Goal: Task Accomplishment & Management: Contribute content

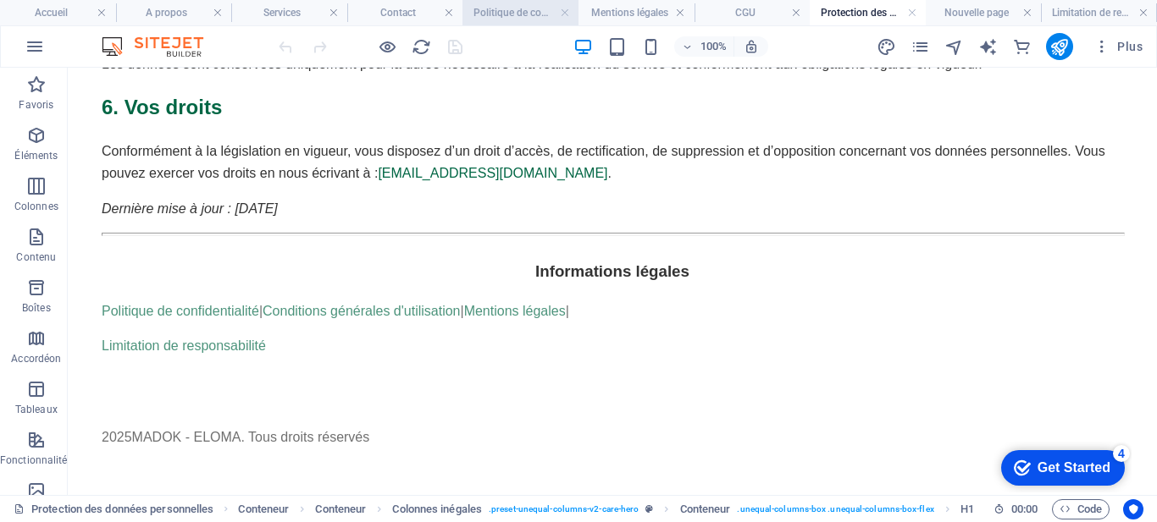
click at [514, 11] on h4 "Politique de confidentialité" at bounding box center [520, 12] width 116 height 19
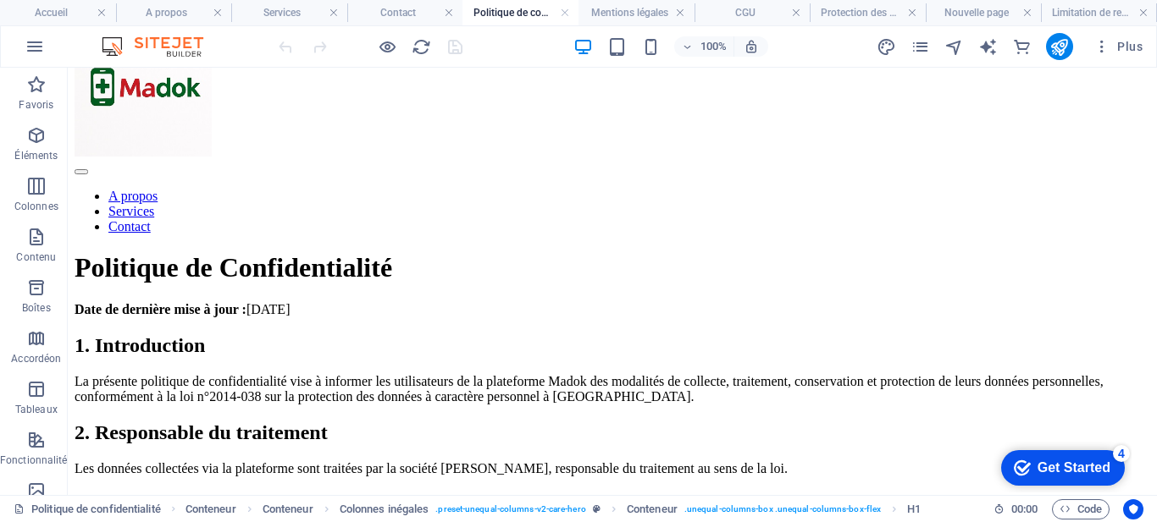
scroll to position [87, 0]
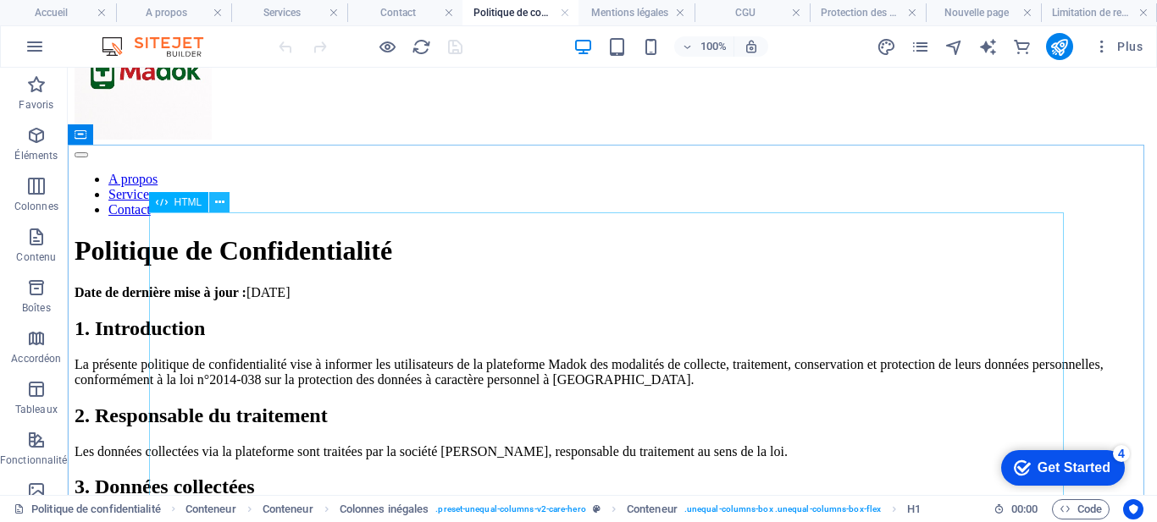
click at [217, 201] on icon at bounding box center [219, 203] width 9 height 18
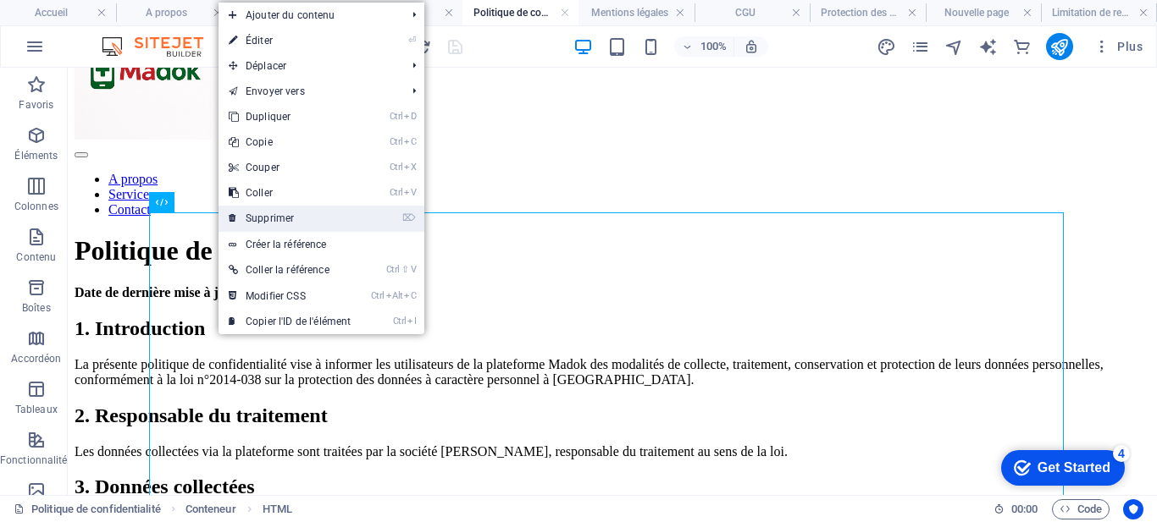
click at [258, 218] on link "⌦ Supprimer" at bounding box center [289, 218] width 142 height 25
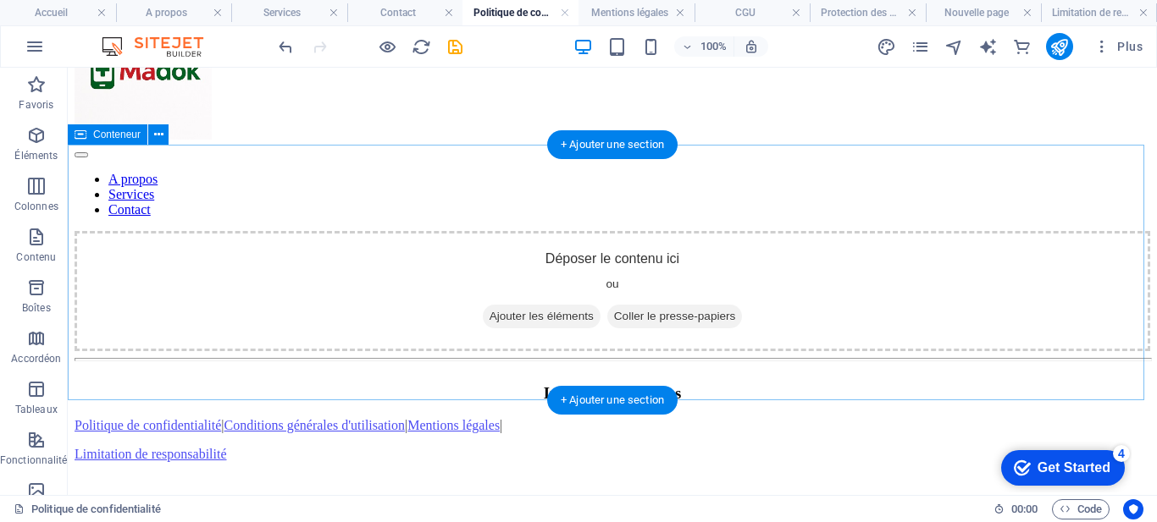
click at [528, 305] on span "Ajouter les éléments" at bounding box center [542, 317] width 118 height 24
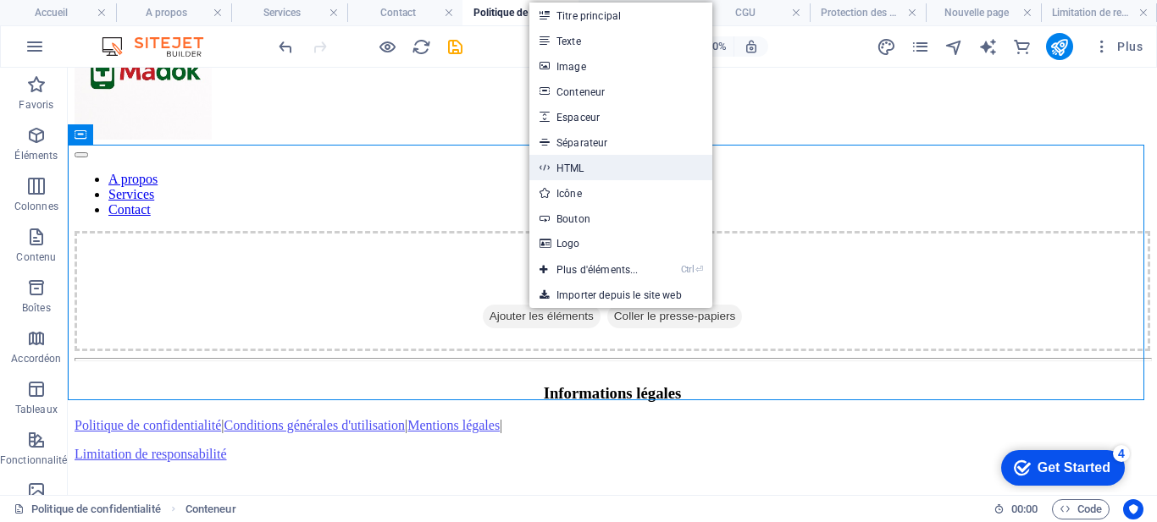
click at [585, 169] on link "HTML" at bounding box center [620, 167] width 183 height 25
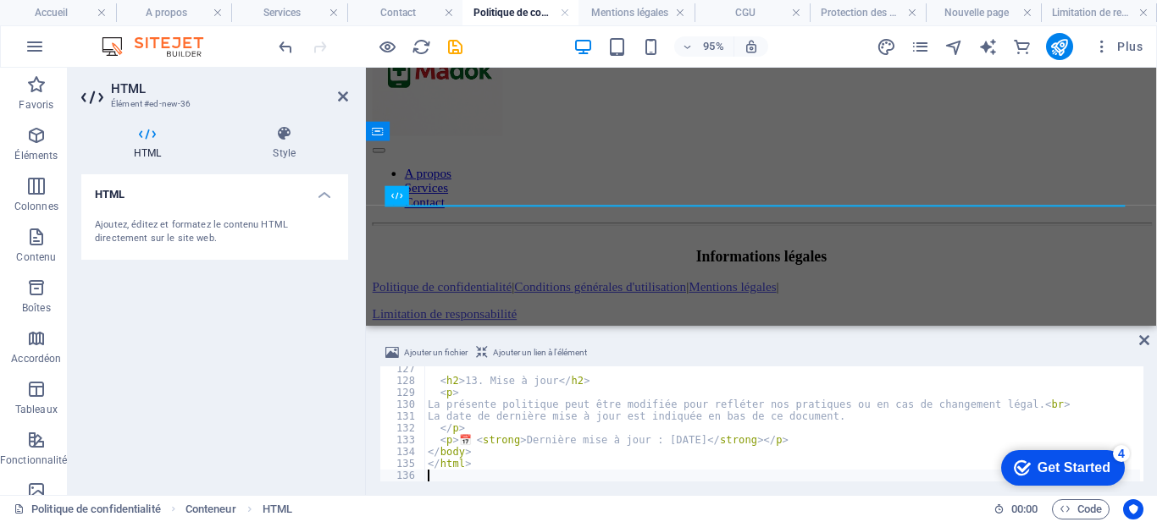
scroll to position [1497, 0]
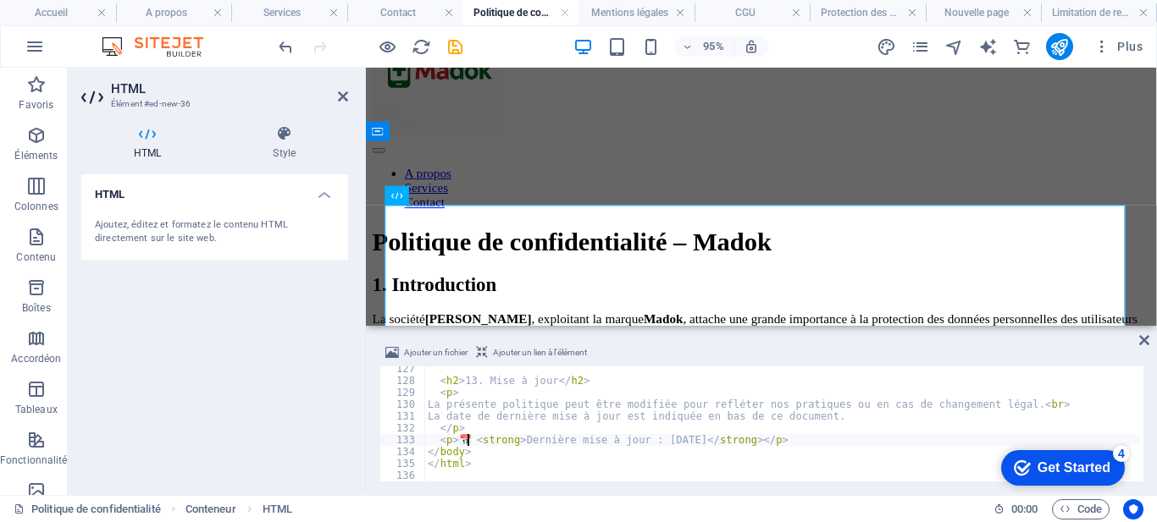
click at [467, 438] on div "< h2 > 13. Mise à jour </ h2 > < p > La présente politique peut être modifiée p…" at bounding box center [1141, 430] width 1434 height 135
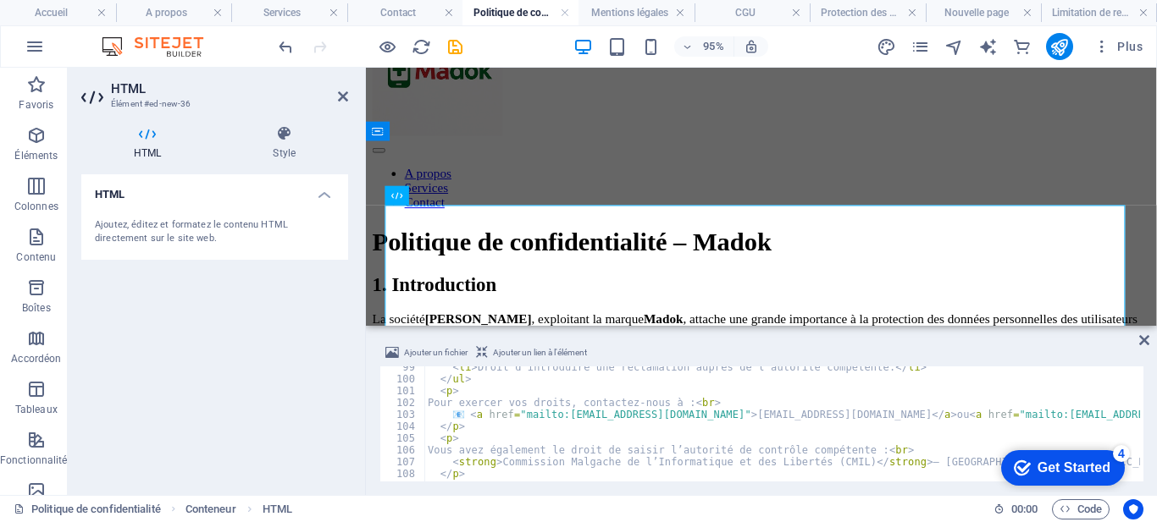
scroll to position [1167, 0]
click at [793, 417] on div "< li > Droit d’introduire une réclamation auprès de l’autorité compétente. </ l…" at bounding box center [1141, 429] width 1434 height 135
type textarea "📧<a href="mailto:contact@madok.mg">contact@madok.mg</a>"
click at [337, 432] on div "HTML Ajoutez, éditez et formatez le contenu HTML directement sur le site web." at bounding box center [214, 327] width 267 height 307
click at [341, 101] on icon at bounding box center [343, 97] width 10 height 14
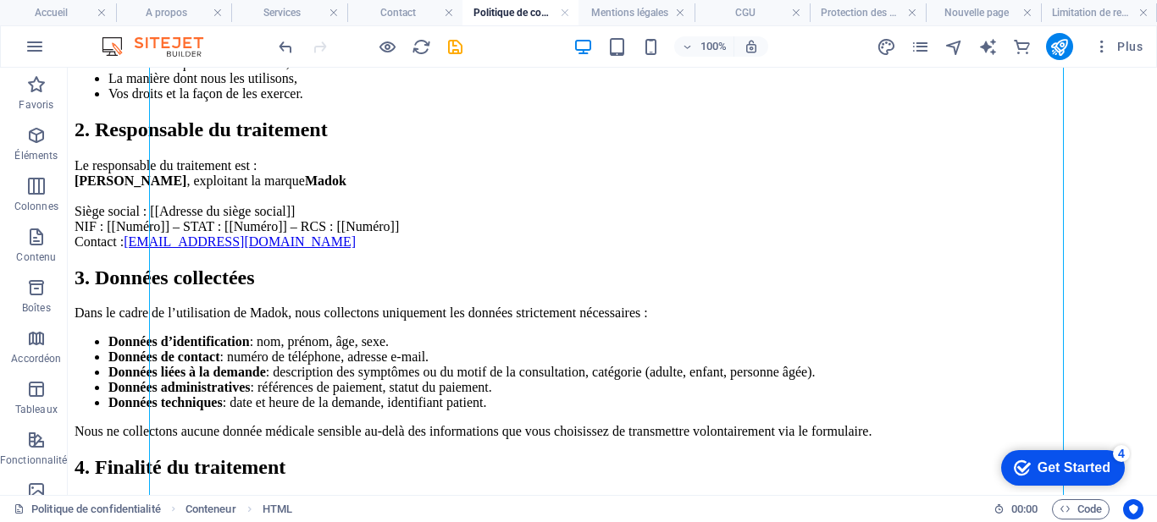
scroll to position [451, 0]
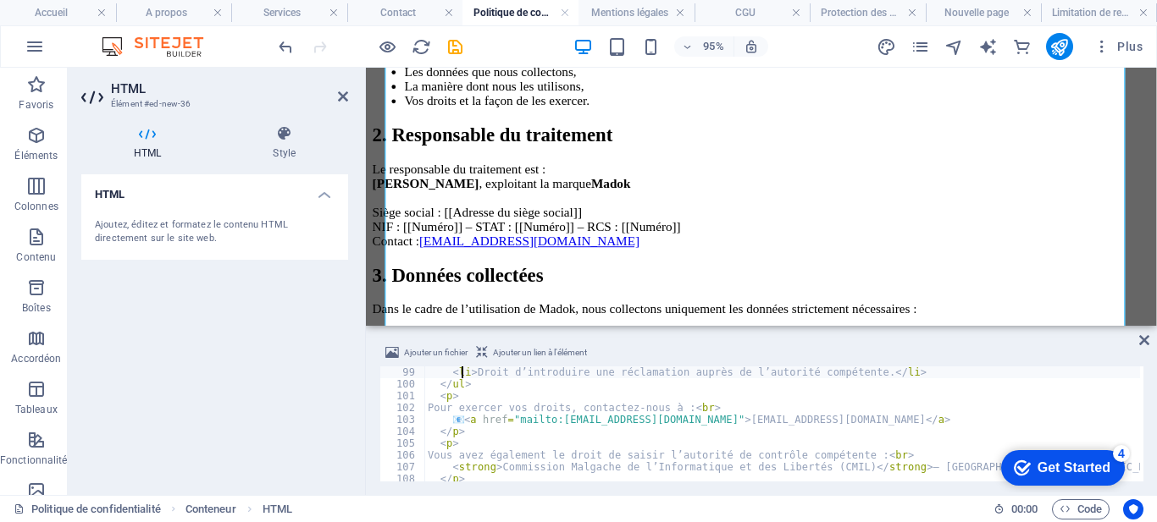
type textarea "<h2>10. Vos droits</h2>"
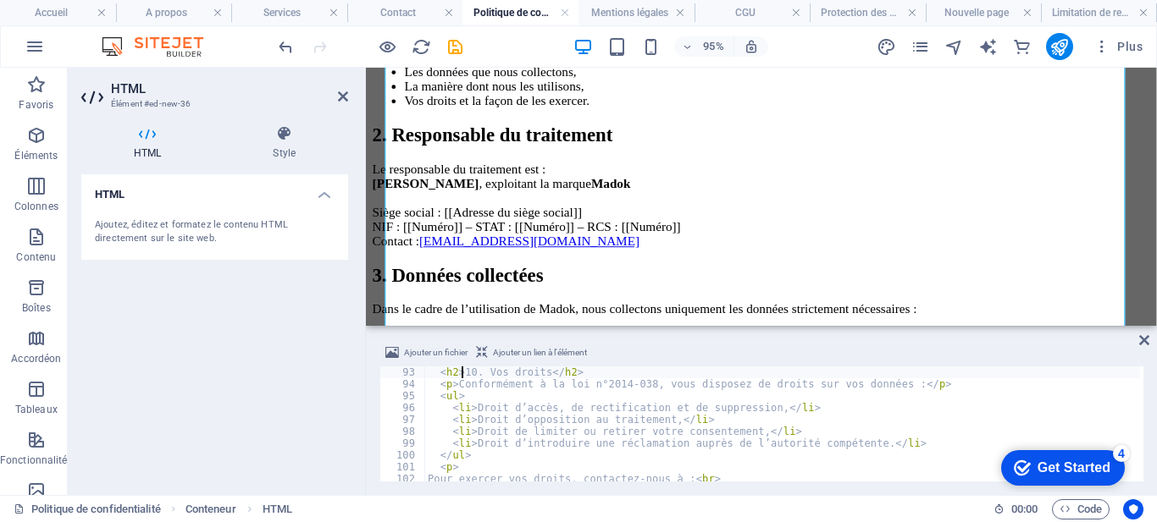
type textarea "<h2>9. Durée de conservation</h2>"
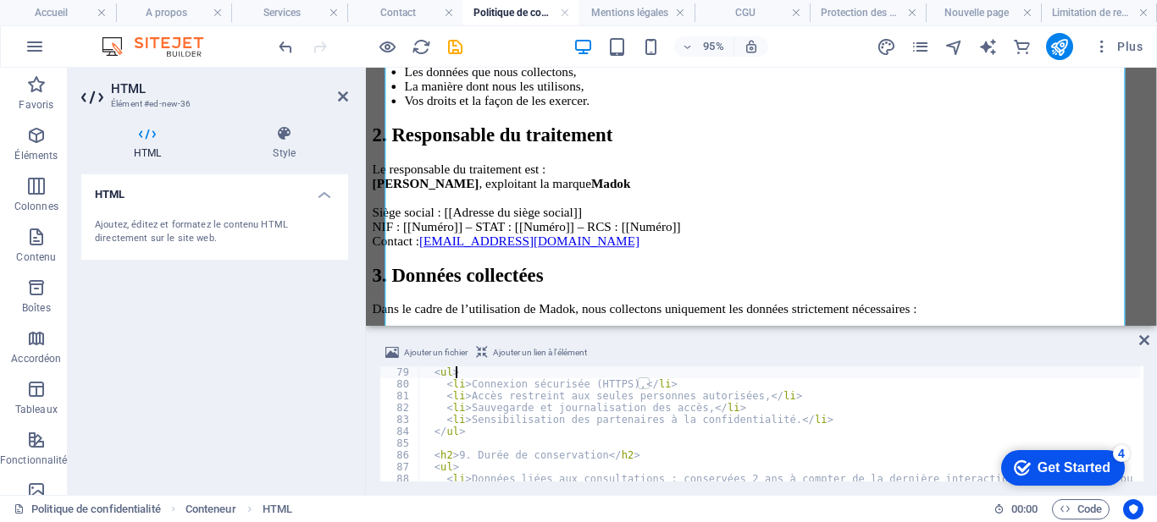
type textarea "<h2>8. Sécurité</h2>"
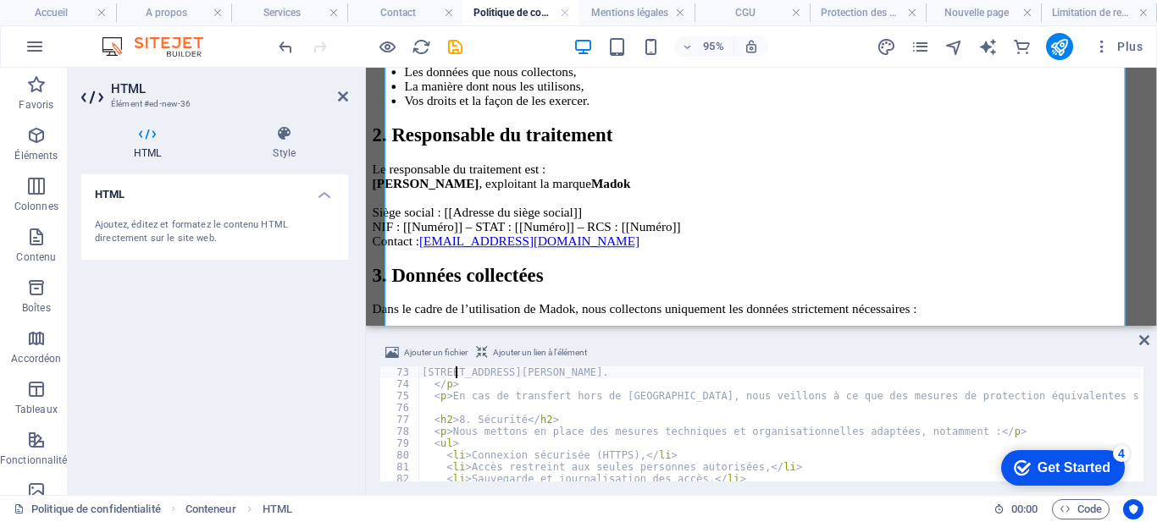
type textarea "<h2>7. Hébergement et transferts</h2>"
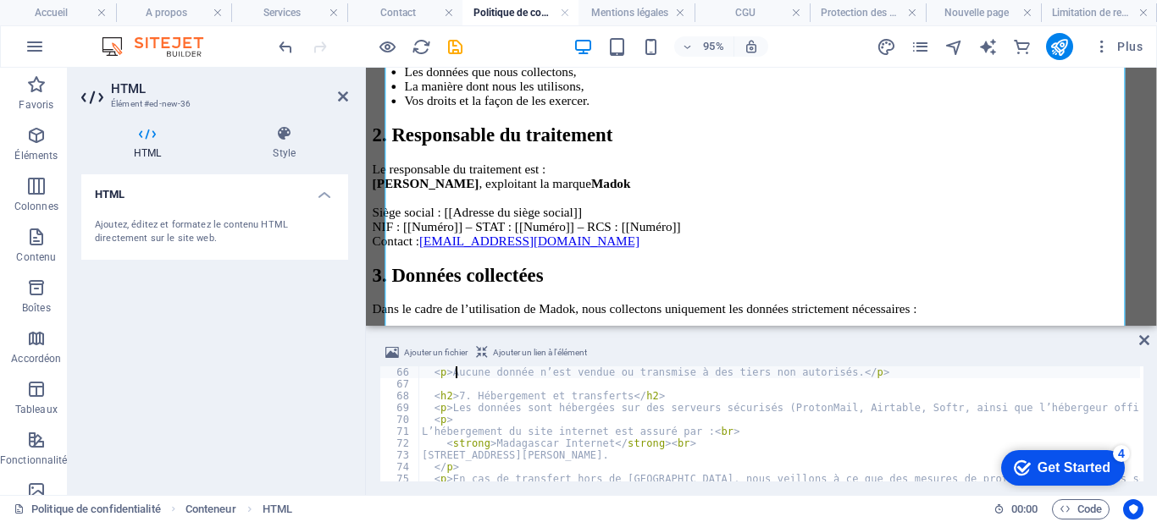
type textarea "<h2>6. Destinataires des données</h2>"
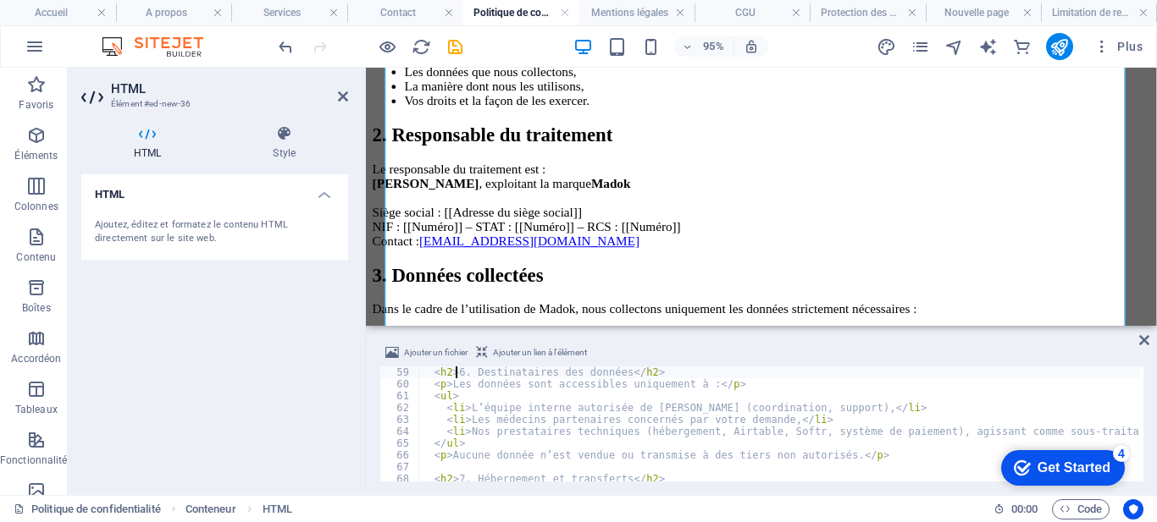
type textarea "<h2>5. Base légale</h2>"
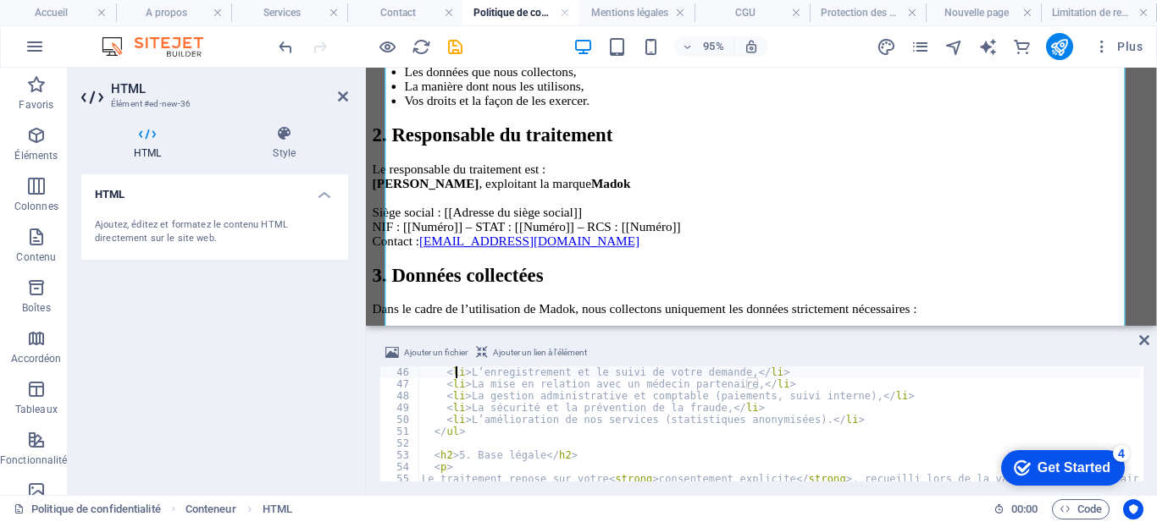
type textarea "<h2>4. Finalité du traitement</h2>"
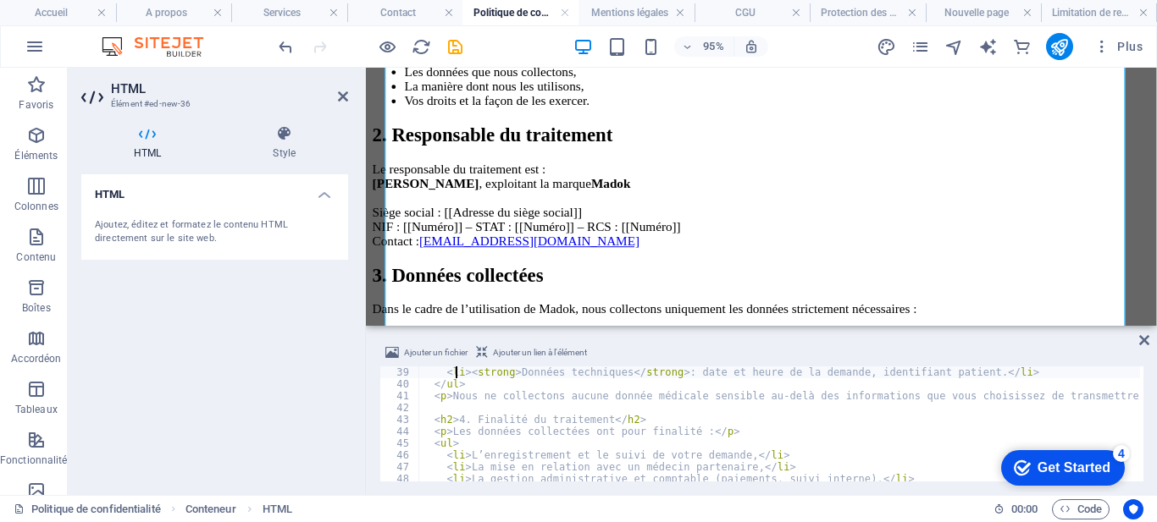
type textarea "<h2>3. Données collectées</h2>"
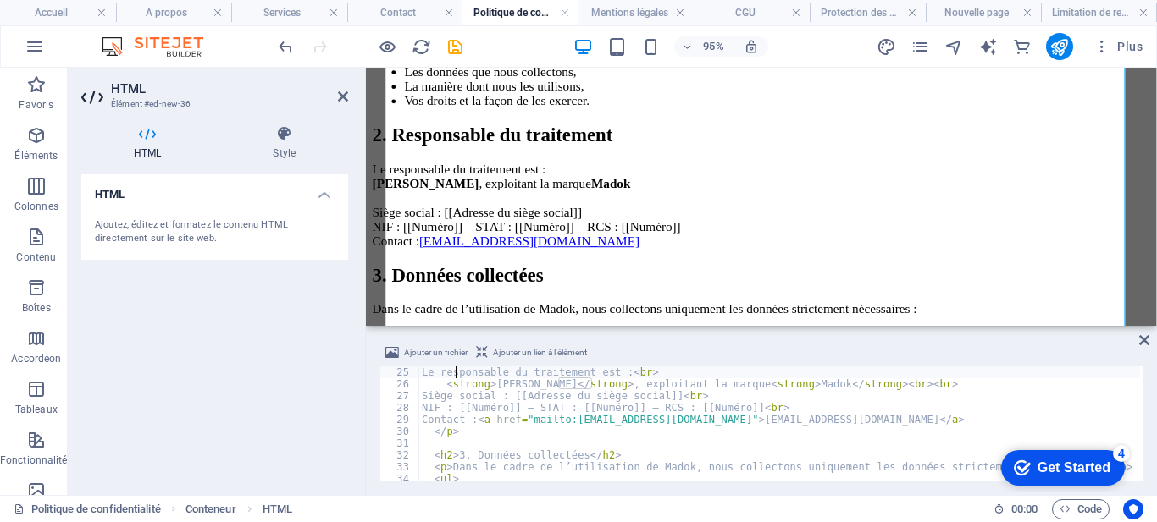
type textarea "<h2>2. Responsable du traitement</h2>"
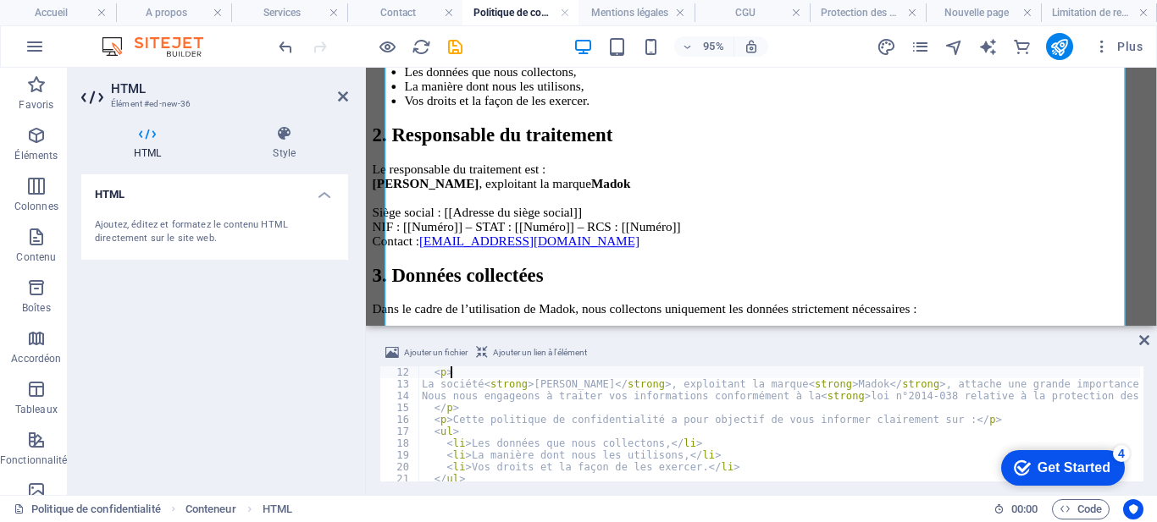
type textarea "<h2>1. Introduction</h2>"
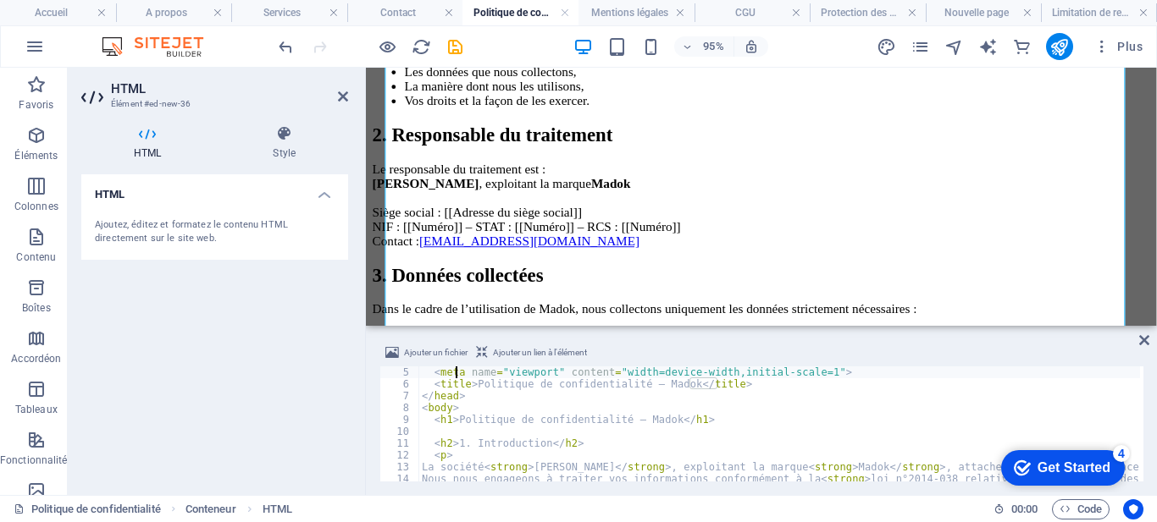
scroll to position [0, 0]
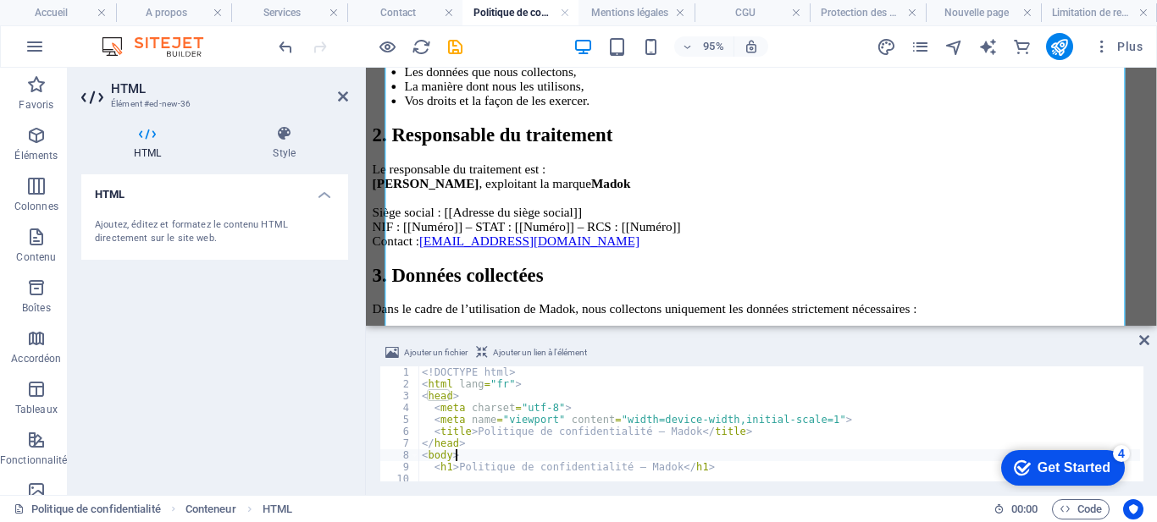
type textarea "<h1>Politique de confidentialité – Madok</h1>"
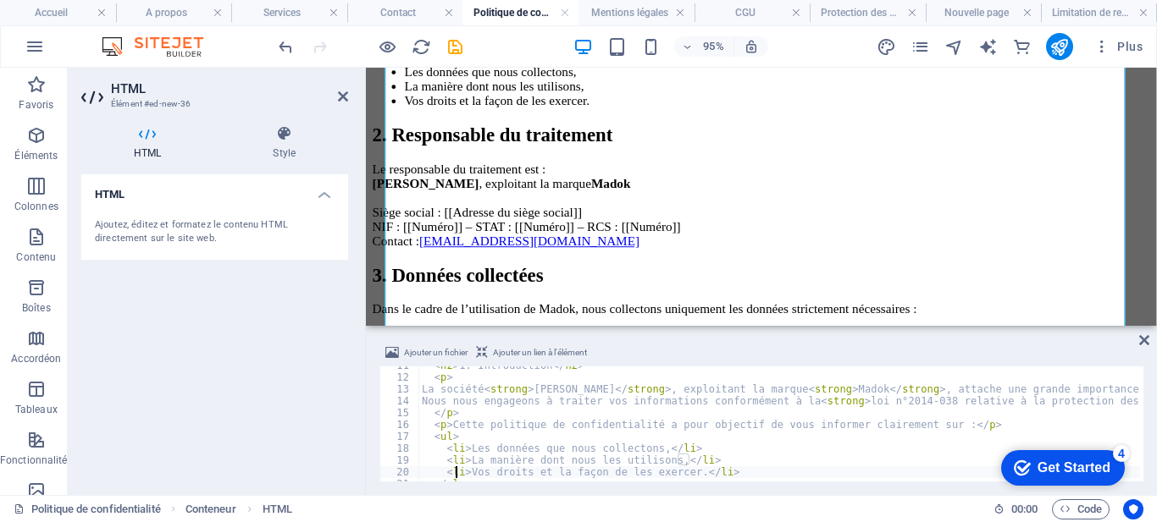
type textarea "</ul>"
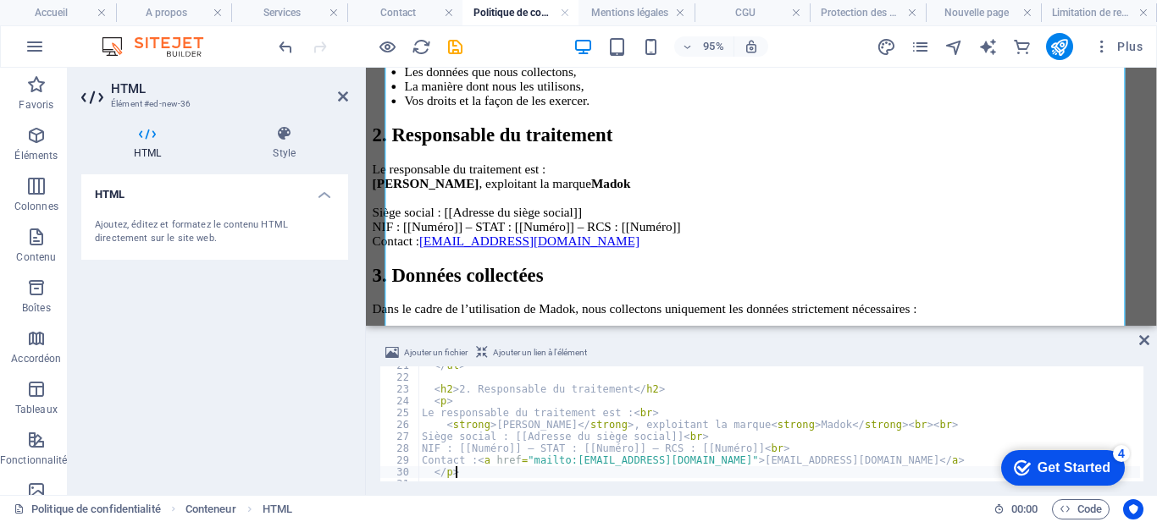
scroll to position [244, 0]
click at [683, 438] on div "</ ul > < h2 > 2. Responsable du traitement </ h2 > < p > Le responsable du tra…" at bounding box center [1135, 427] width 1434 height 135
drag, startPoint x: 542, startPoint y: 439, endPoint x: 673, endPoint y: 436, distance: 131.3
click at [673, 436] on div "</ ul > < h2 > 2. Responsable du traitement </ h2 > < p > Le responsable du tra…" at bounding box center [1135, 427] width 1434 height 135
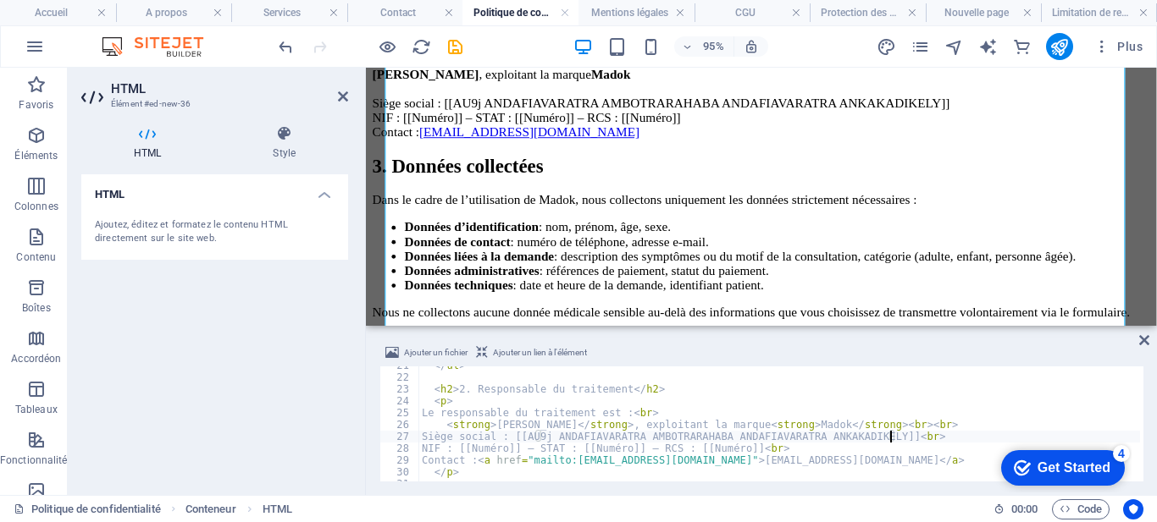
scroll to position [555, 0]
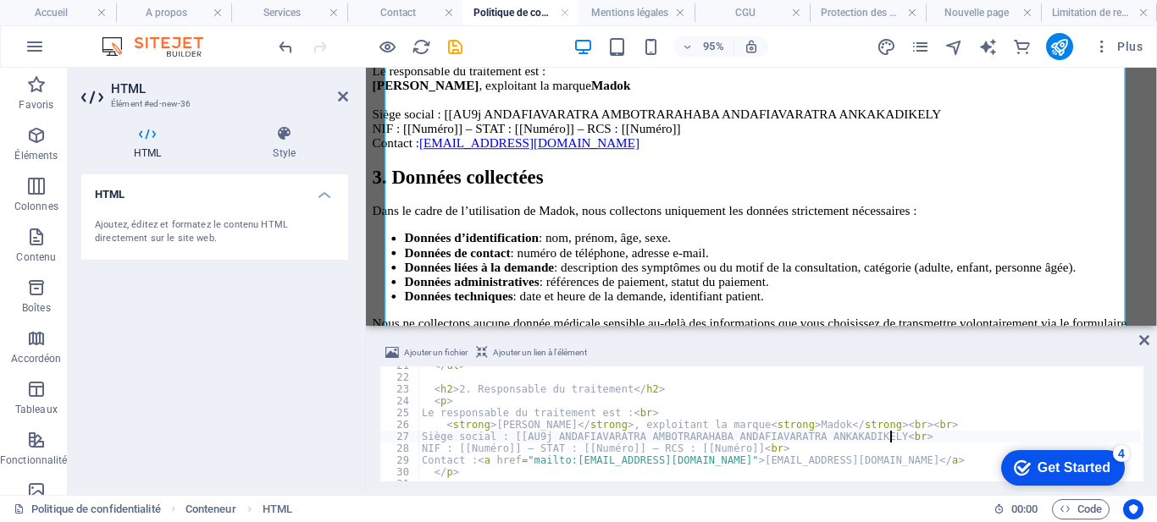
click at [539, 439] on div "</ ul > < h2 > 2. Responsable du traitement </ h2 > < p > Le responsable du tra…" at bounding box center [1135, 427] width 1434 height 135
click at [647, 445] on div "</ ul > < h2 > 2. Responsable du traitement </ h2 > < p > Le responsable du tra…" at bounding box center [1135, 427] width 1434 height 135
click at [534, 447] on div "</ ul > < h2 > 2. Responsable du traitement </ h2 > < p > Le responsable du tra…" at bounding box center [1135, 427] width 1434 height 135
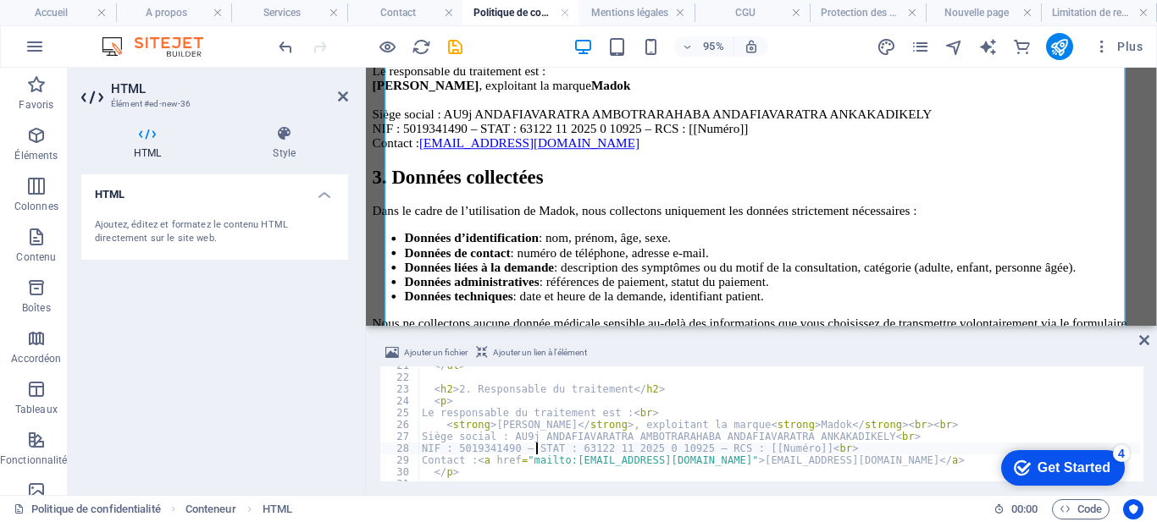
click at [817, 448] on div "</ ul > < h2 > 2. Responsable du traitement </ h2 > < p > Le responsable du tra…" at bounding box center [1135, 427] width 1434 height 135
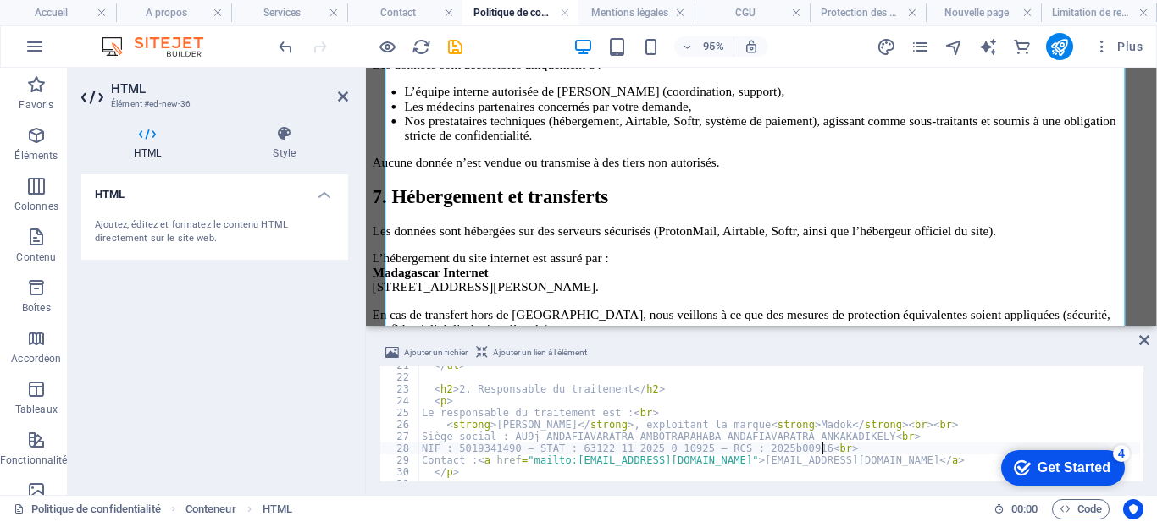
scroll to position [1136, 0]
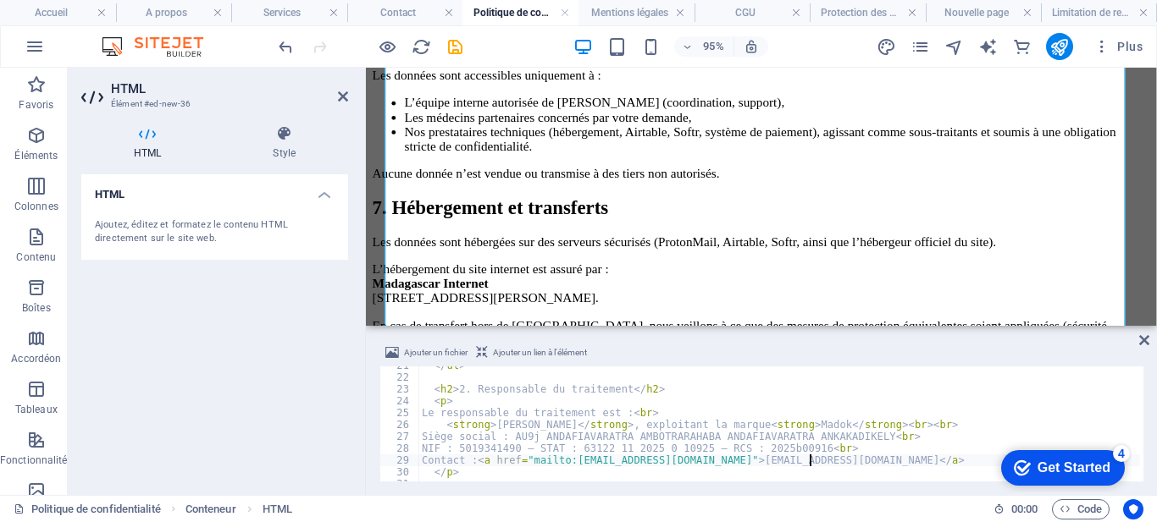
type textarea "</p>"
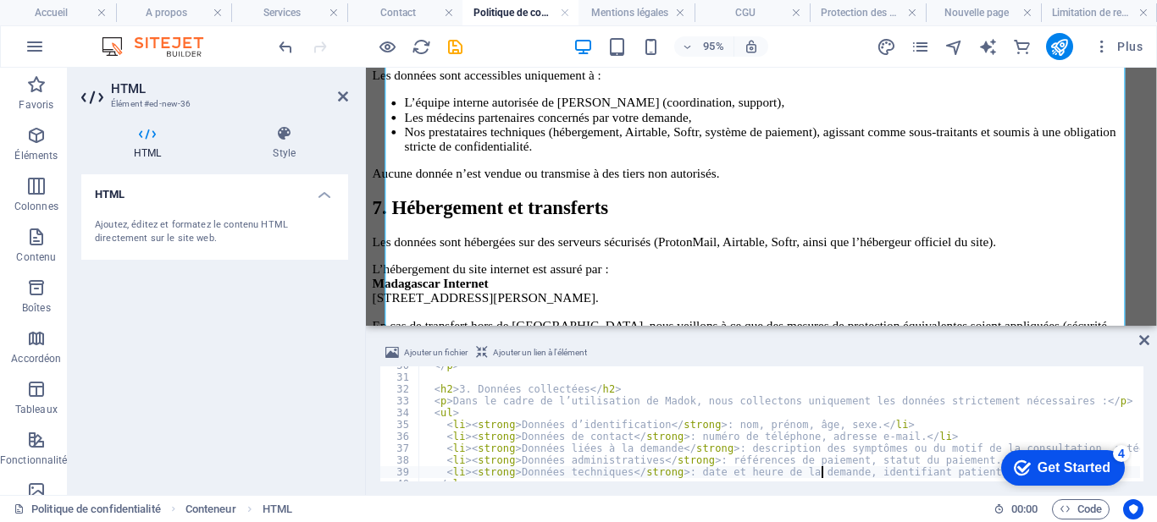
scroll to position [362, 0]
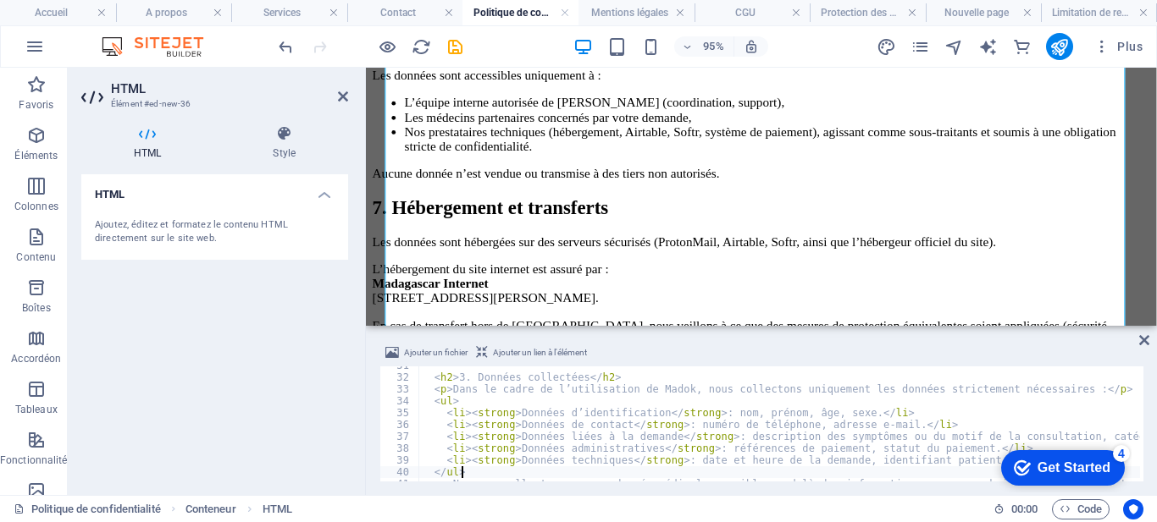
type textarea "<p>Nous ne collectons aucune donnée médicale sensible au-delà des informations …"
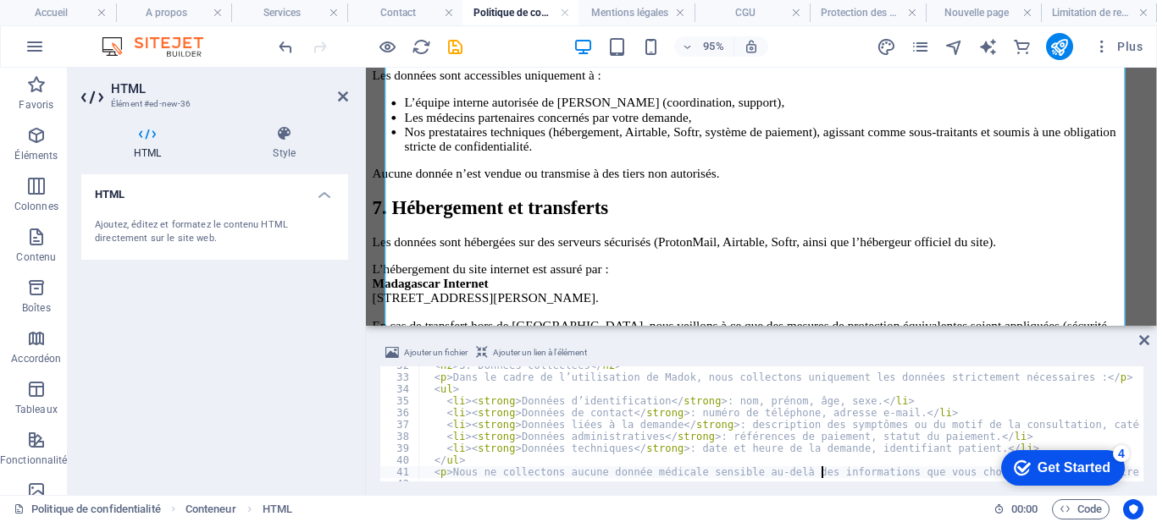
scroll to position [386, 0]
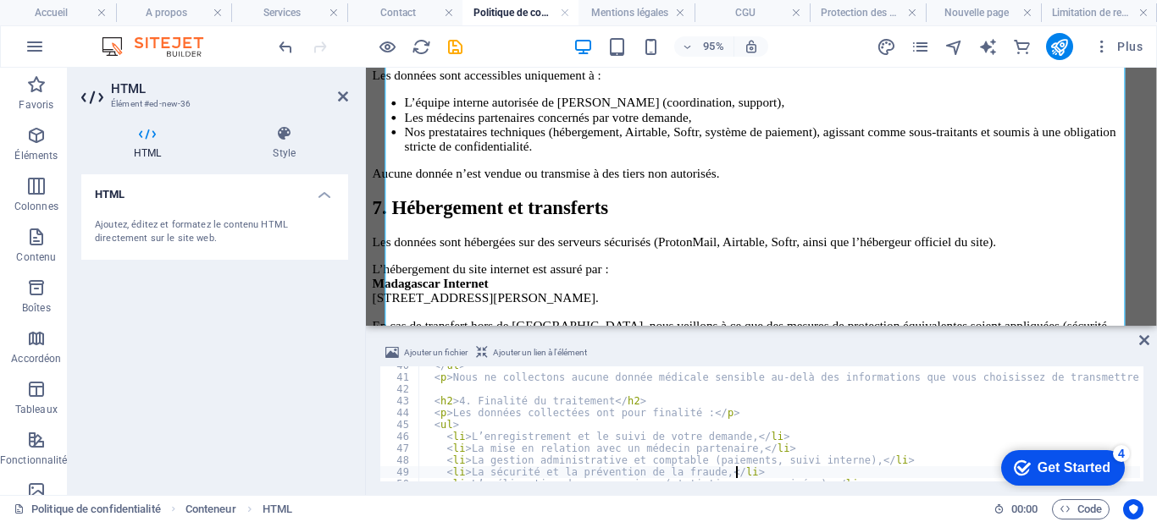
type textarea "</ul>"
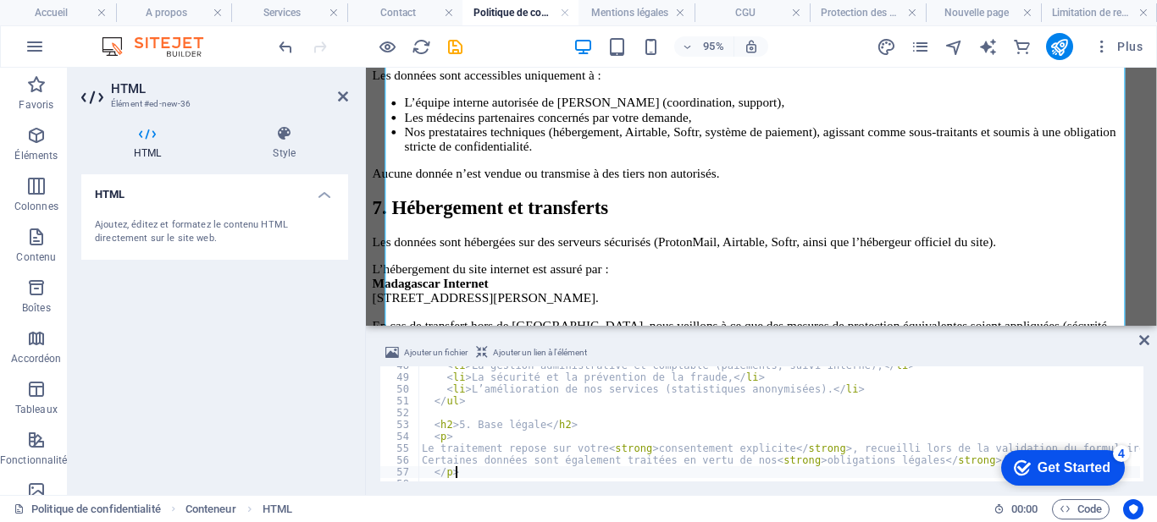
scroll to position [564, 0]
type textarea "</p>"
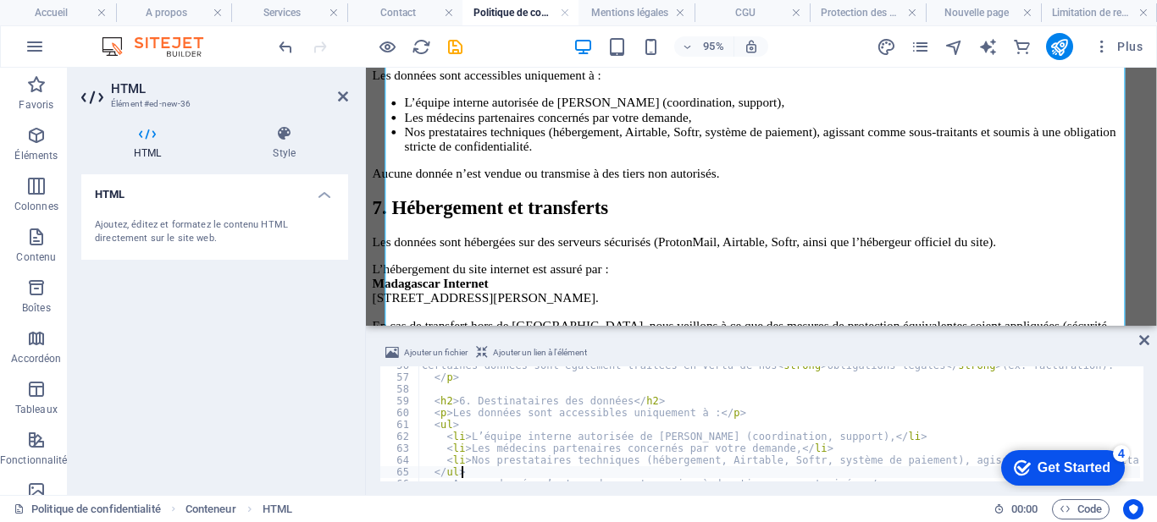
type textarea "<p>Aucune donnée n’est vendue ou transmise à des tiers non autorisés.</p>"
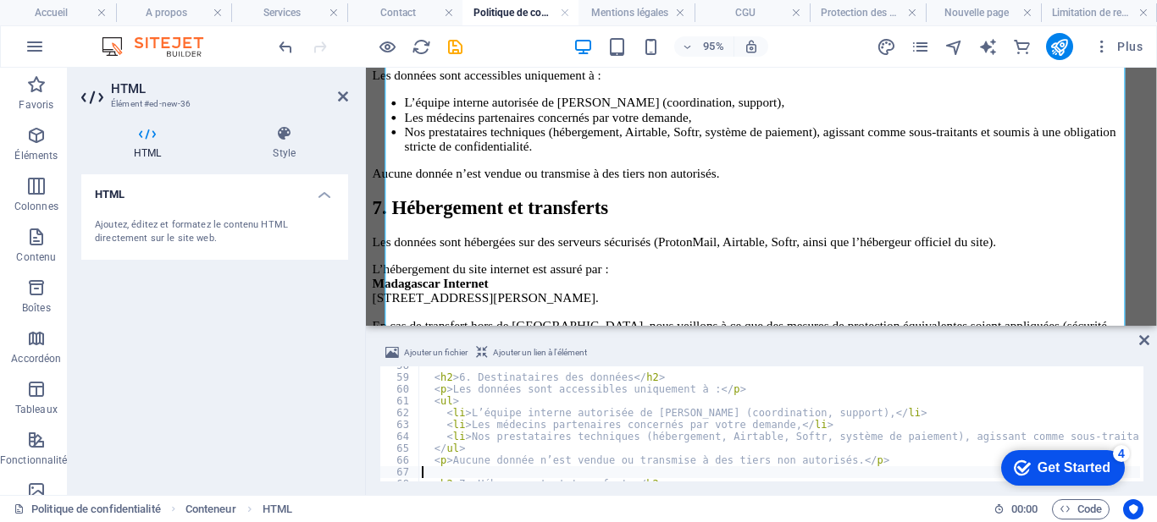
scroll to position [683, 0]
click at [751, 442] on div "< h2 > 6. Destinataires des données </ h2 > < p > Les données sont accessibles …" at bounding box center [1135, 427] width 1434 height 135
type textarea "<h2>6. Destinataires des données</h2>"
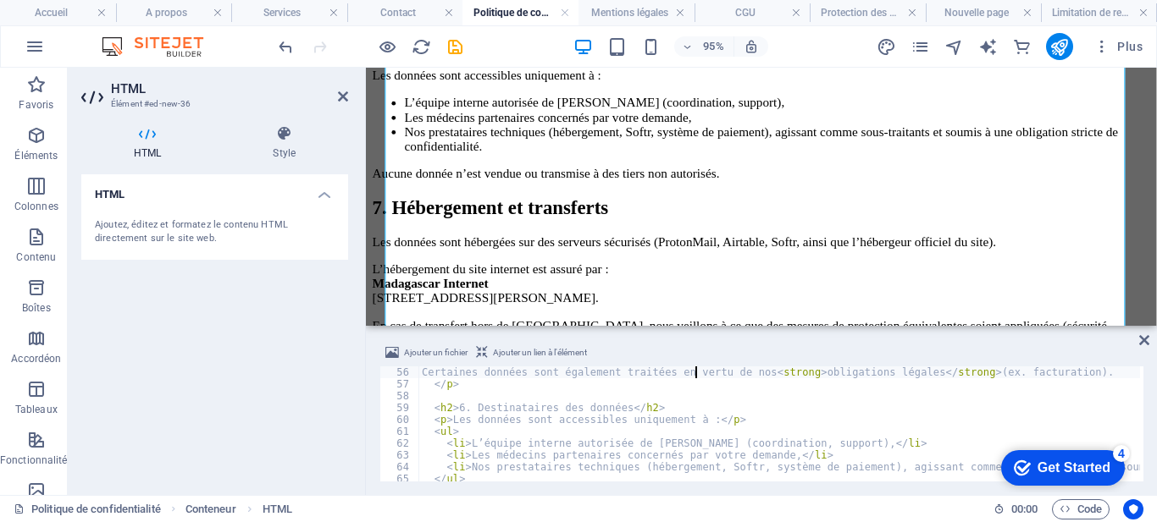
scroll to position [652, 0]
type textarea "</p>"
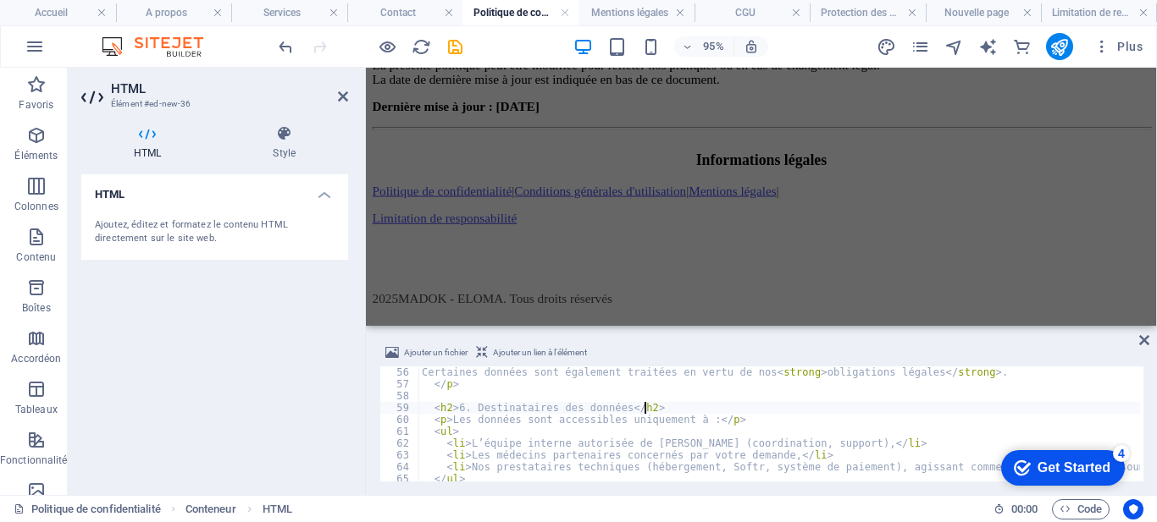
scroll to position [2821, 0]
type textarea "<h2>6. Destinataires des données</h2>"
click at [345, 96] on icon at bounding box center [343, 97] width 10 height 14
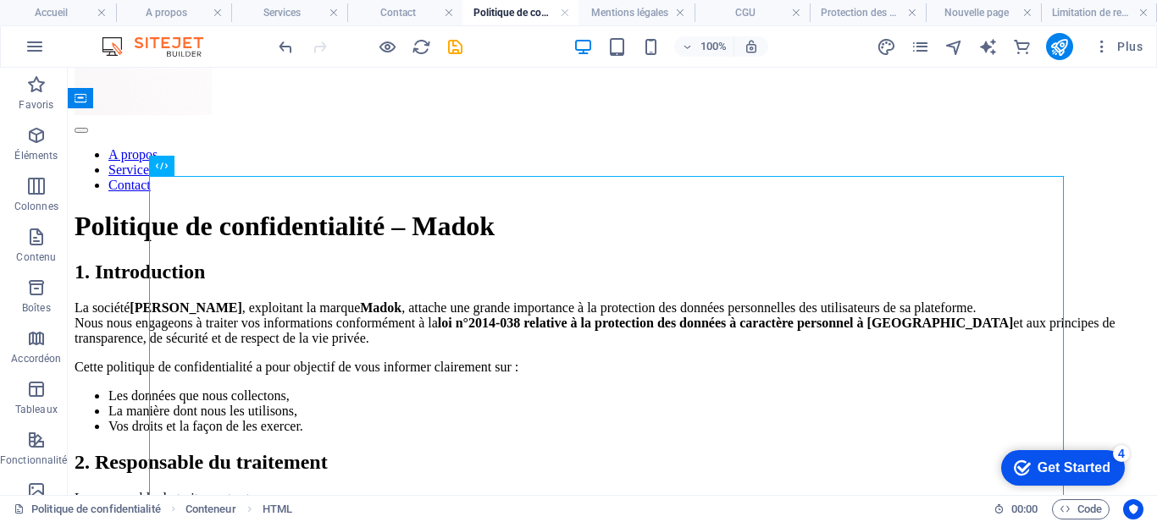
scroll to position [131, 0]
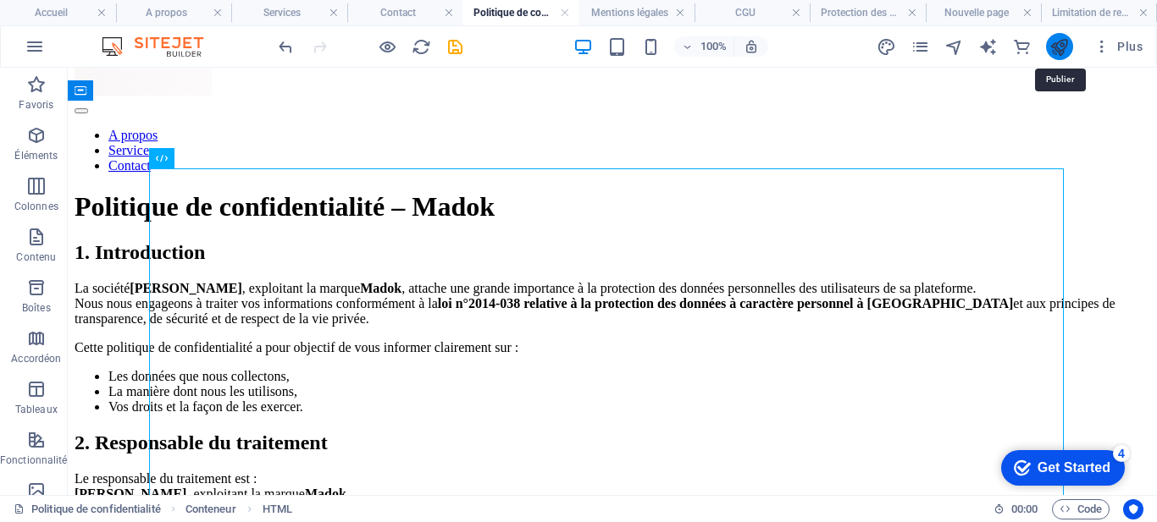
click at [1055, 48] on icon "publish" at bounding box center [1058, 46] width 19 height 19
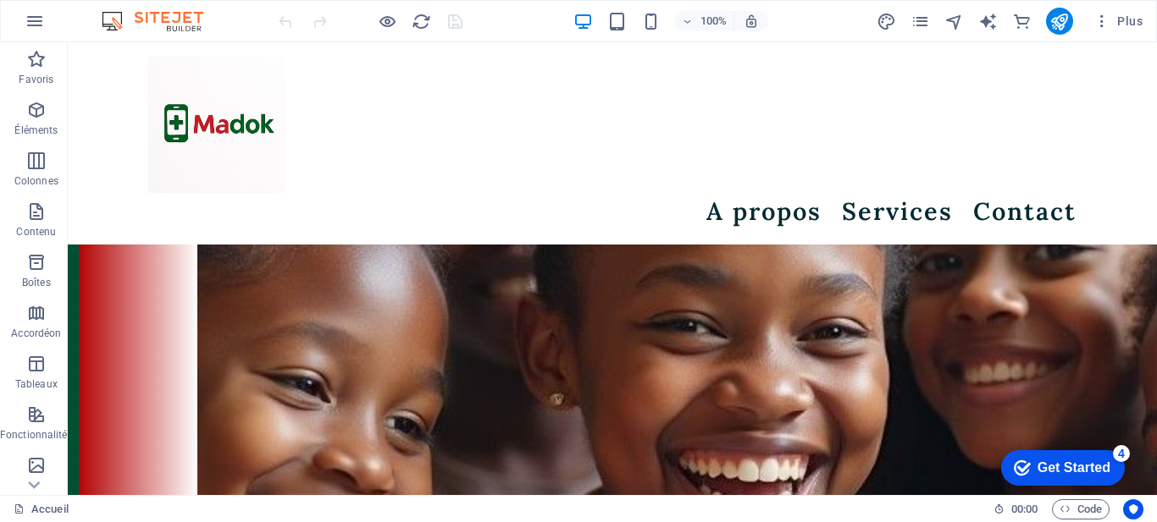
scroll to position [1293, 0]
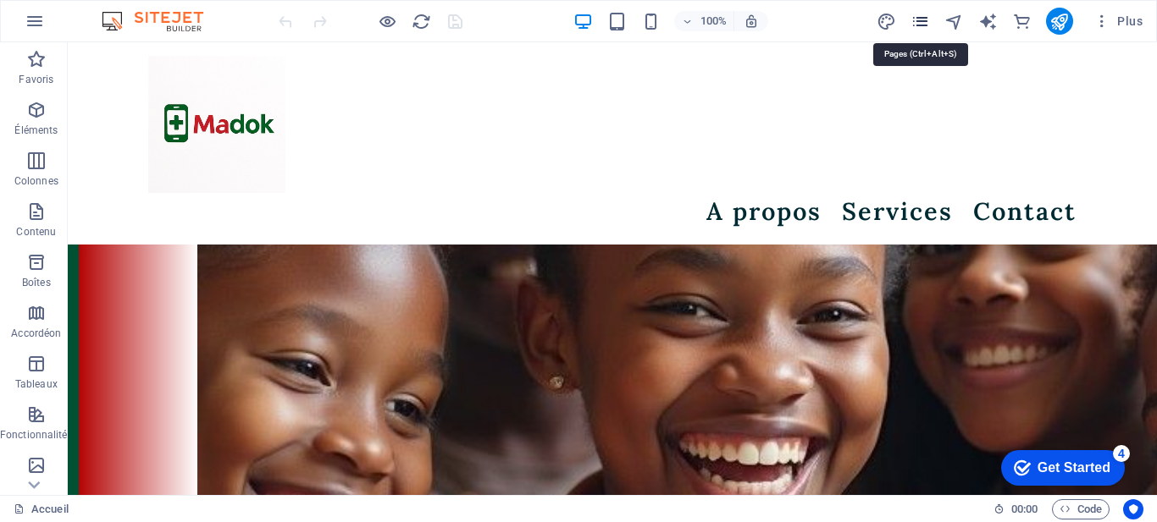
click at [916, 21] on icon "pages" at bounding box center [919, 21] width 19 height 19
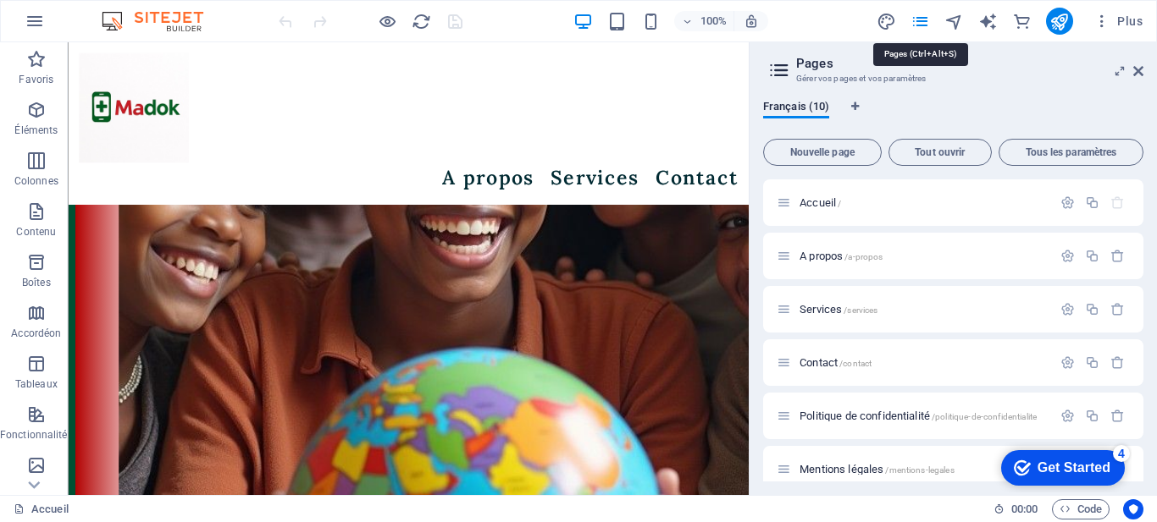
scroll to position [1253, 0]
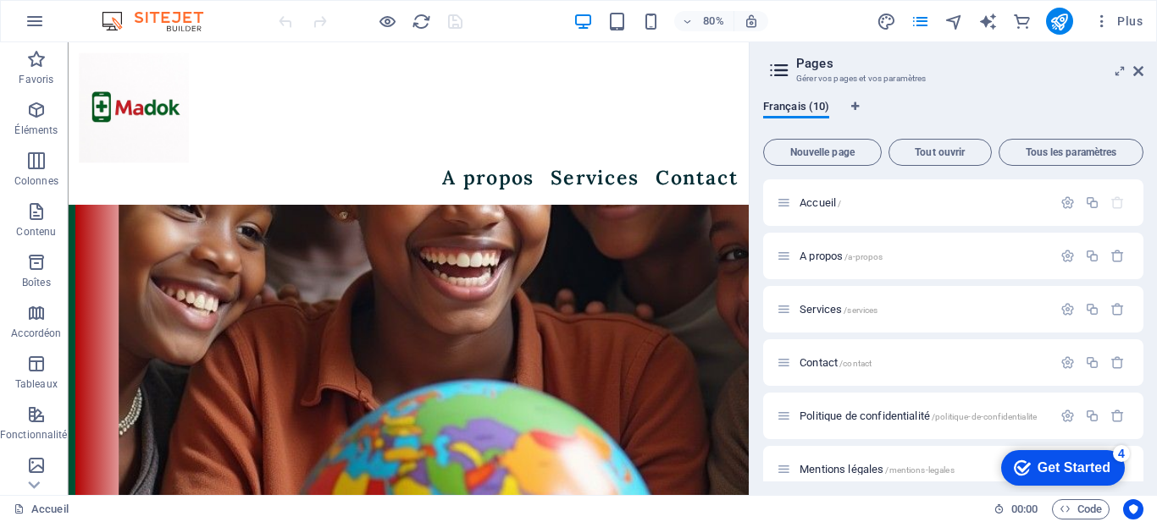
click at [946, 132] on div "Nouvelle page Tout ouvrir Tous les paramètres Accueil / A propos /a-propos Serv…" at bounding box center [953, 307] width 380 height 350
click at [921, 160] on button "Tout ouvrir" at bounding box center [939, 152] width 103 height 27
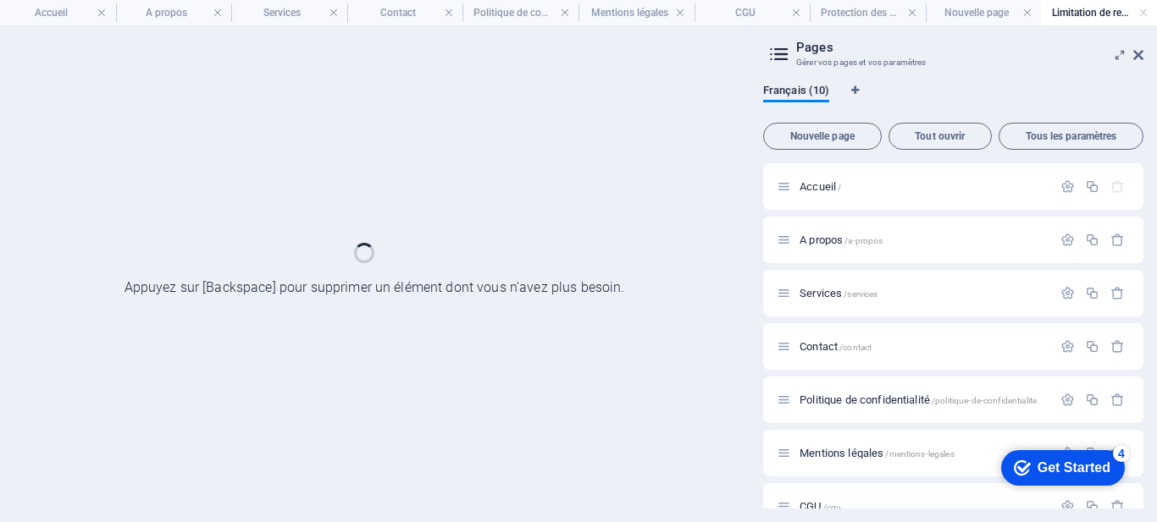
scroll to position [0, 0]
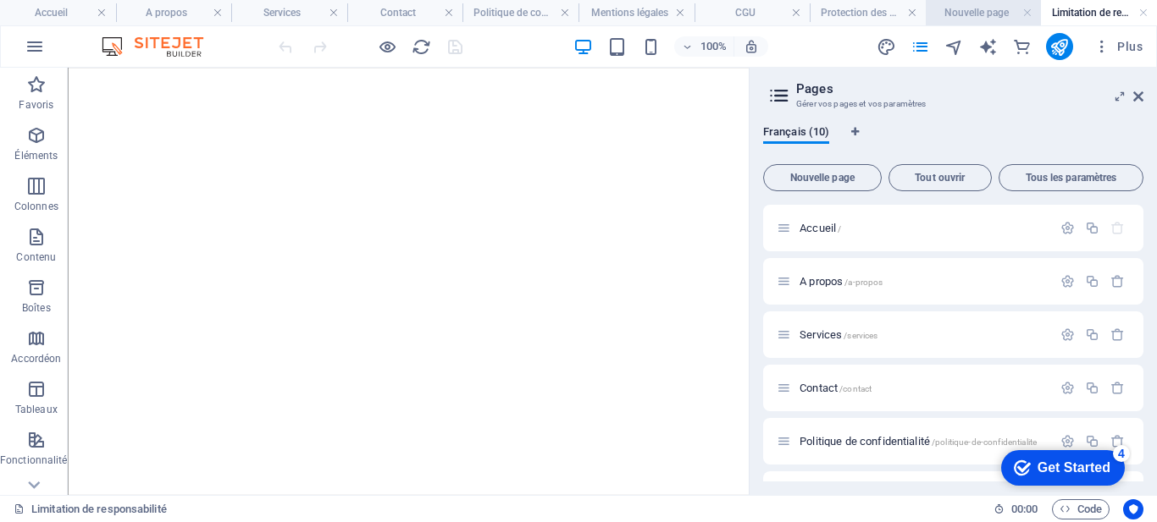
click at [993, 19] on h4 "Nouvelle page" at bounding box center [984, 12] width 116 height 19
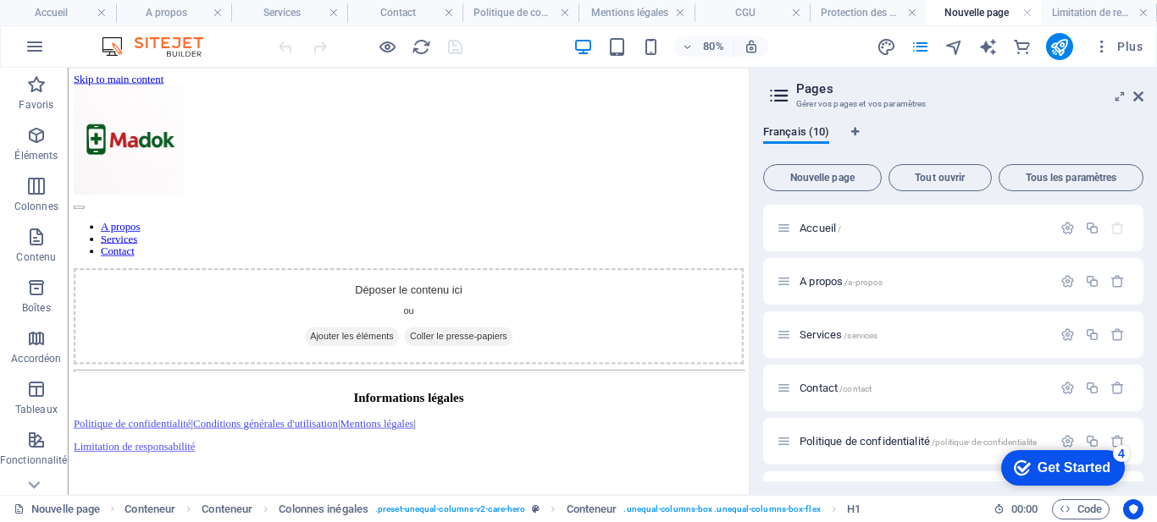
drag, startPoint x: 1143, startPoint y: 235, endPoint x: 1146, endPoint y: 289, distance: 53.4
click at [1146, 289] on div "Français (10) Nouvelle page Tout ouvrir Tous les paramètres Accueil / A propos …" at bounding box center [952, 304] width 407 height 384
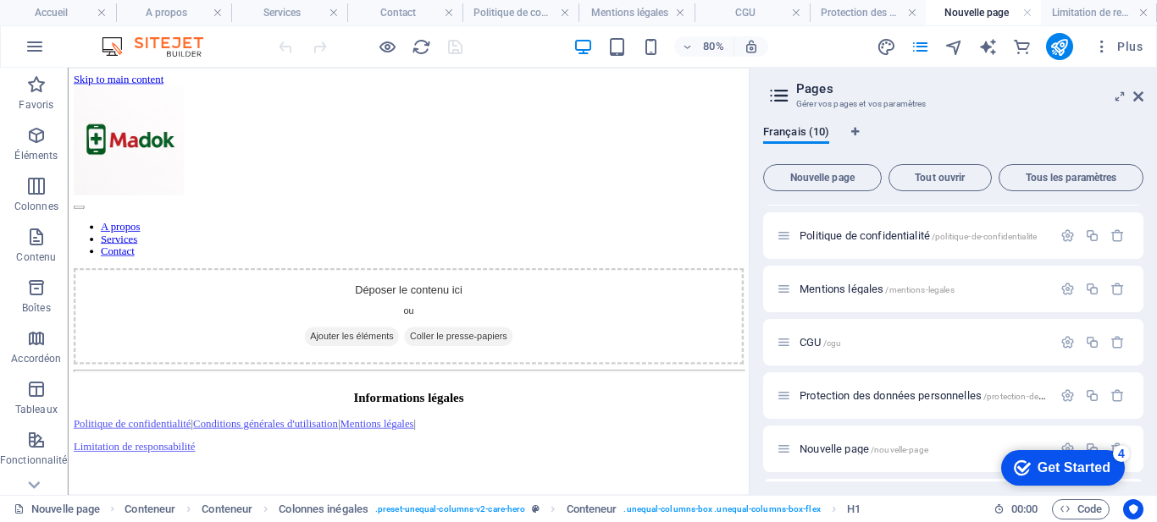
scroll to position [257, 0]
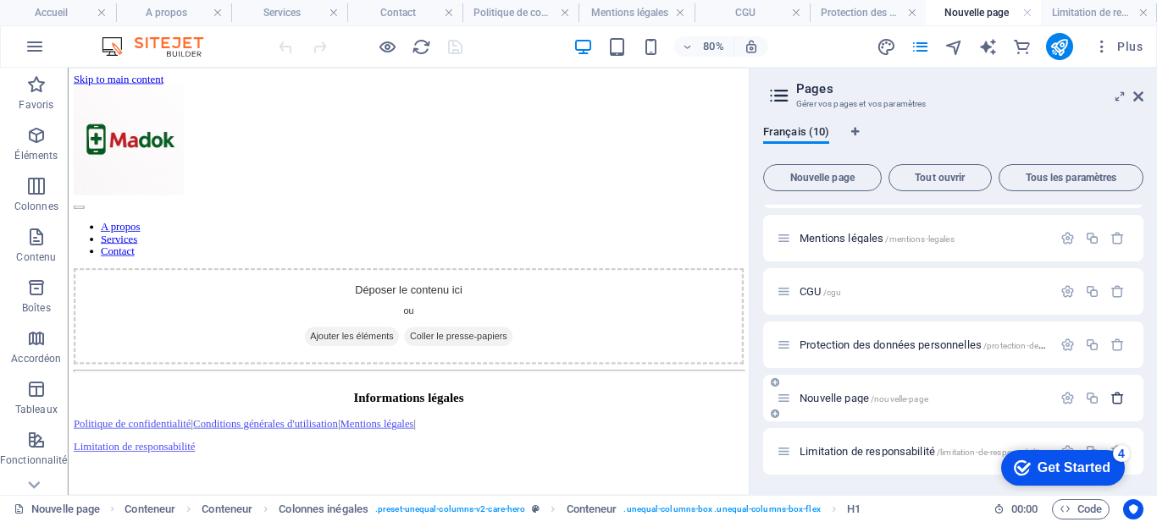
click at [1114, 400] on icon "button" at bounding box center [1117, 398] width 14 height 14
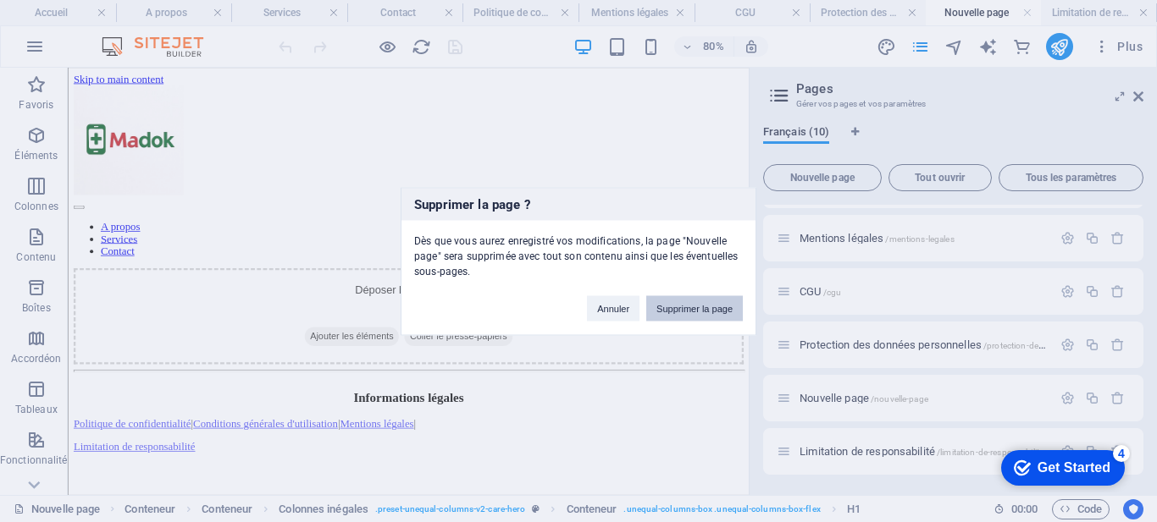
click at [690, 310] on button "Supprimer la page" at bounding box center [694, 308] width 97 height 25
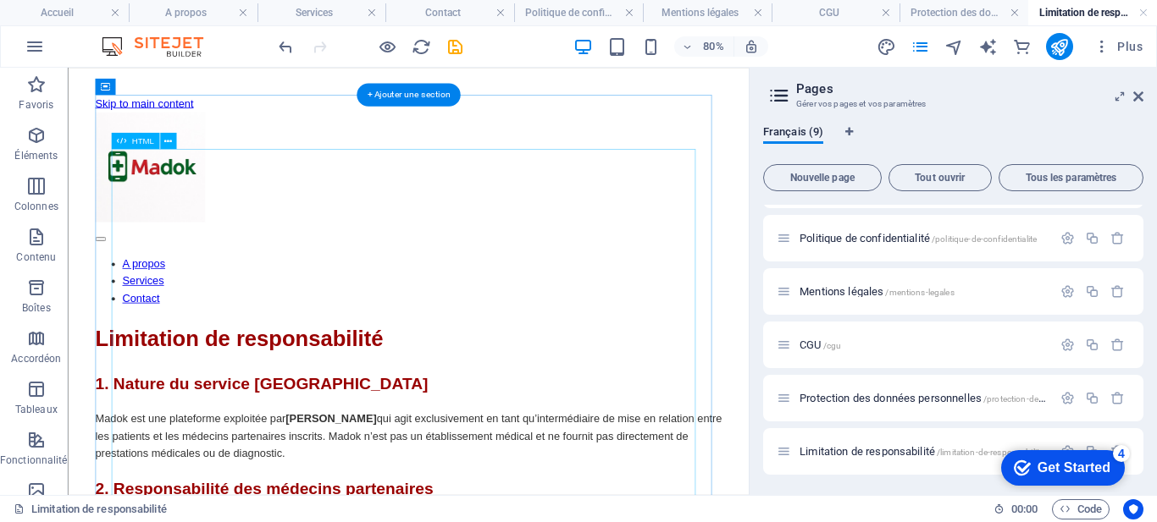
scroll to position [203, 0]
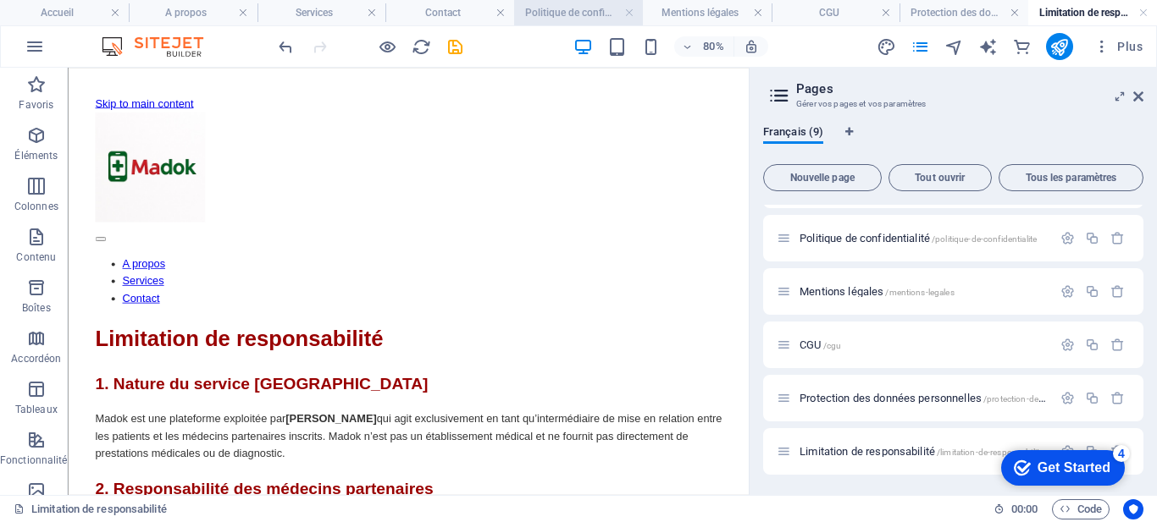
click at [586, 8] on h4 "Politique de confidentialité" at bounding box center [578, 12] width 129 height 19
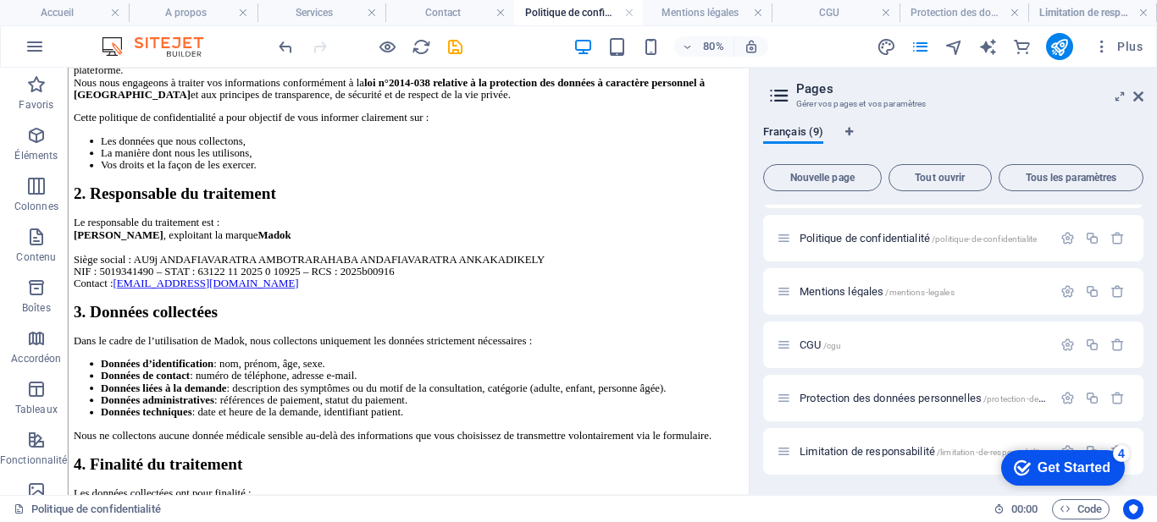
scroll to position [370, 0]
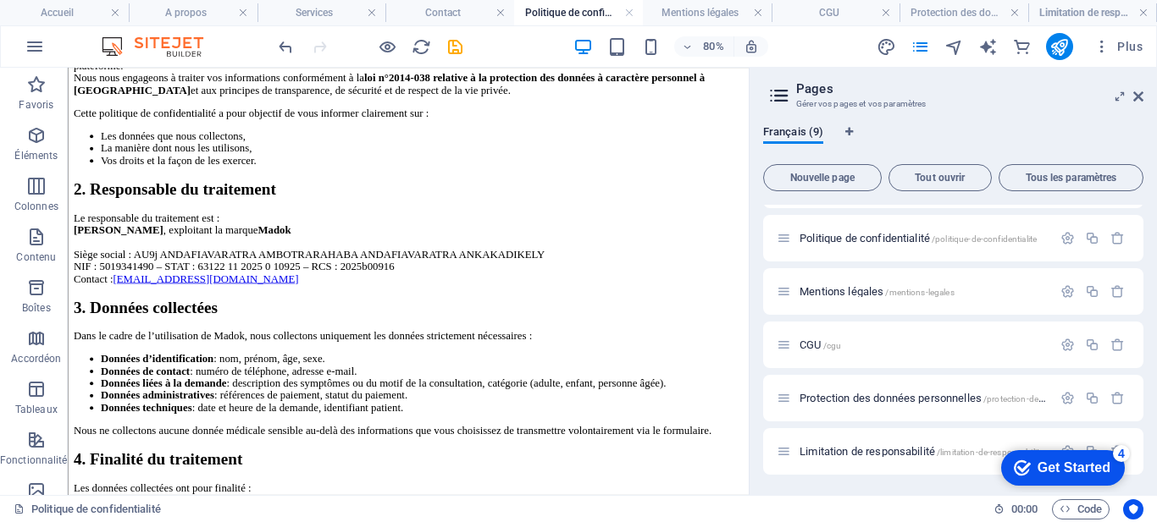
drag, startPoint x: 915, startPoint y: 144, endPoint x: 818, endPoint y: 245, distance: 139.6
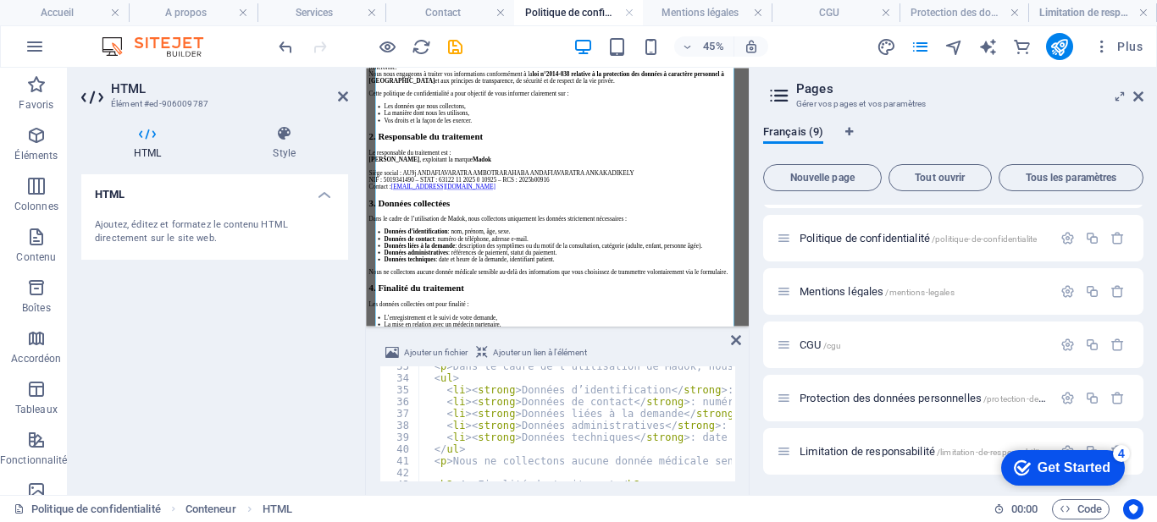
scroll to position [386, 0]
click at [461, 473] on div "< p > Dans le cadre de l’utilisation de Madok, nous collectons uniquement les d…" at bounding box center [1135, 427] width 1434 height 135
type textarea "<h2>3. Données collectées</h2>"
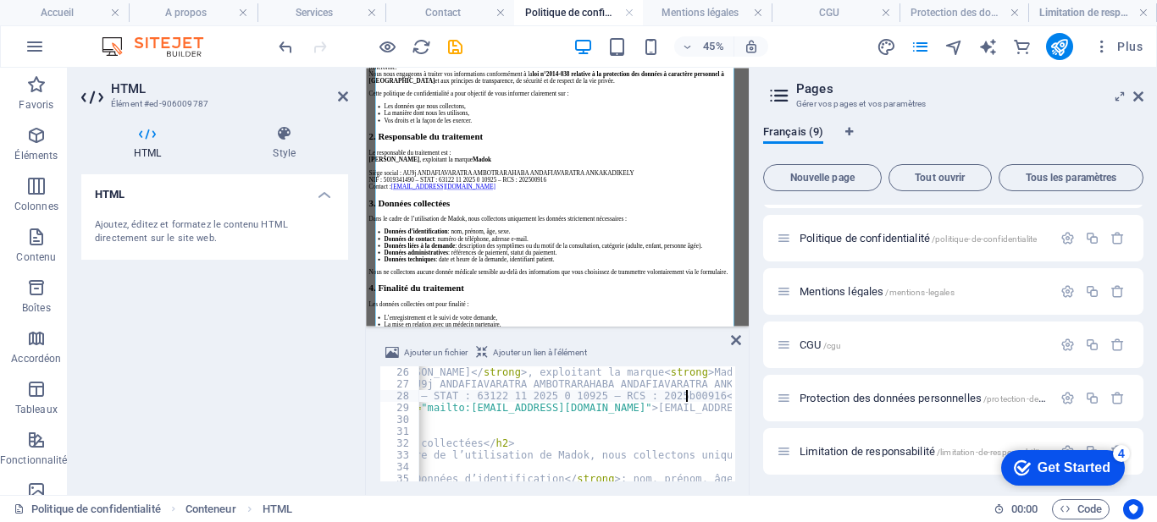
scroll to position [0, 30]
type textarea "NIF : 5019341490 – STAT : 63122 11 2025 0 10925 – RCS : 2025B00916<br>"
click at [736, 345] on icon at bounding box center [736, 341] width 10 height 14
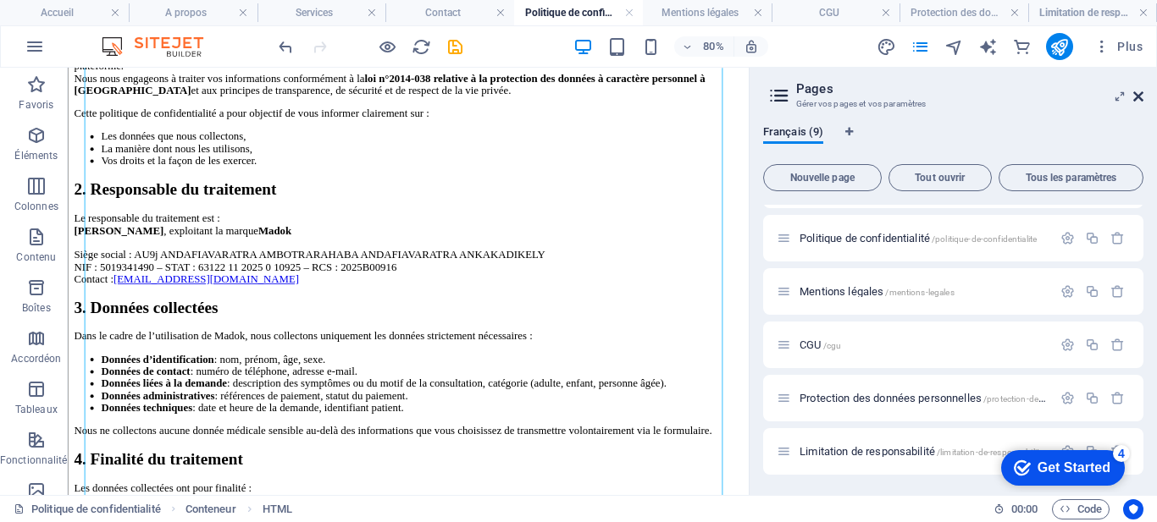
click at [1141, 90] on icon at bounding box center [1138, 97] width 10 height 14
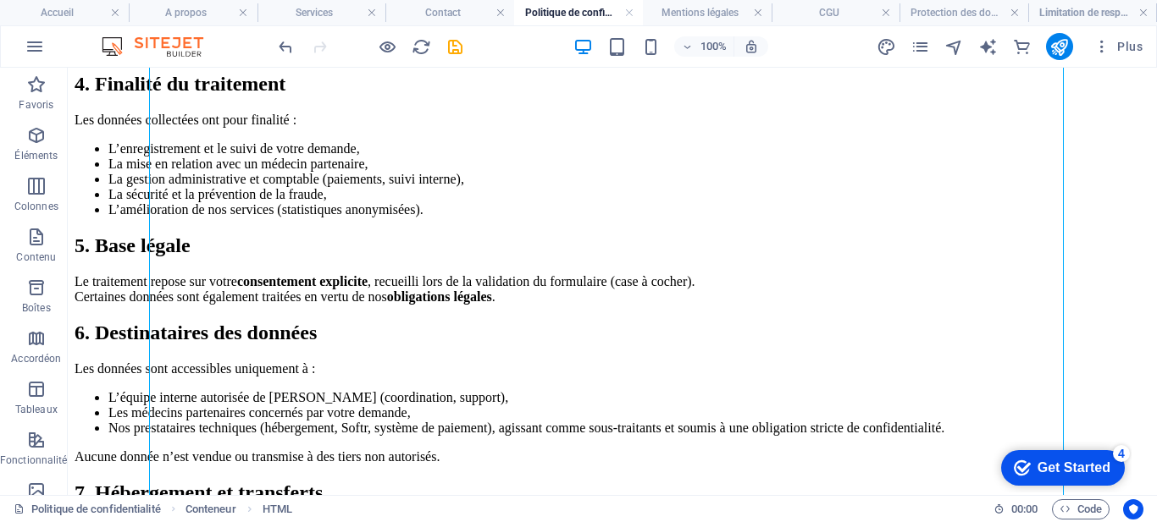
scroll to position [763, 0]
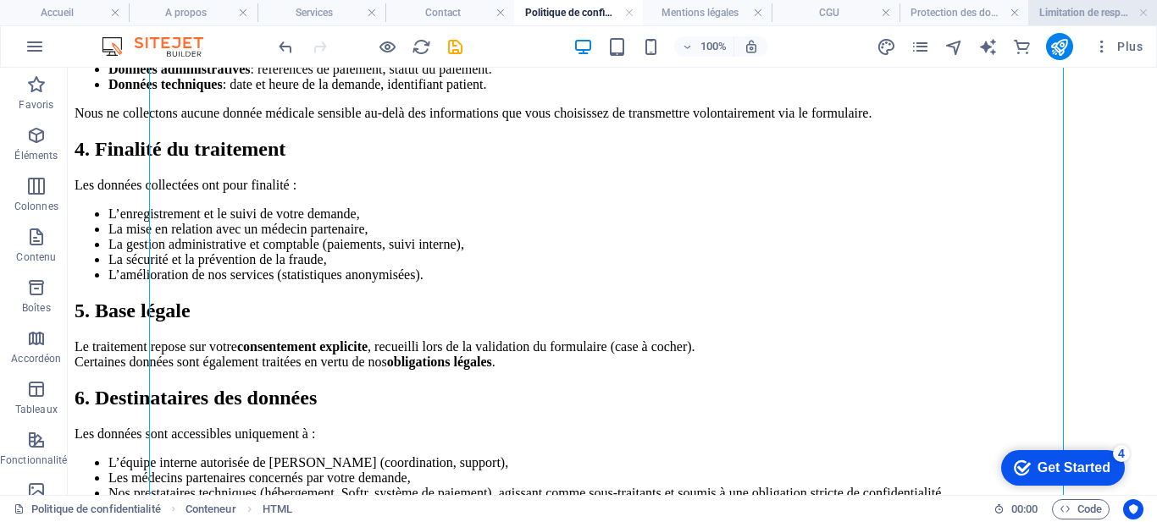
click at [1099, 19] on h4 "Limitation de responsabilité" at bounding box center [1092, 12] width 129 height 19
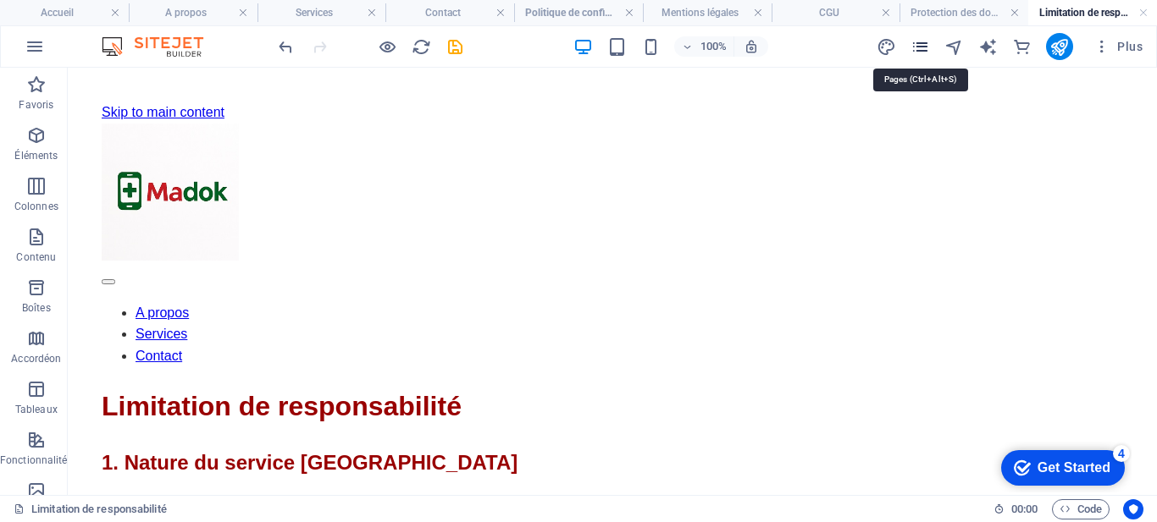
click at [919, 52] on icon "pages" at bounding box center [919, 46] width 19 height 19
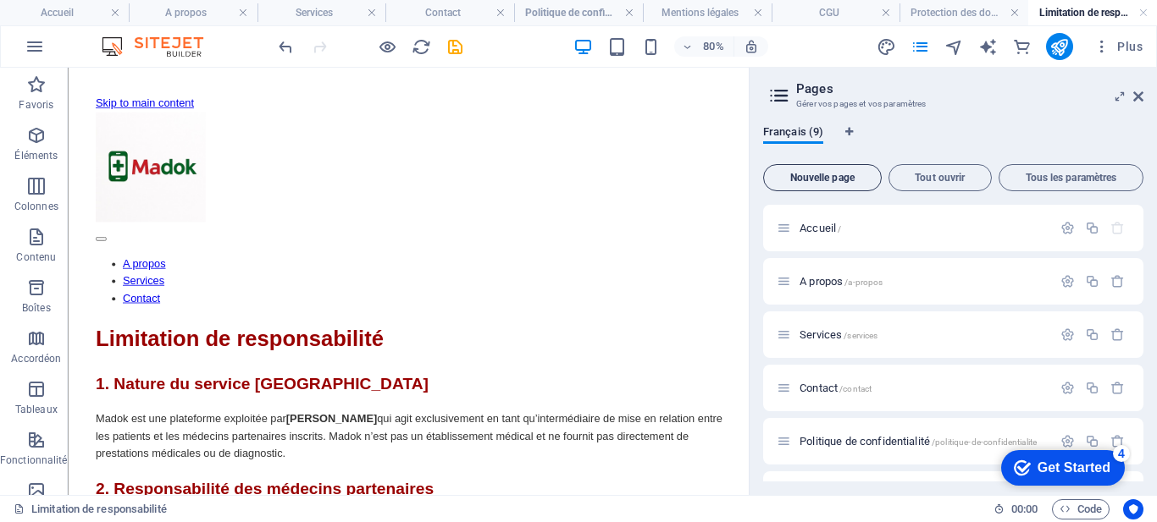
click at [841, 173] on span "Nouvelle page" at bounding box center [822, 178] width 103 height 10
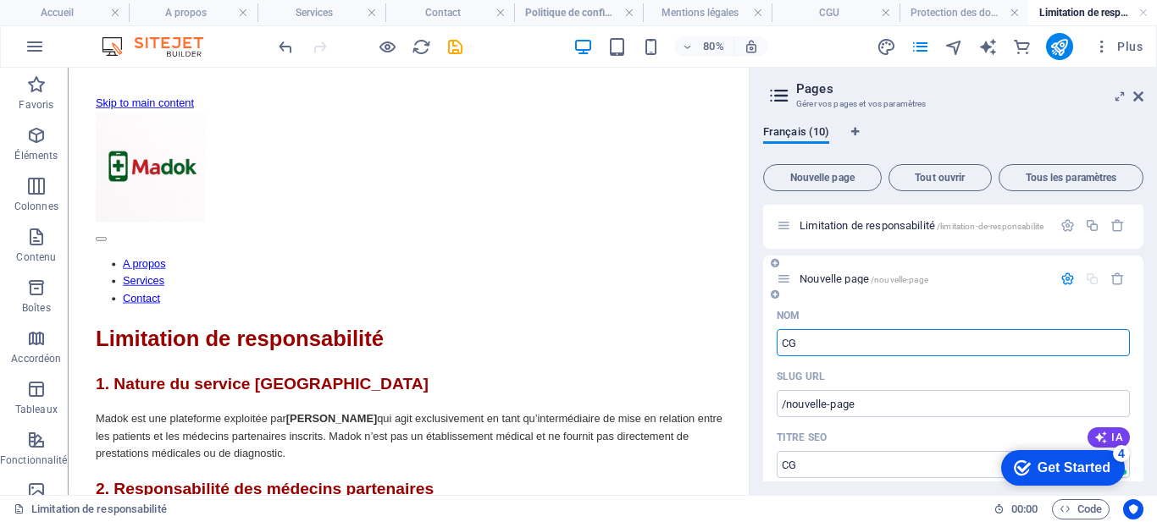
type input "CGV"
type input "/cg"
type input "CGV"
type input "/cgv"
type input "CGV"
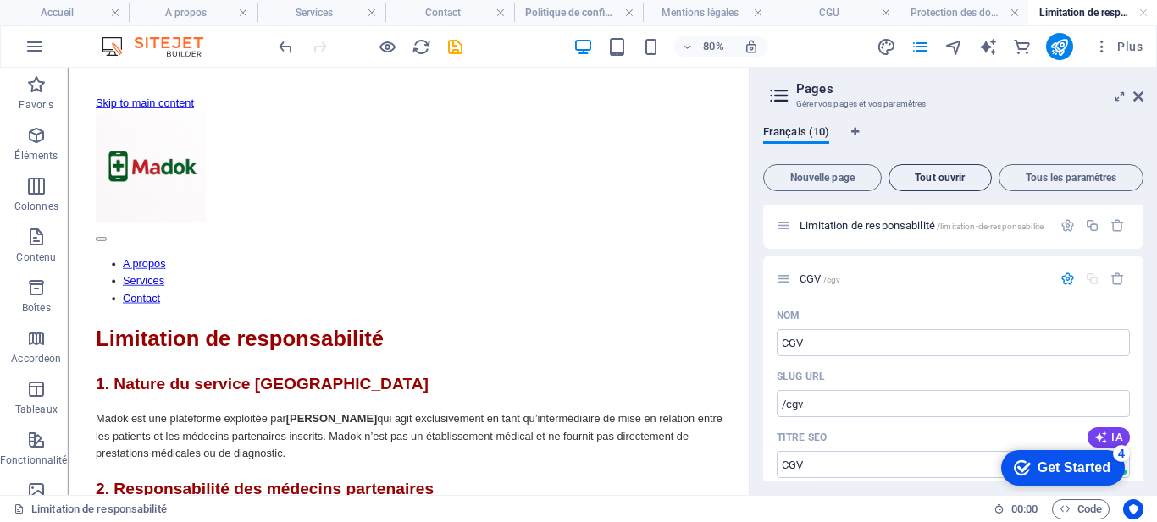
click at [931, 169] on button "Tout ouvrir" at bounding box center [939, 177] width 103 height 27
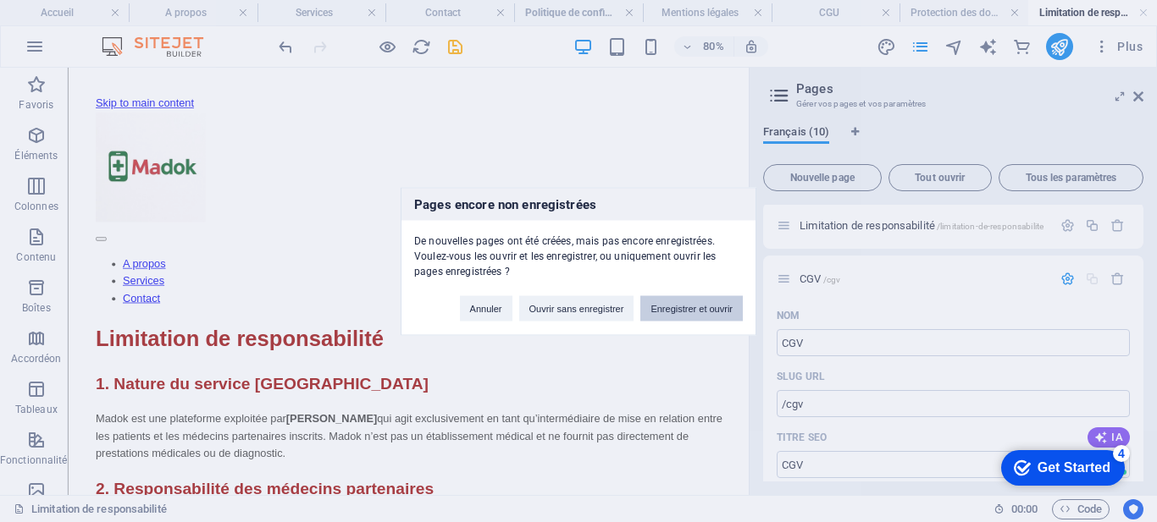
click at [699, 306] on button "Enregistrer et ouvrir" at bounding box center [691, 308] width 102 height 25
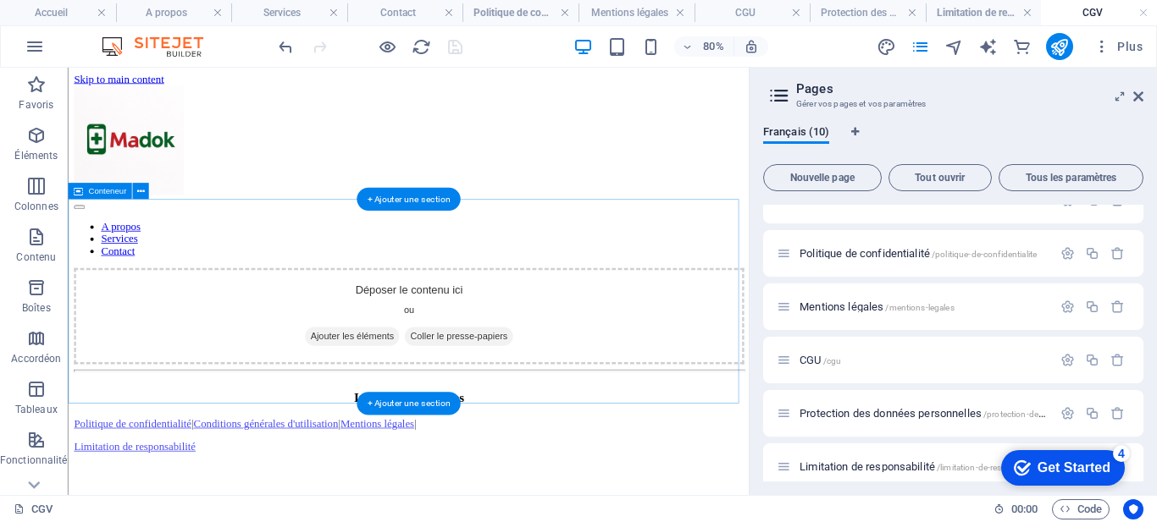
scroll to position [0, 0]
click at [421, 392] on span "Ajouter les éléments" at bounding box center [422, 404] width 118 height 24
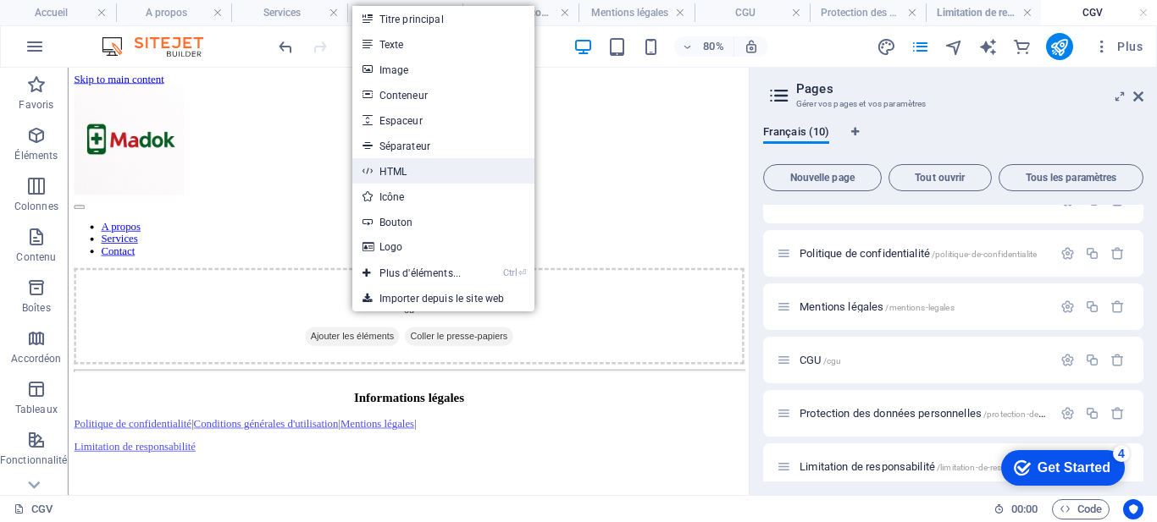
click at [430, 168] on link "HTML" at bounding box center [443, 170] width 183 height 25
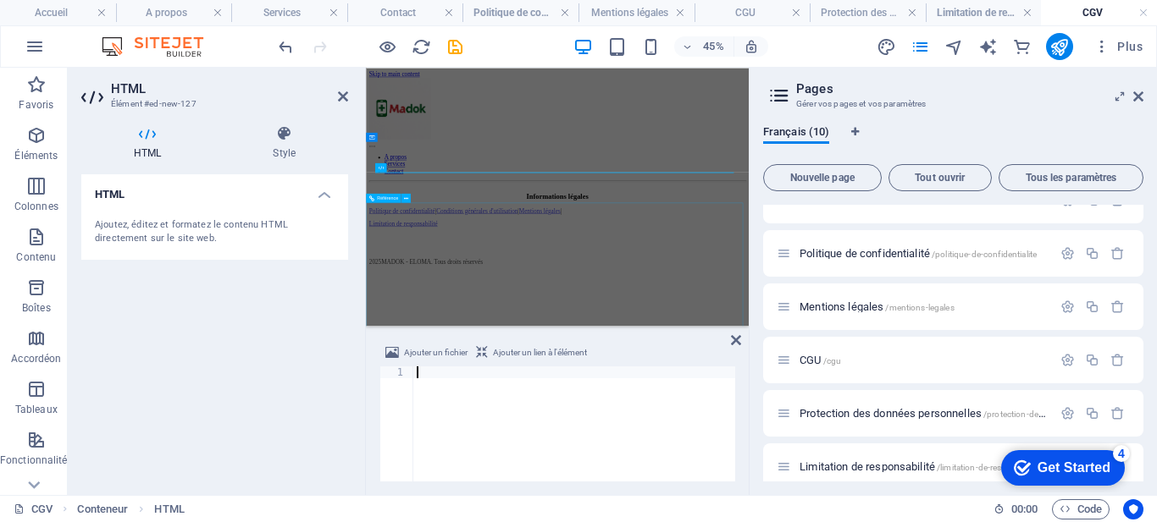
scroll to position [750, 0]
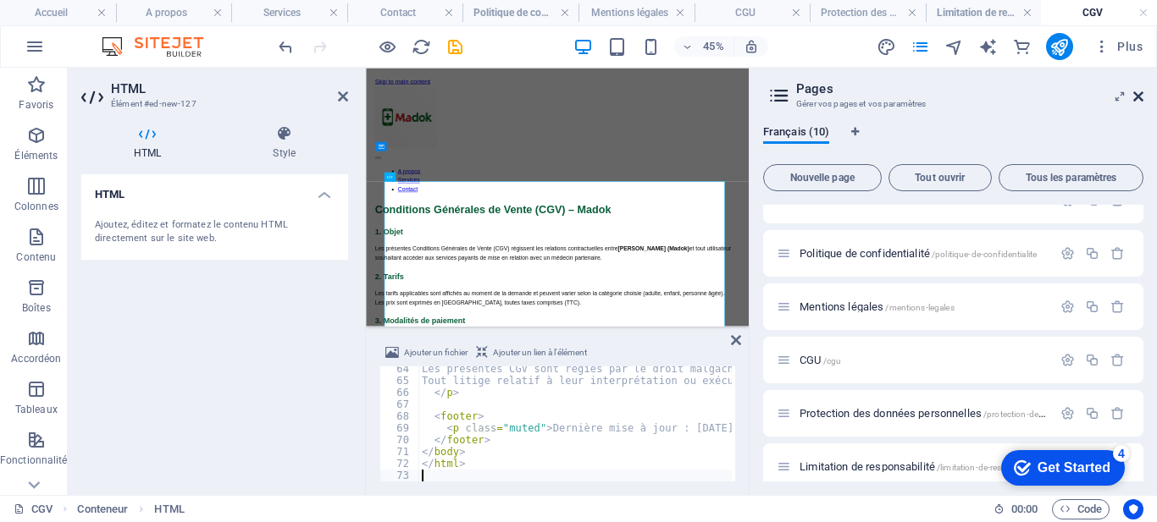
click at [1138, 99] on icon at bounding box center [1138, 97] width 10 height 14
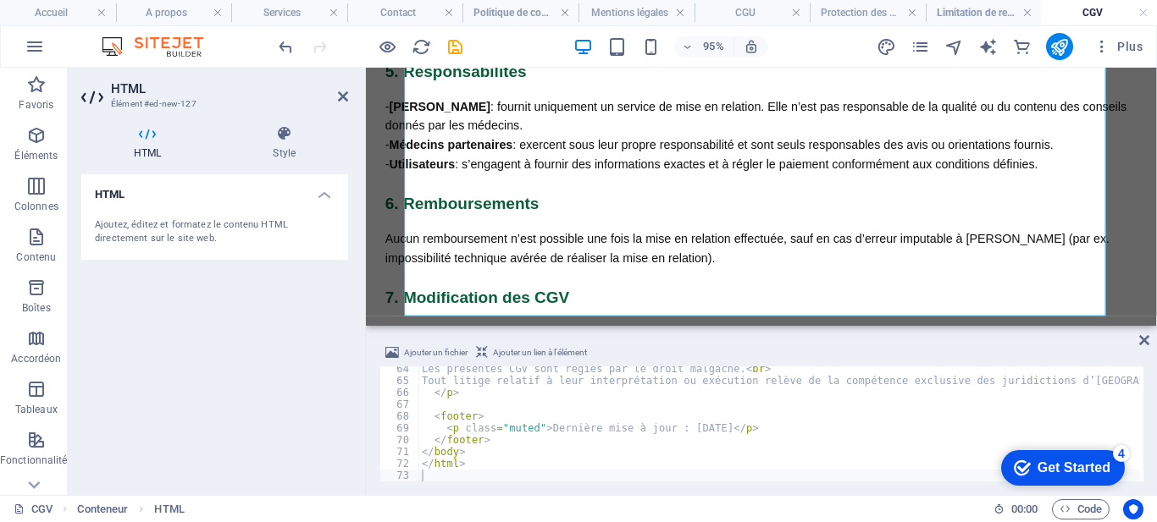
scroll to position [747, 0]
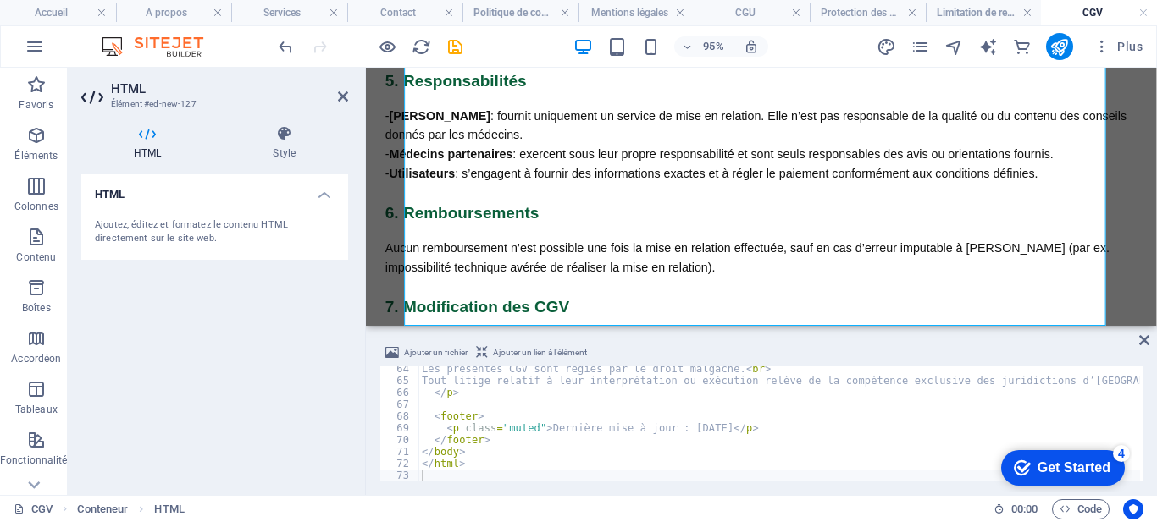
type textarea "</html>"
click at [555, 464] on div "Les présentes CGV sont régies par le droit malgache. < br > Tout litige relatif…" at bounding box center [1112, 430] width 1388 height 135
click at [556, 467] on div "Les présentes CGV sont régies par le droit malgache. < br > Tout litige relatif…" at bounding box center [1112, 430] width 1388 height 135
click at [558, 467] on div "Les présentes CGV sont régies par le droit malgache. < br > Tout litige relatif…" at bounding box center [1112, 430] width 1388 height 135
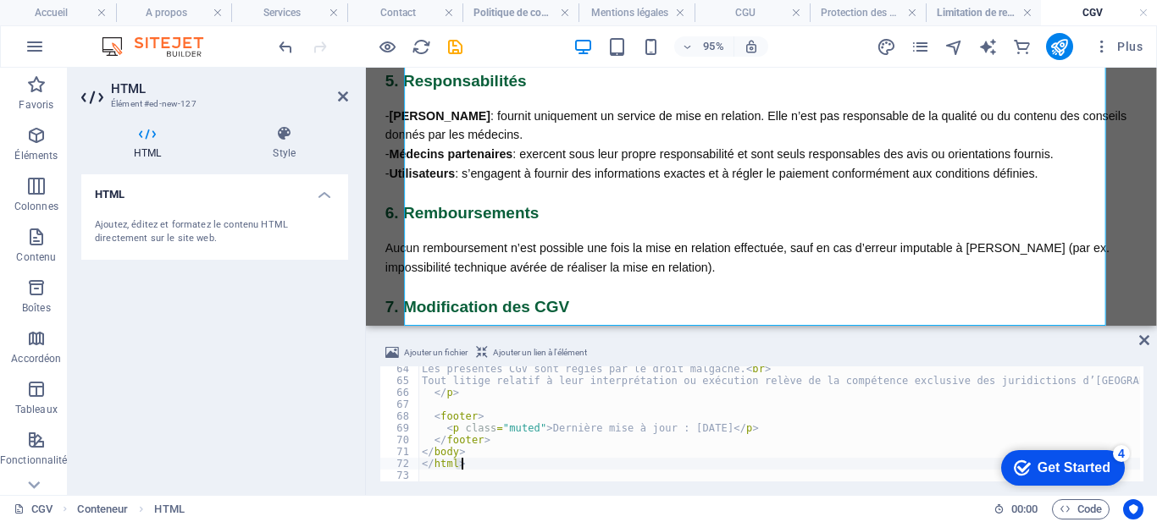
click at [558, 467] on div "Les présentes CGV sont régies par le droit malgache. < br > Tout litige relatif…" at bounding box center [778, 424] width 721 height 115
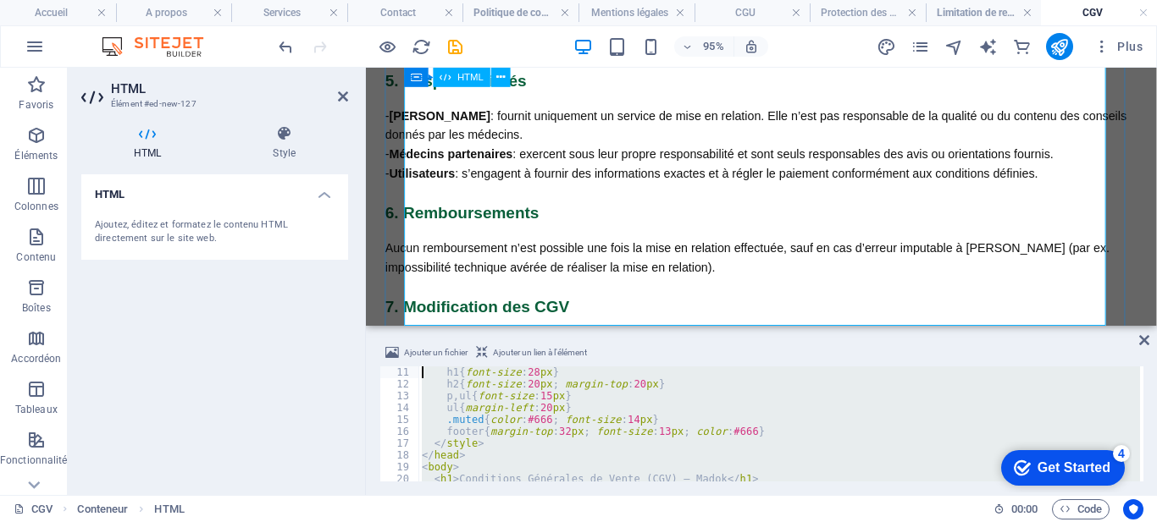
scroll to position [0, 0]
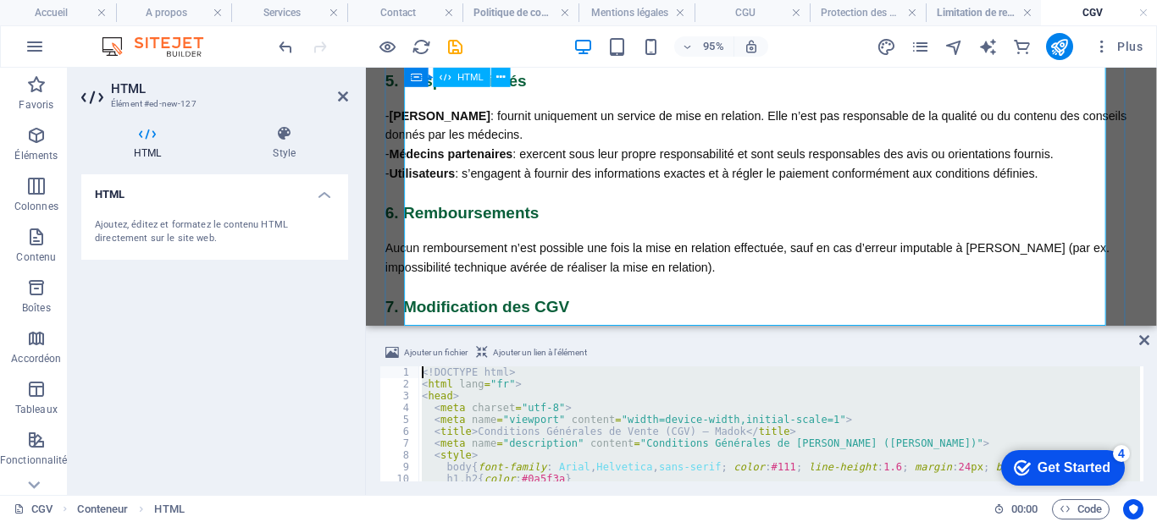
drag, startPoint x: 900, startPoint y: 535, endPoint x: 412, endPoint y: 307, distance: 538.7
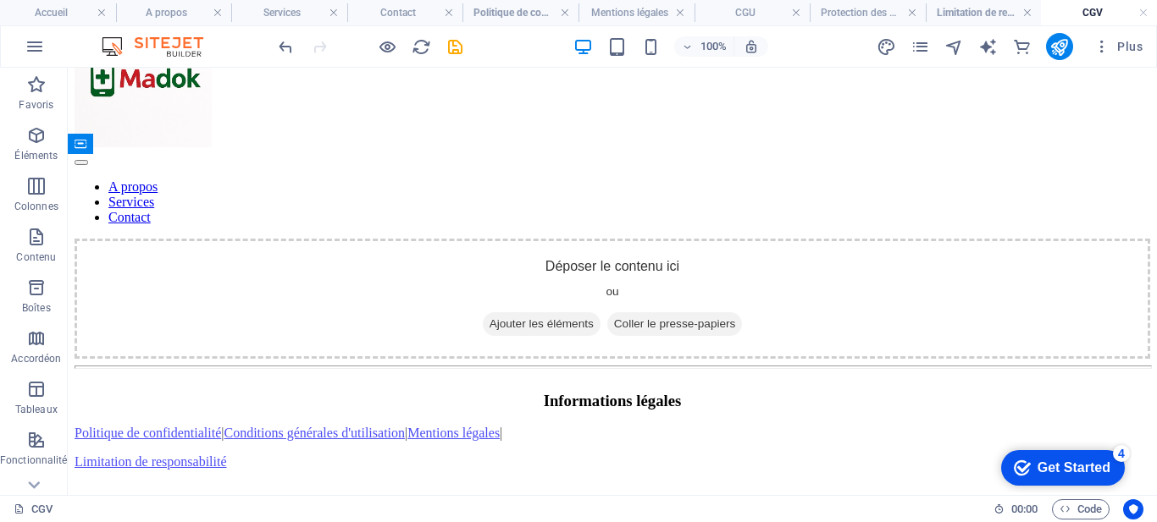
scroll to position [78, 0]
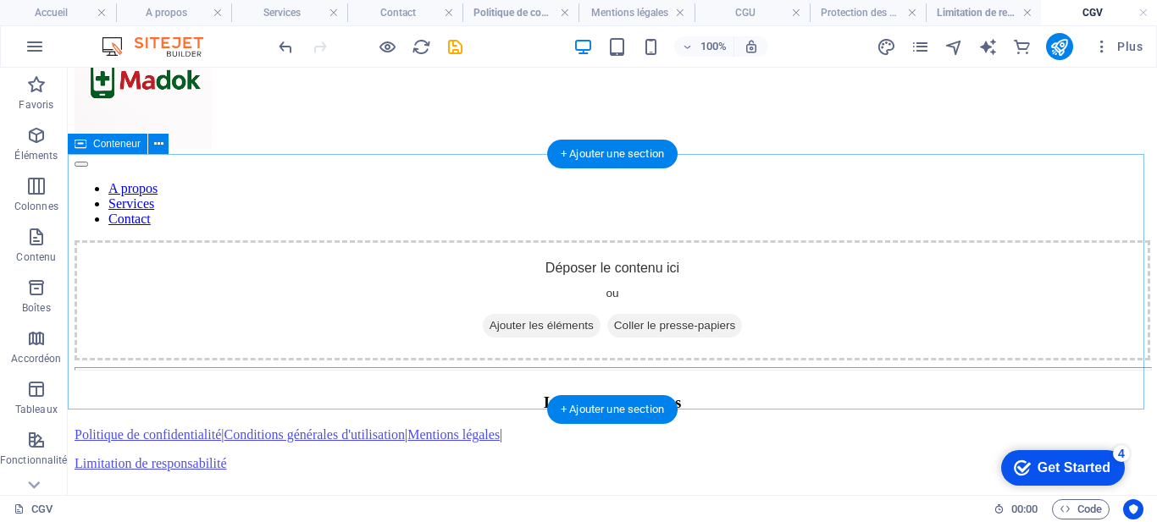
click at [514, 314] on span "Ajouter les éléments" at bounding box center [542, 326] width 118 height 24
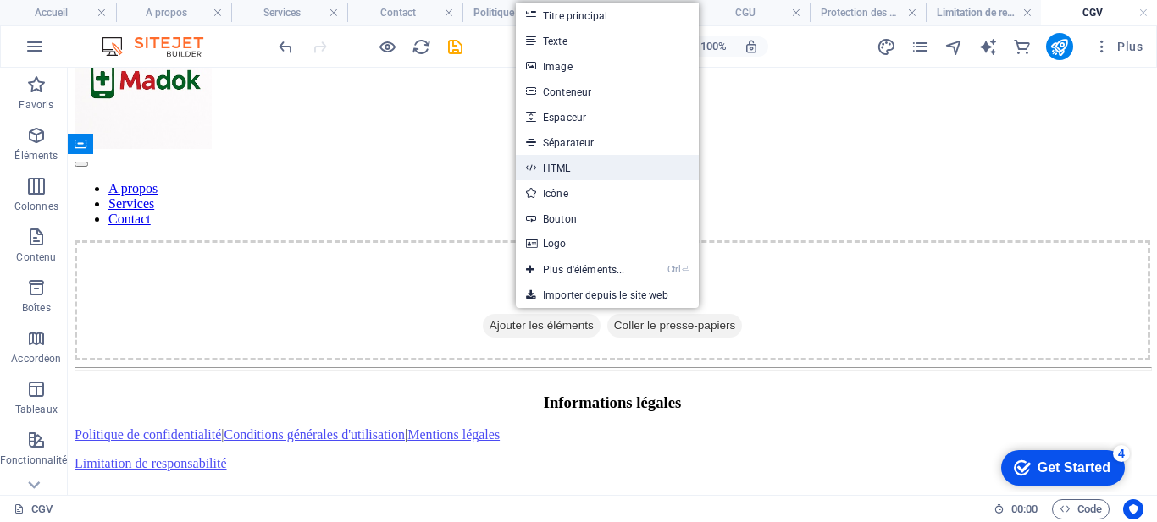
click at [605, 171] on link "HTML" at bounding box center [607, 167] width 183 height 25
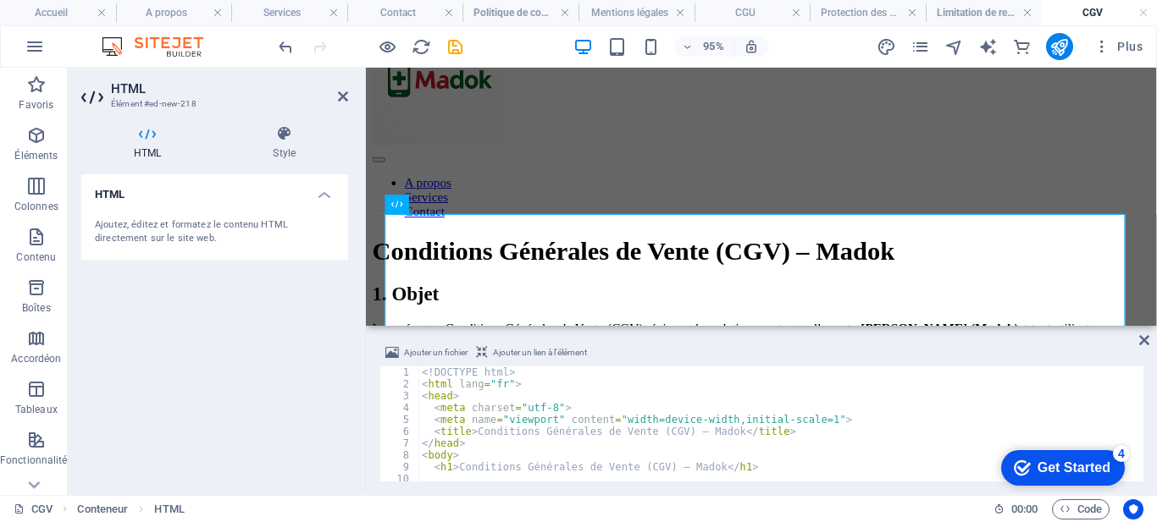
scroll to position [0, 0]
click at [719, 430] on div "<! DOCTYPE html > < html lang = "fr" > < head > < meta charset = "utf-8" > < me…" at bounding box center [1112, 434] width 1388 height 135
click at [754, 434] on div "<! DOCTYPE html > < html lang = "fr" > < head > < meta charset = "utf-8" > < me…" at bounding box center [1112, 434] width 1388 height 135
type textarea "<title>Conditions Générales de Vente (CGV) </title>"
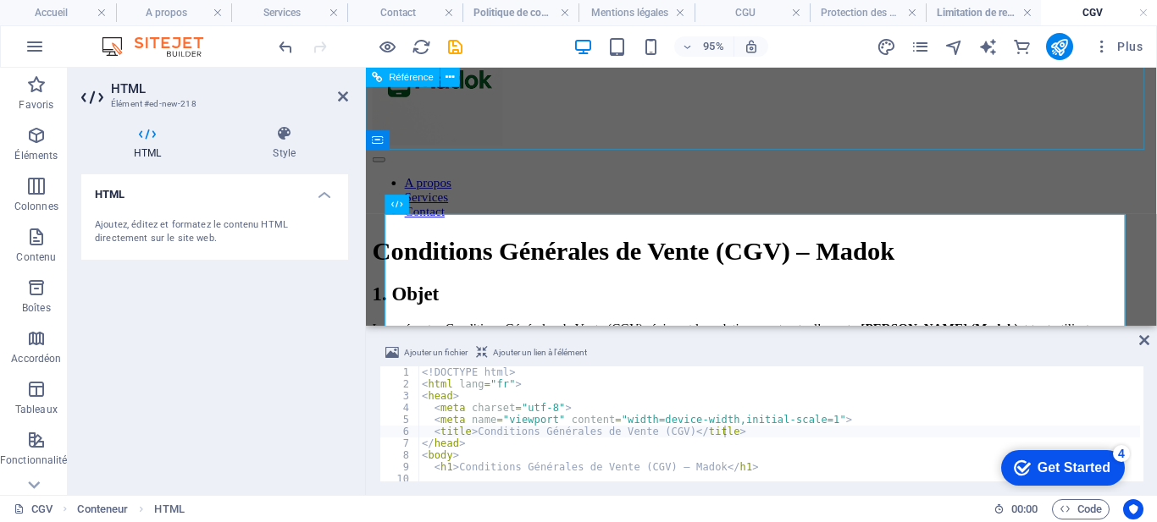
click at [796, 117] on div "A propos Services Contact" at bounding box center [782, 119] width 819 height 215
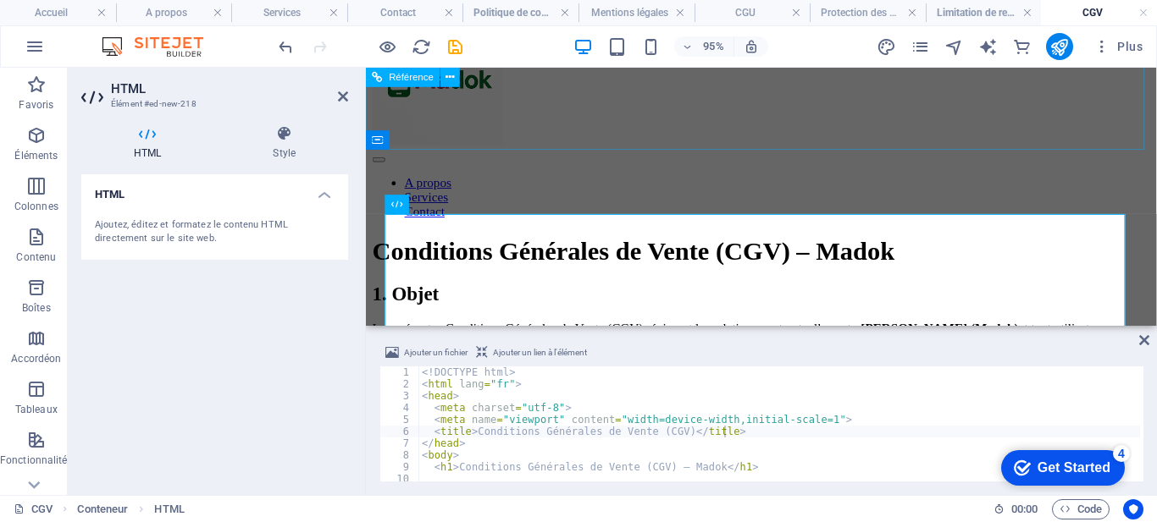
click at [1044, 132] on div "A propos Services Contact" at bounding box center [782, 119] width 819 height 215
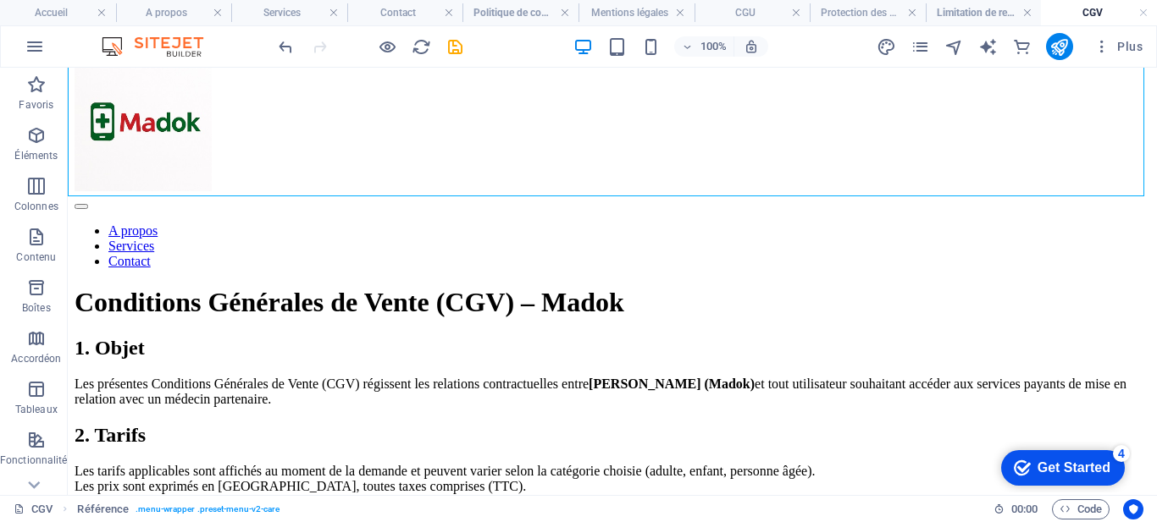
scroll to position [25, 0]
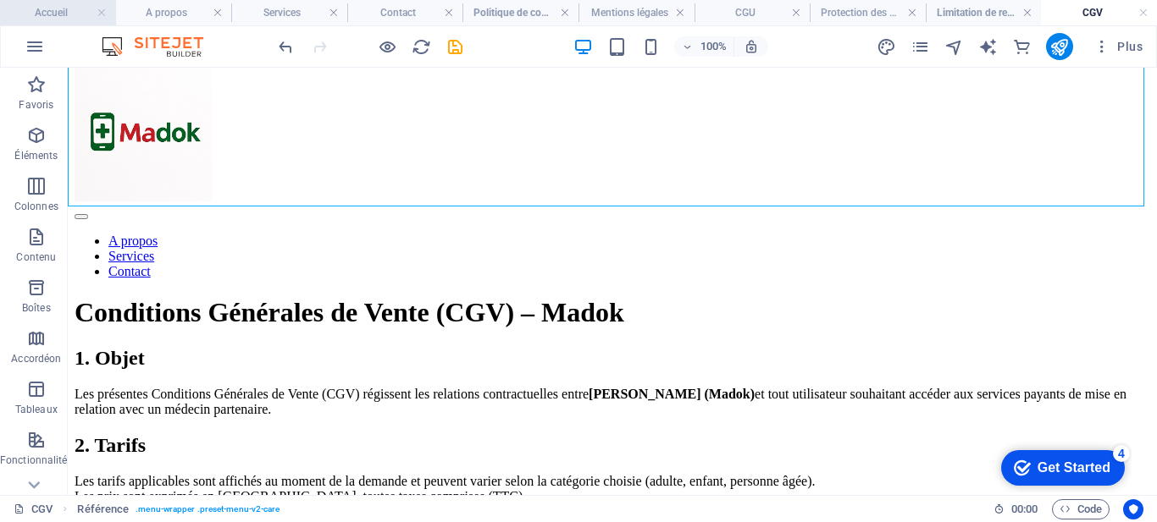
click at [54, 12] on h4 "Accueil" at bounding box center [58, 12] width 116 height 19
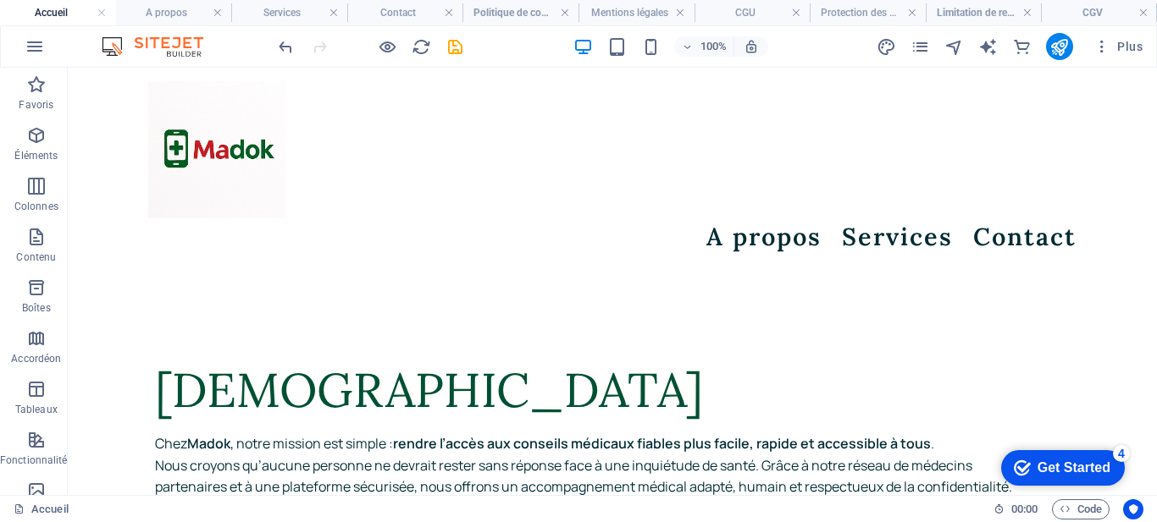
scroll to position [7877, 0]
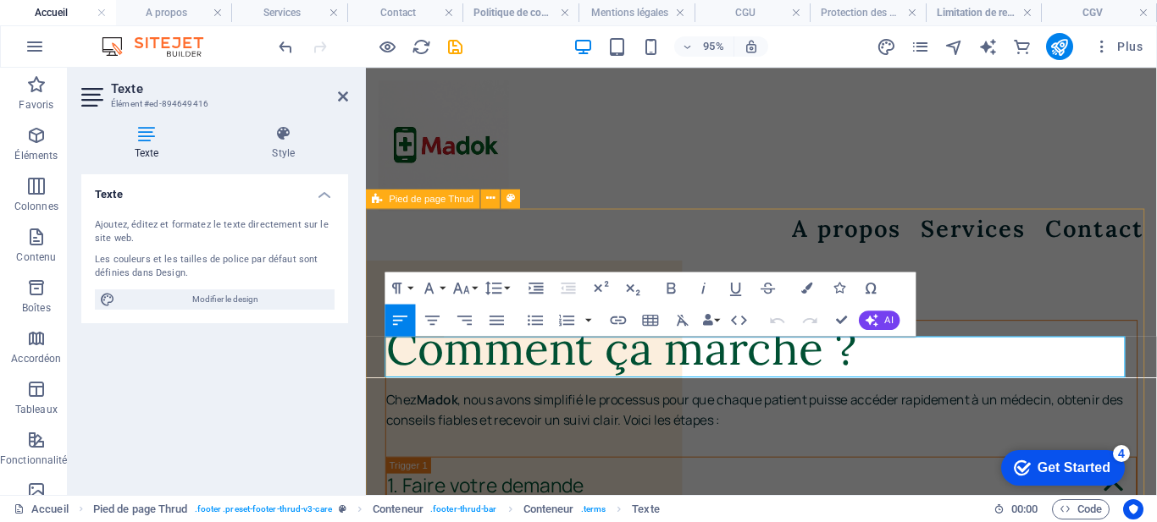
scroll to position [8195, 0]
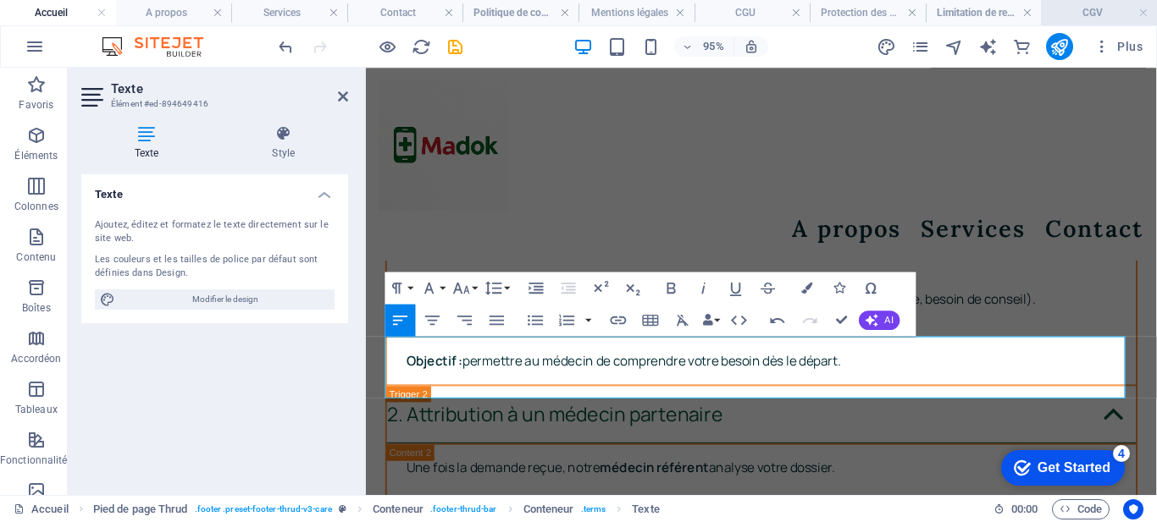
click at [1082, 21] on h4 "CGV" at bounding box center [1099, 12] width 116 height 19
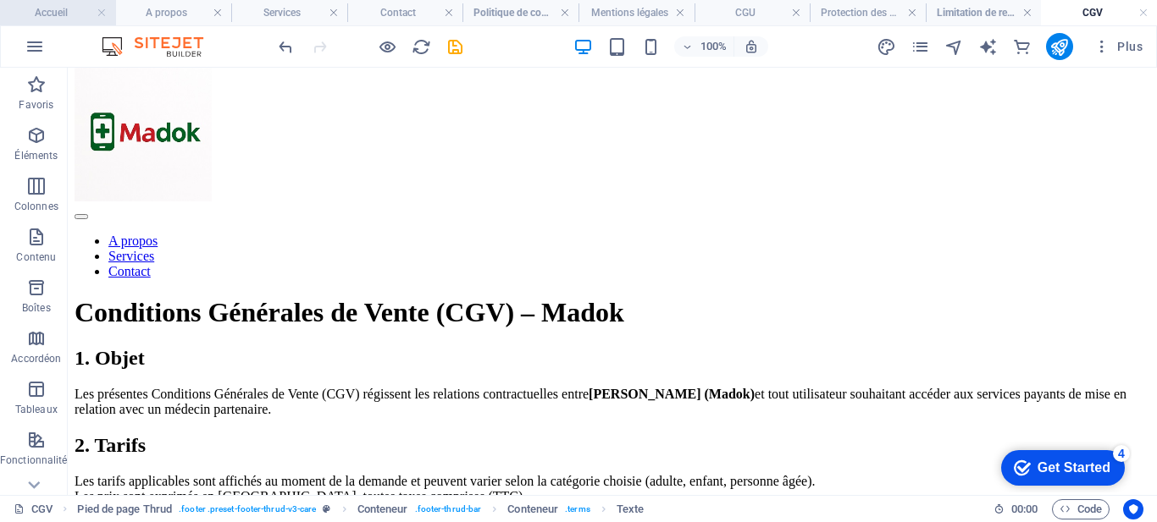
click at [51, 14] on h4 "Accueil" at bounding box center [58, 12] width 116 height 19
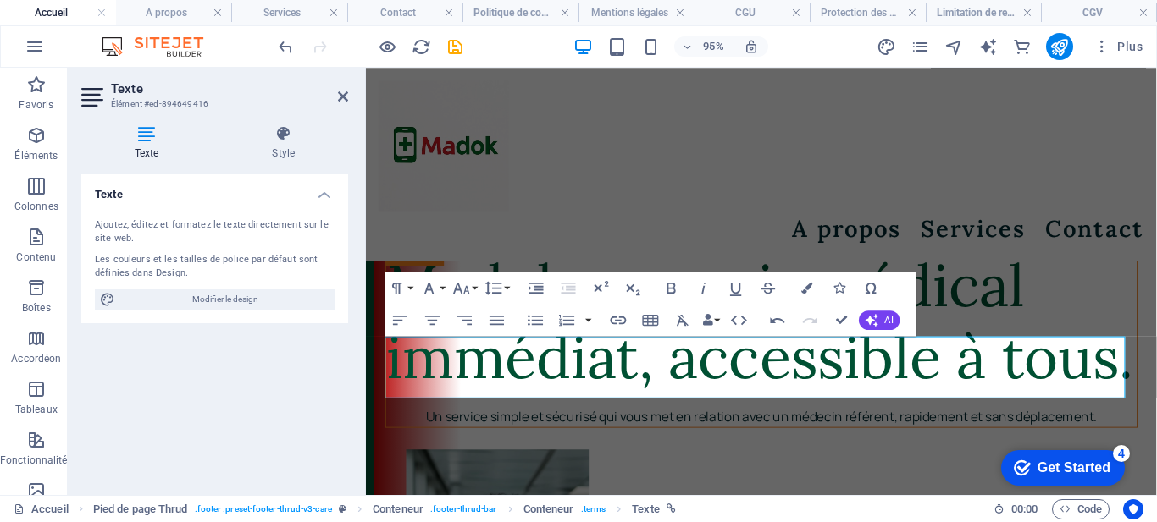
scroll to position [8195, 0]
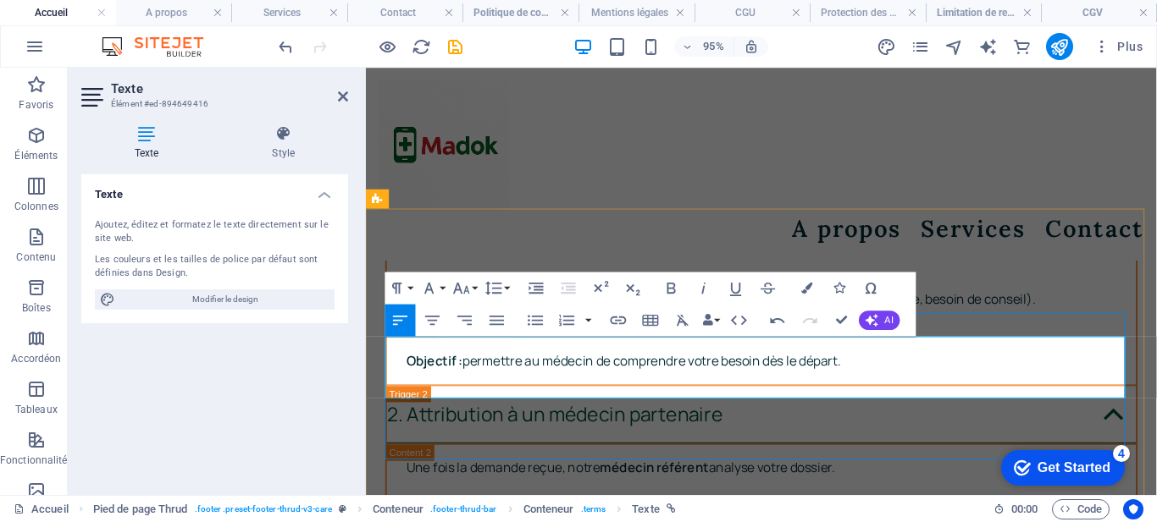
drag, startPoint x: 613, startPoint y: 402, endPoint x: 427, endPoint y: 358, distance: 191.4
click at [871, 320] on icon "button" at bounding box center [871, 320] width 13 height 13
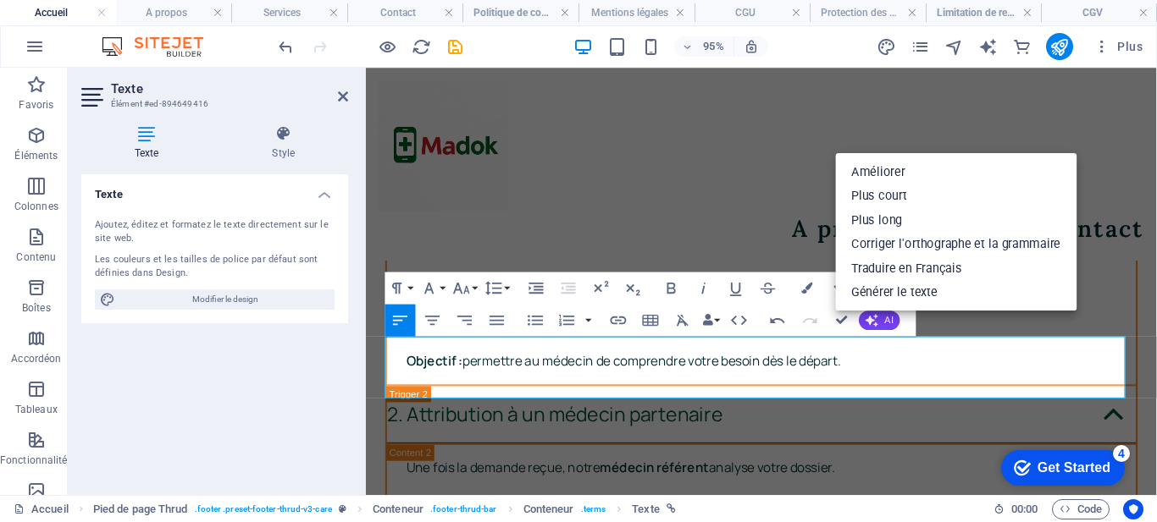
click at [872, 176] on link "Améliorer" at bounding box center [955, 172] width 241 height 25
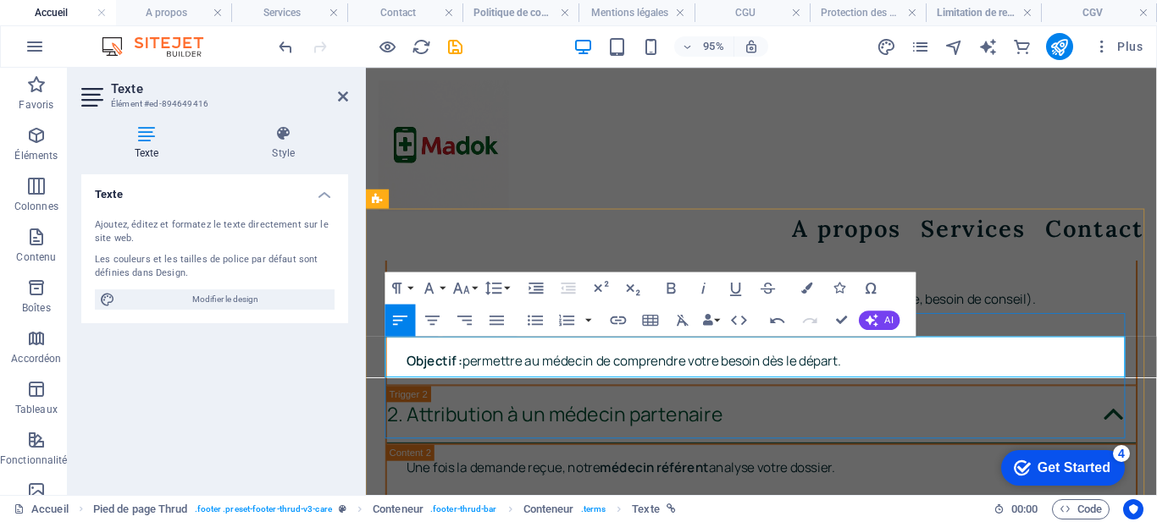
drag, startPoint x: 551, startPoint y: 357, endPoint x: 386, endPoint y: 360, distance: 165.2
click at [622, 316] on icon "button" at bounding box center [618, 320] width 19 height 19
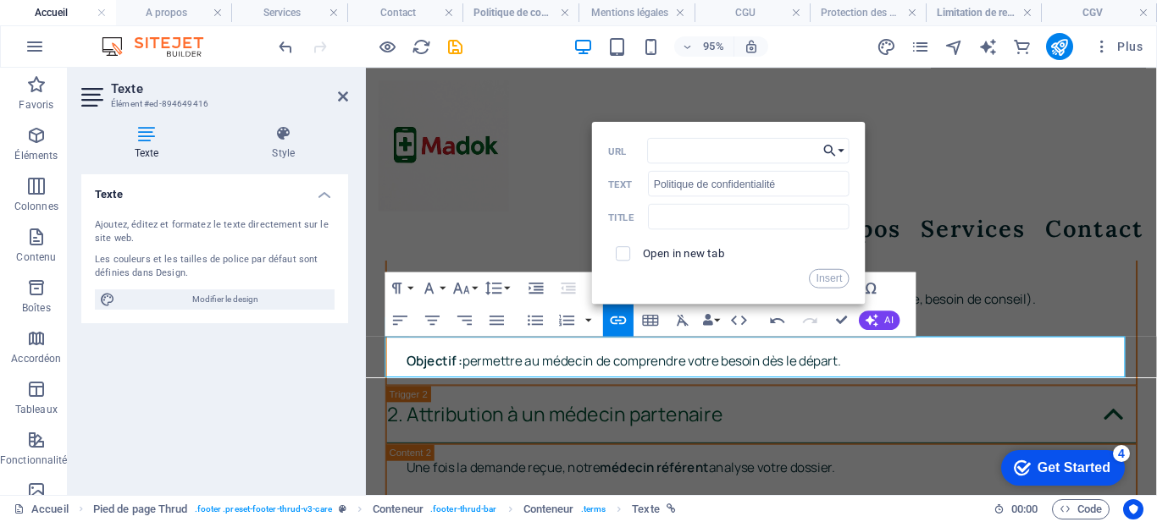
click at [842, 151] on button "Choose Link" at bounding box center [834, 150] width 30 height 25
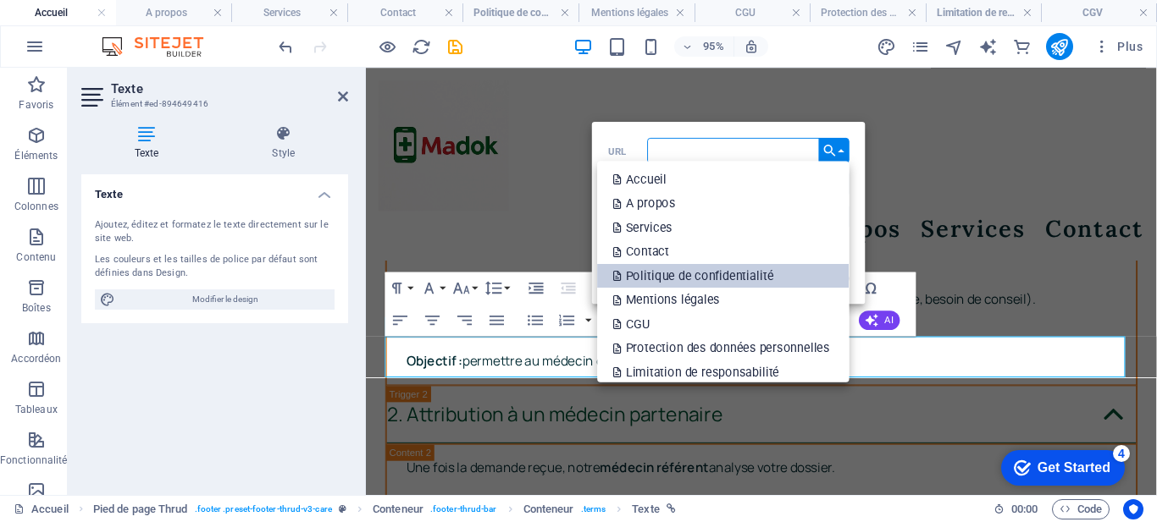
click at [705, 279] on p "Politique de confidentialité" at bounding box center [695, 276] width 164 height 25
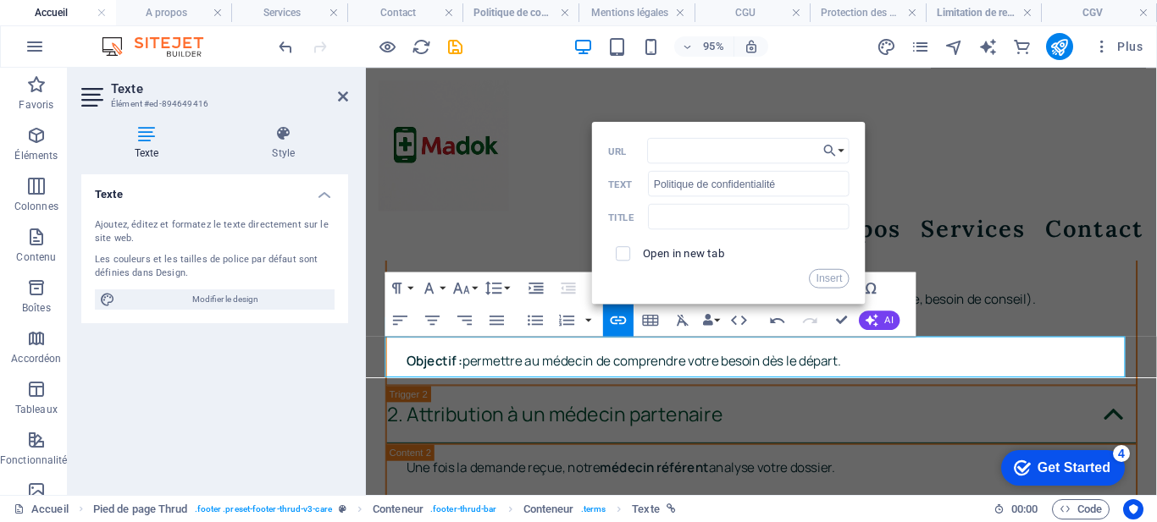
click at [822, 286] on button "Insert" at bounding box center [829, 278] width 41 height 19
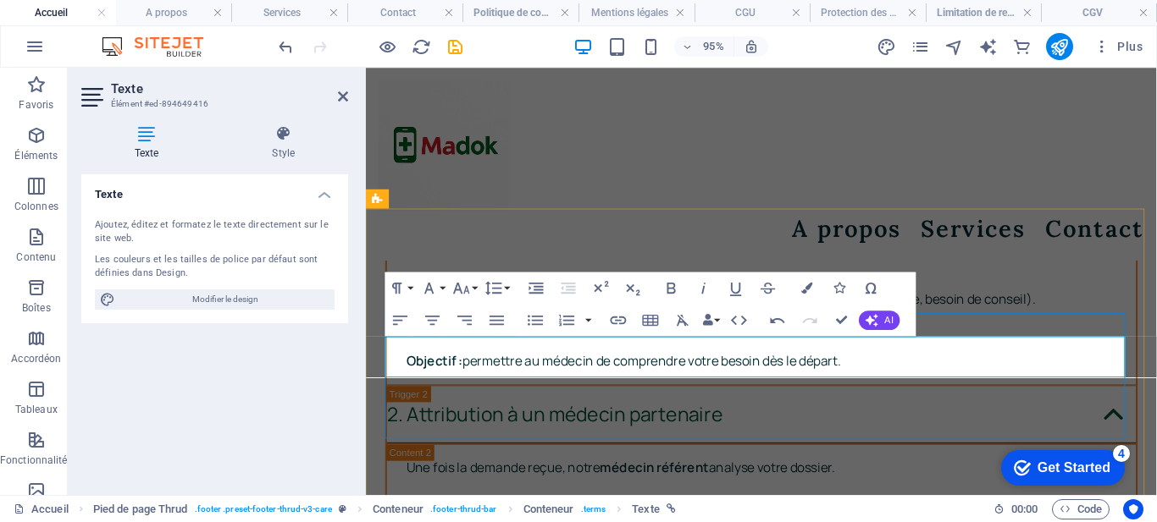
drag, startPoint x: 808, startPoint y: 362, endPoint x: 759, endPoint y: 362, distance: 49.1
drag, startPoint x: 798, startPoint y: 362, endPoint x: 605, endPoint y: 361, distance: 193.1
click at [621, 323] on icon "button" at bounding box center [618, 320] width 19 height 19
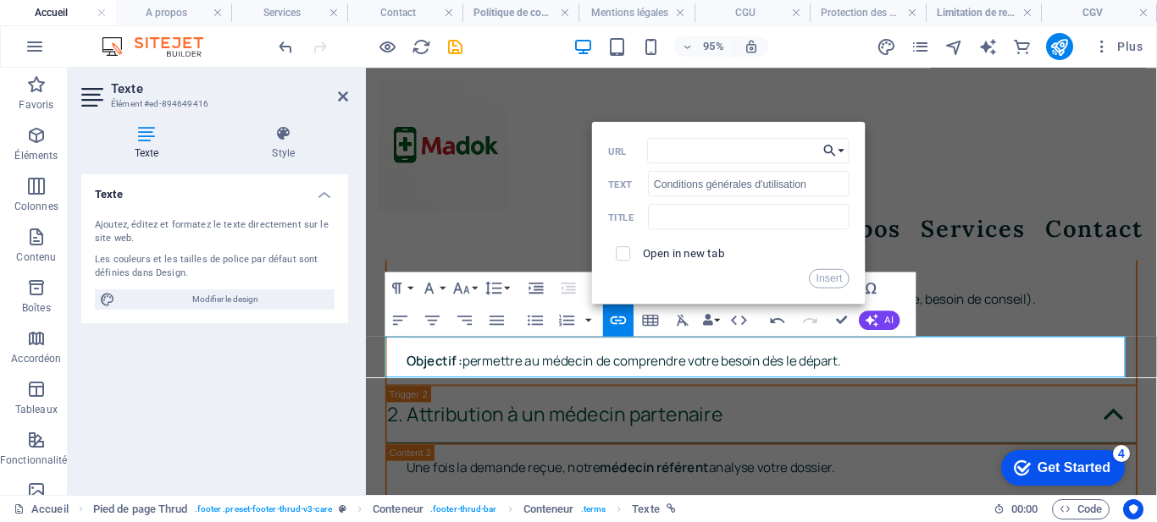
click at [838, 148] on button "Choose Link" at bounding box center [834, 150] width 30 height 25
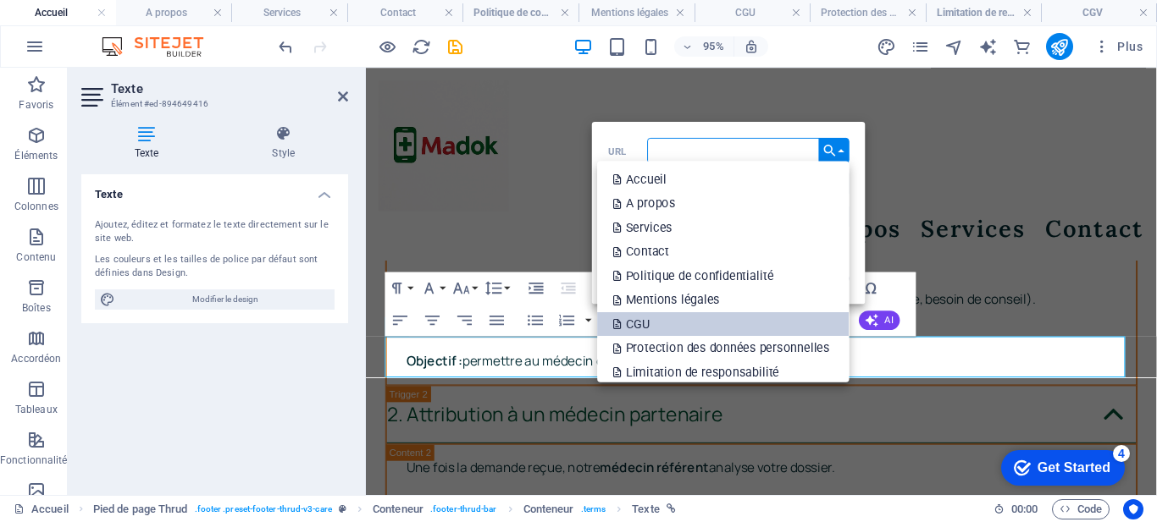
click at [699, 319] on link "CGU" at bounding box center [723, 324] width 252 height 25
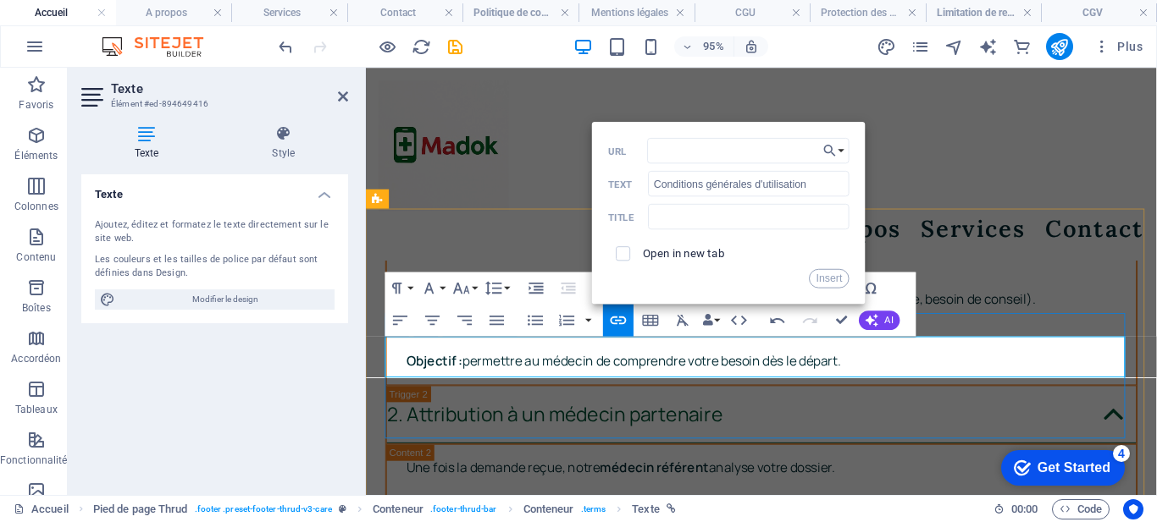
drag, startPoint x: 1003, startPoint y: 360, endPoint x: 992, endPoint y: 361, distance: 11.0
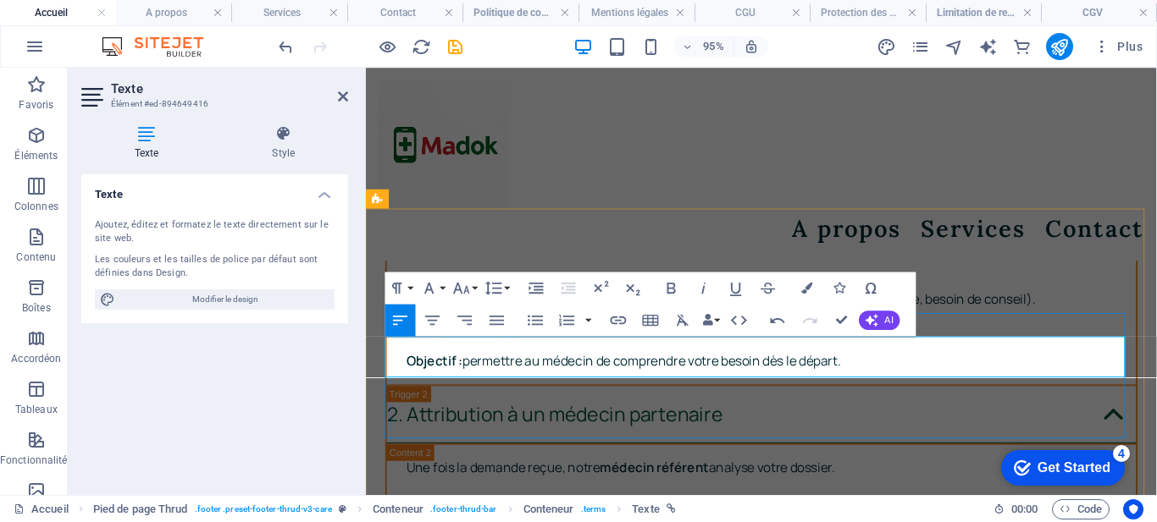
drag, startPoint x: 1010, startPoint y: 361, endPoint x: 825, endPoint y: 362, distance: 185.5
type input "Conditions générales de vente"
click at [622, 321] on icon "button" at bounding box center [618, 320] width 19 height 19
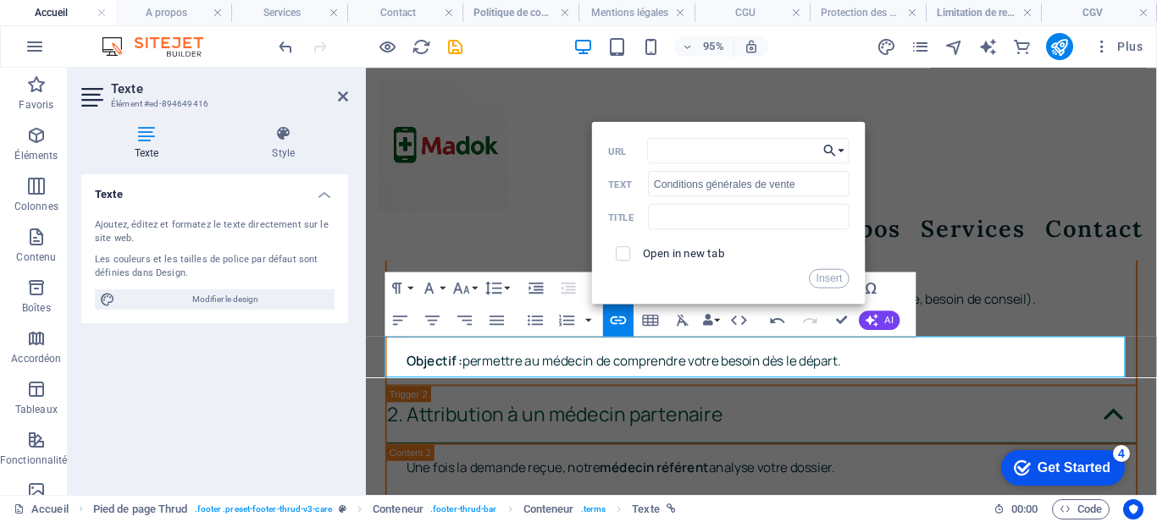
click at [841, 151] on button "Choose Link" at bounding box center [834, 150] width 30 height 25
drag, startPoint x: 804, startPoint y: 359, endPoint x: 605, endPoint y: 359, distance: 199.9
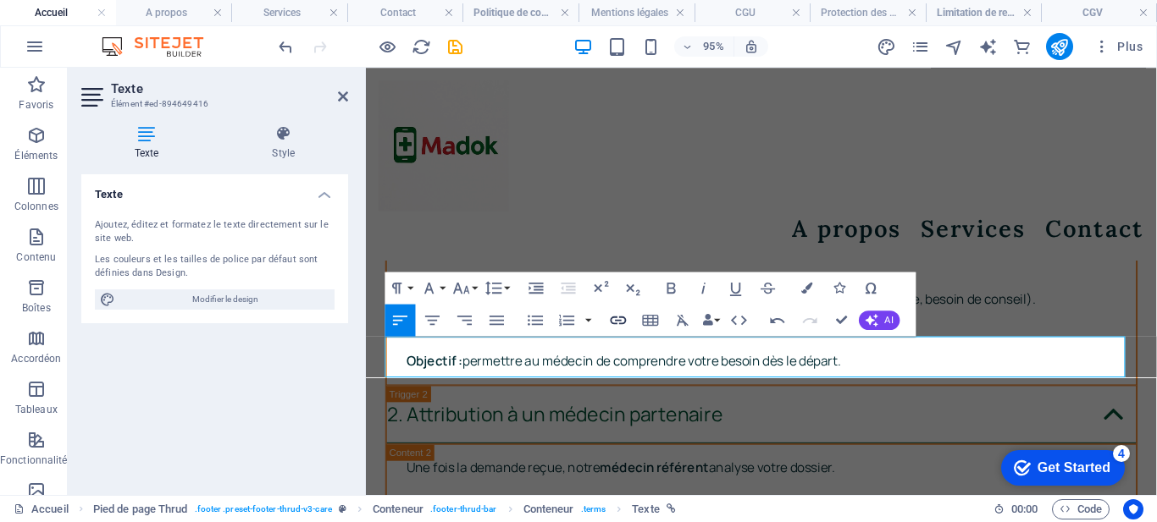
click at [610, 318] on icon "button" at bounding box center [618, 320] width 19 height 19
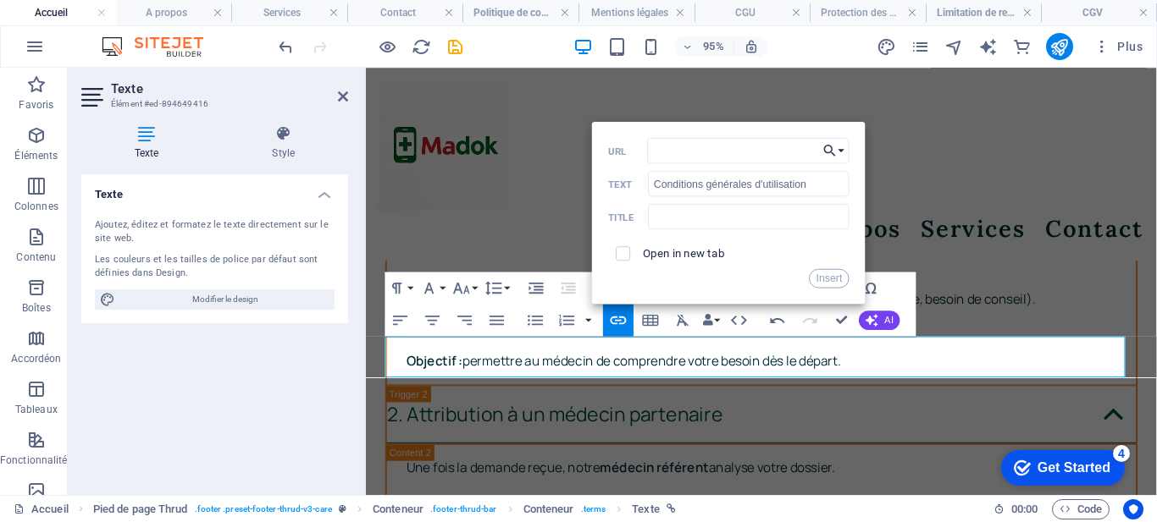
click at [843, 147] on button "Choose Link" at bounding box center [834, 150] width 30 height 25
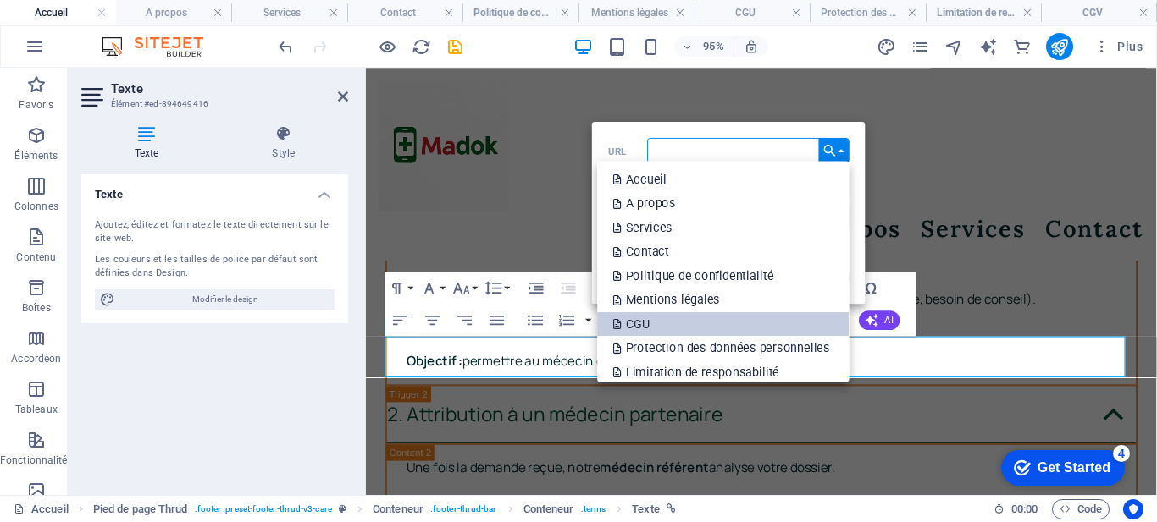
click at [681, 316] on link "CGU" at bounding box center [723, 324] width 252 height 25
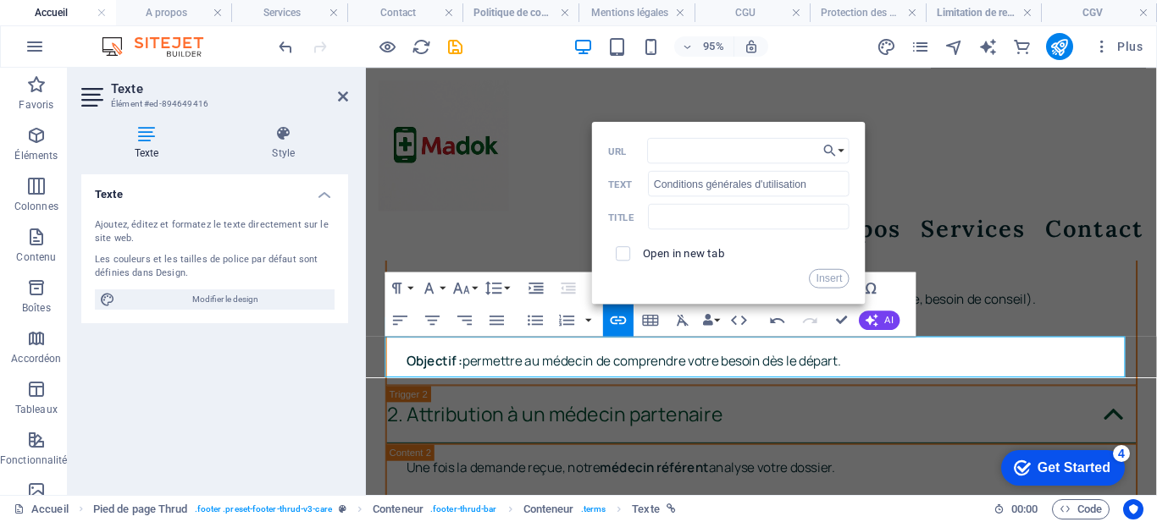
click at [833, 279] on button "Insert" at bounding box center [829, 278] width 41 height 19
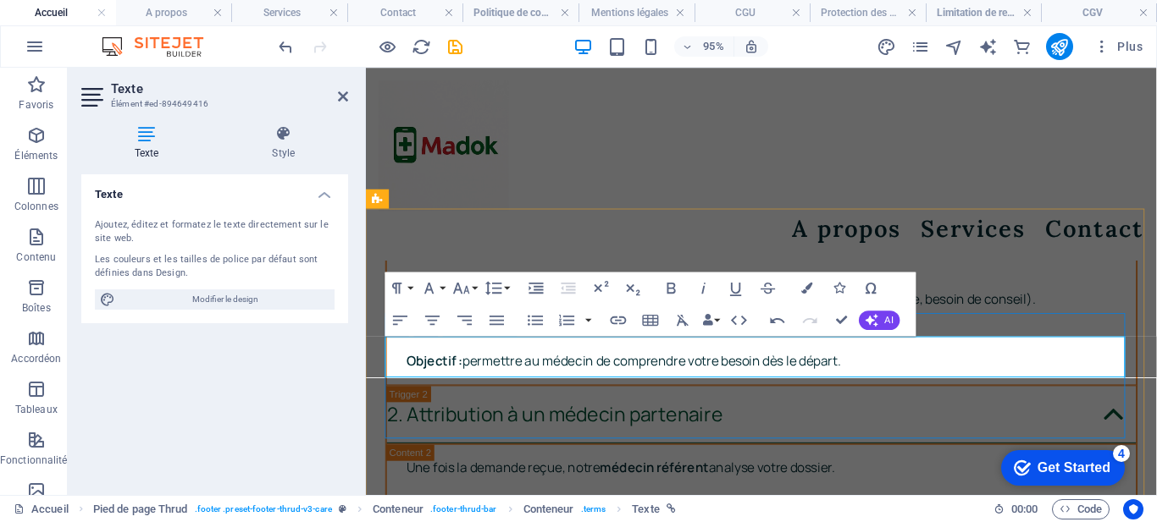
drag, startPoint x: 1048, startPoint y: 362, endPoint x: 865, endPoint y: 359, distance: 182.9
type input "Conditions générales de vente"
click at [616, 316] on icon "button" at bounding box center [618, 320] width 19 height 19
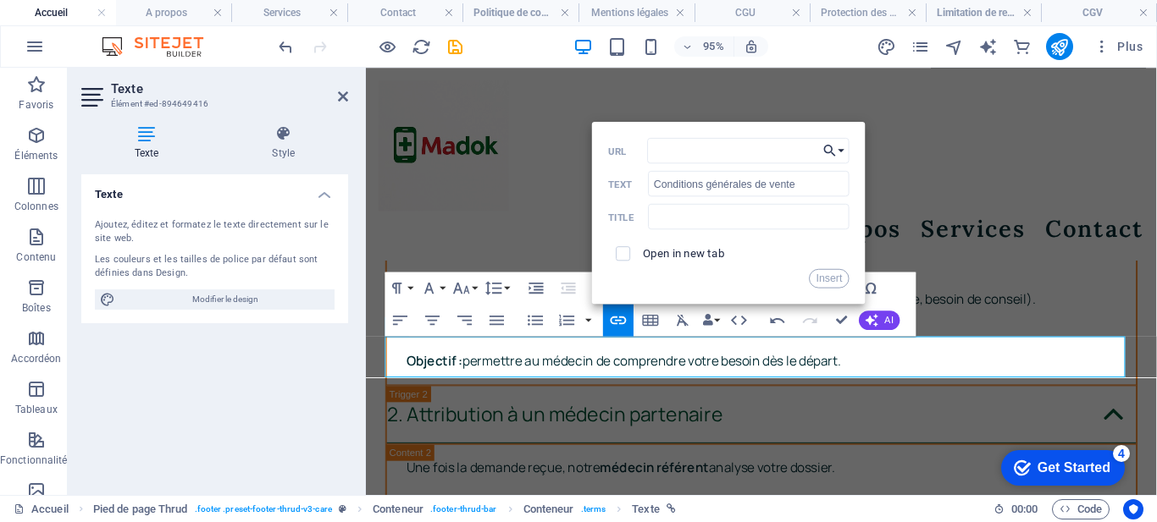
click at [842, 150] on button "Choose Link" at bounding box center [834, 150] width 30 height 25
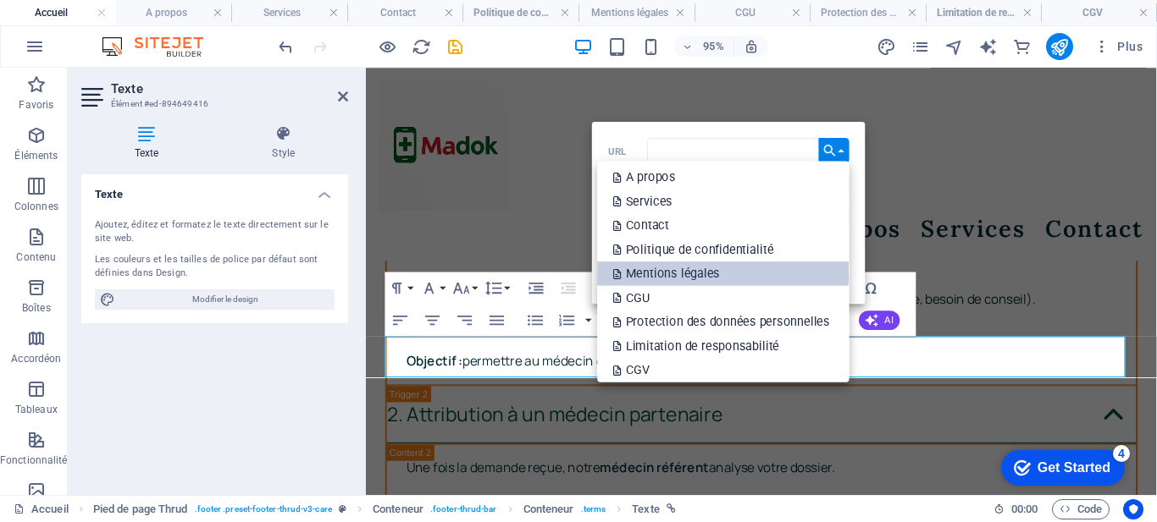
scroll to position [53, 0]
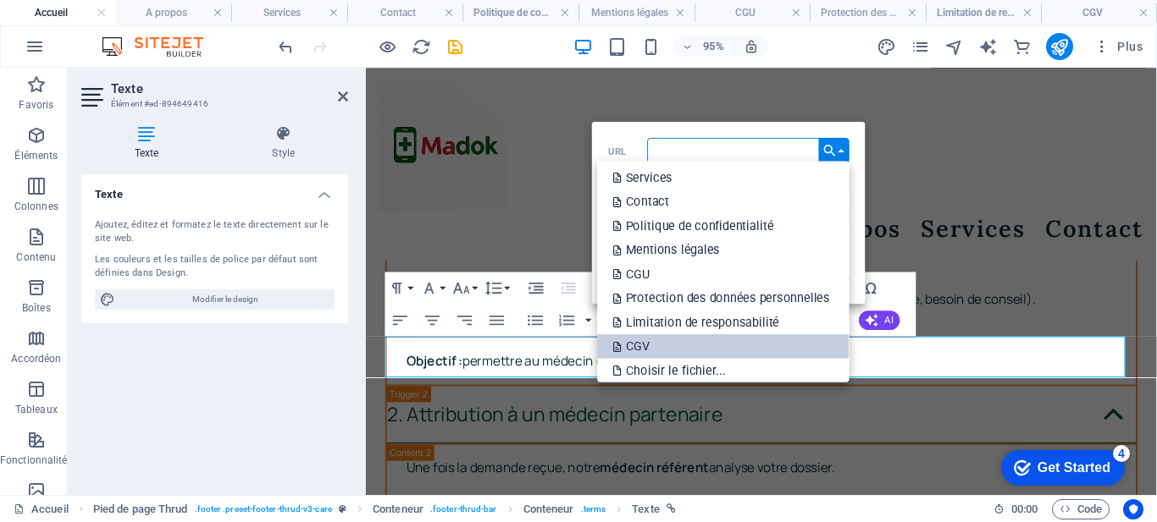
click at [677, 346] on link "CGV" at bounding box center [723, 346] width 252 height 25
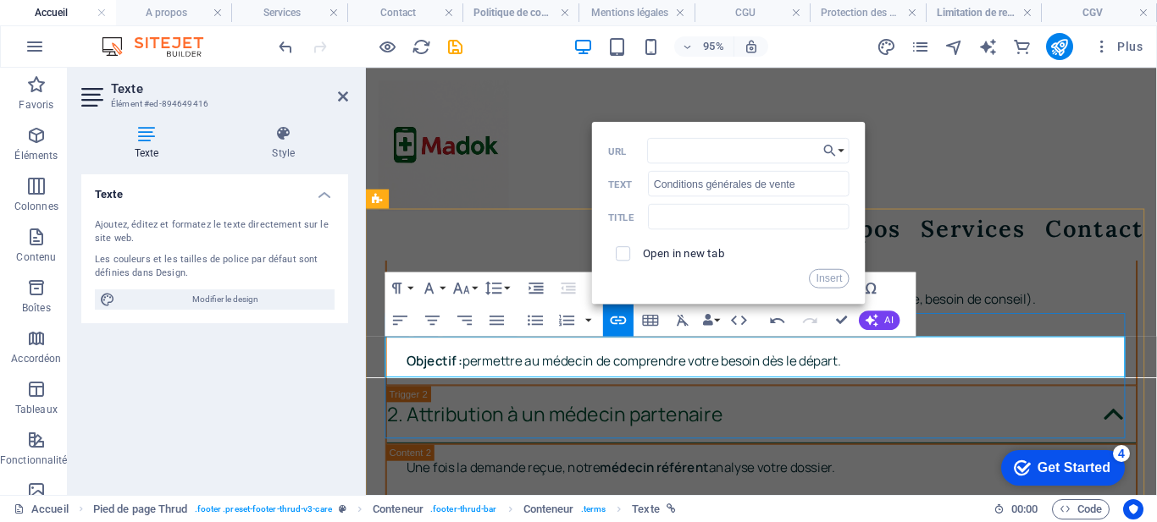
drag, startPoint x: 428, startPoint y: 380, endPoint x: 708, endPoint y: 362, distance: 280.9
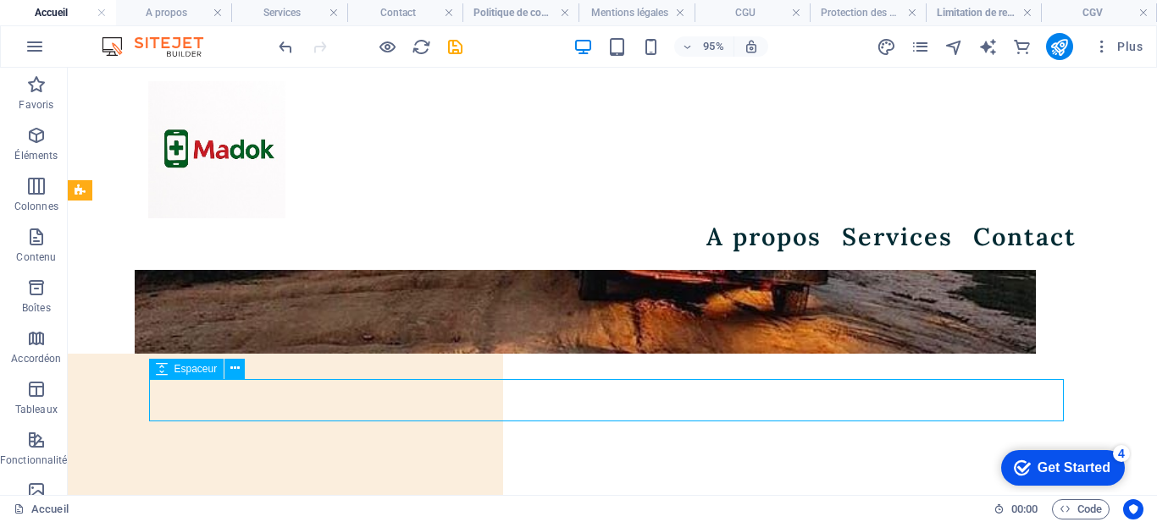
scroll to position [7862, 0]
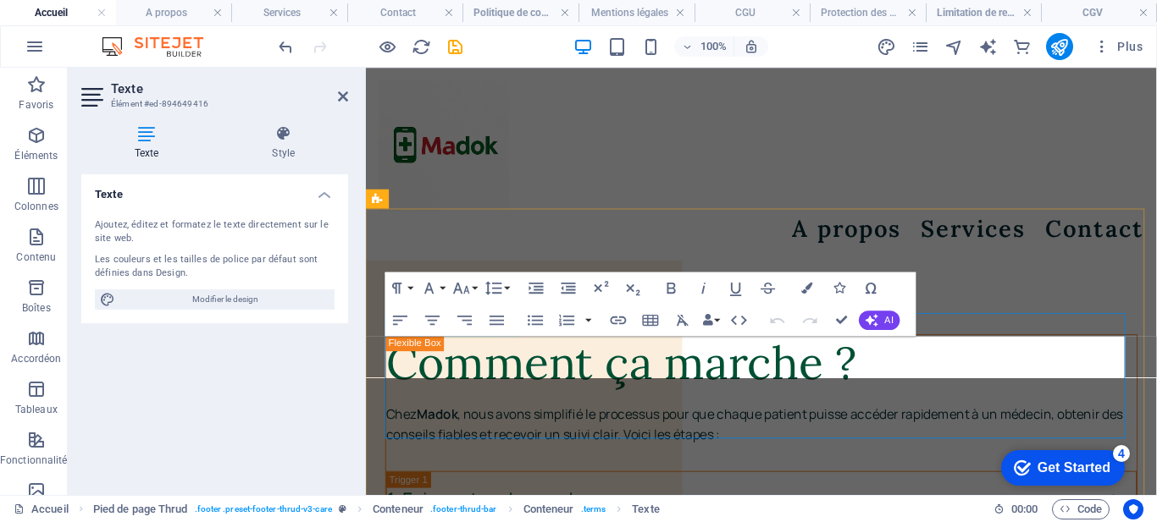
scroll to position [8195, 0]
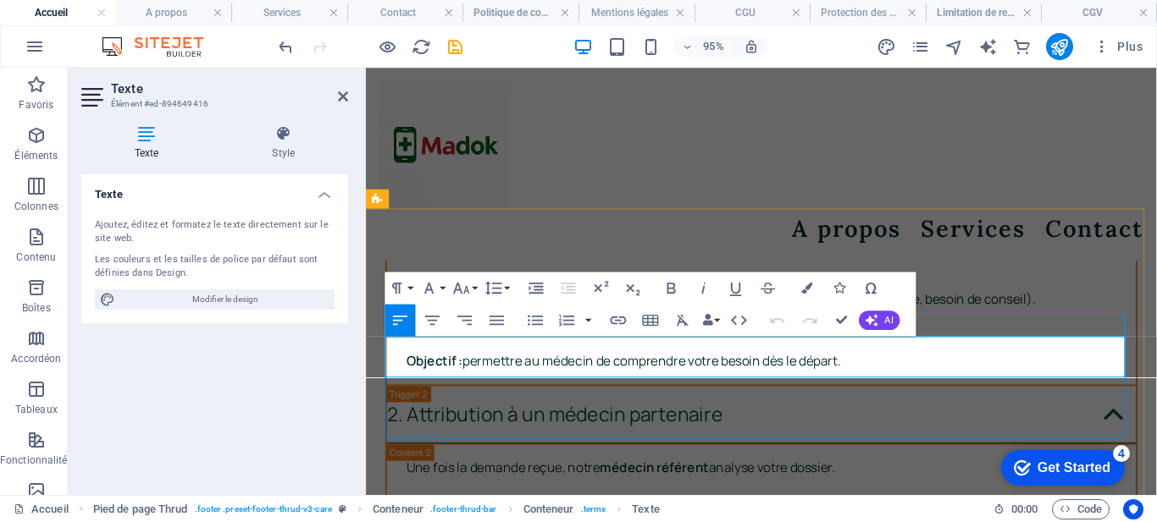
drag, startPoint x: 428, startPoint y: 379, endPoint x: 1125, endPoint y: 418, distance: 698.0
drag, startPoint x: 425, startPoint y: 379, endPoint x: 406, endPoint y: 378, distance: 18.7
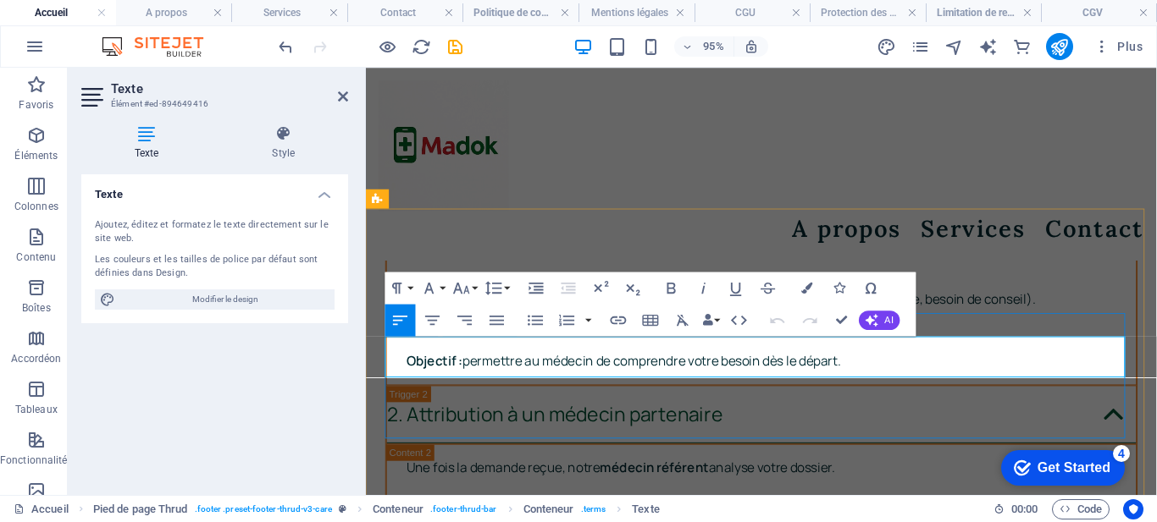
drag, startPoint x: 430, startPoint y: 384, endPoint x: 1062, endPoint y: 370, distance: 631.9
click at [619, 319] on icon "button" at bounding box center [618, 320] width 19 height 19
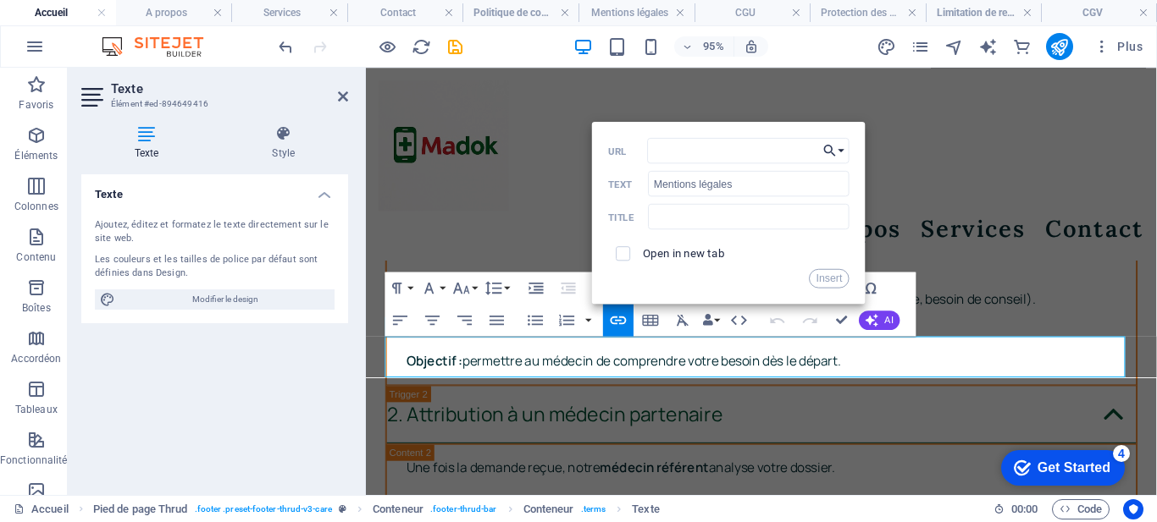
click at [843, 148] on button "Choose Link" at bounding box center [834, 150] width 30 height 25
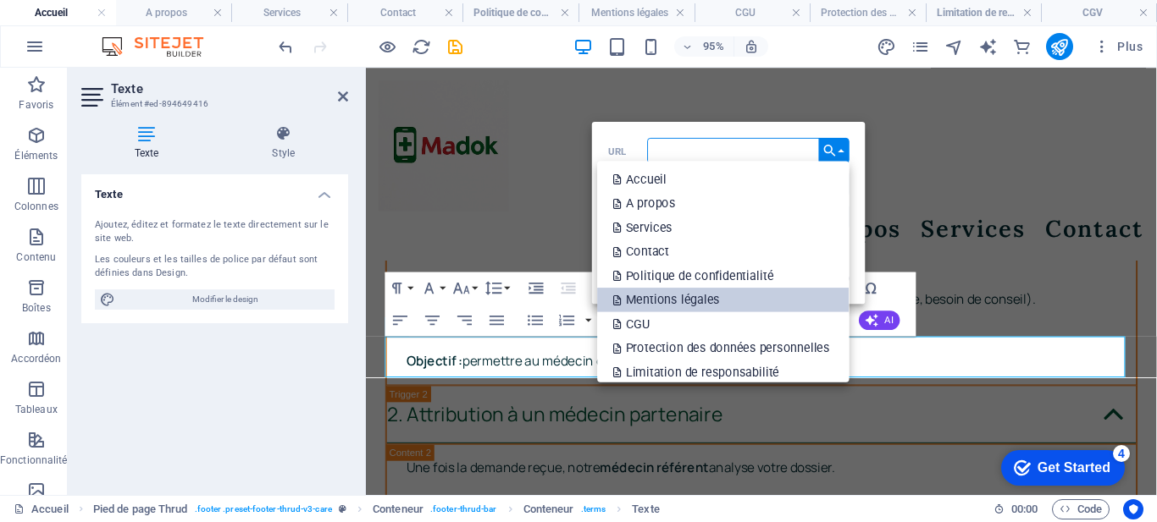
click at [703, 304] on p "Mentions légales" at bounding box center [668, 300] width 110 height 25
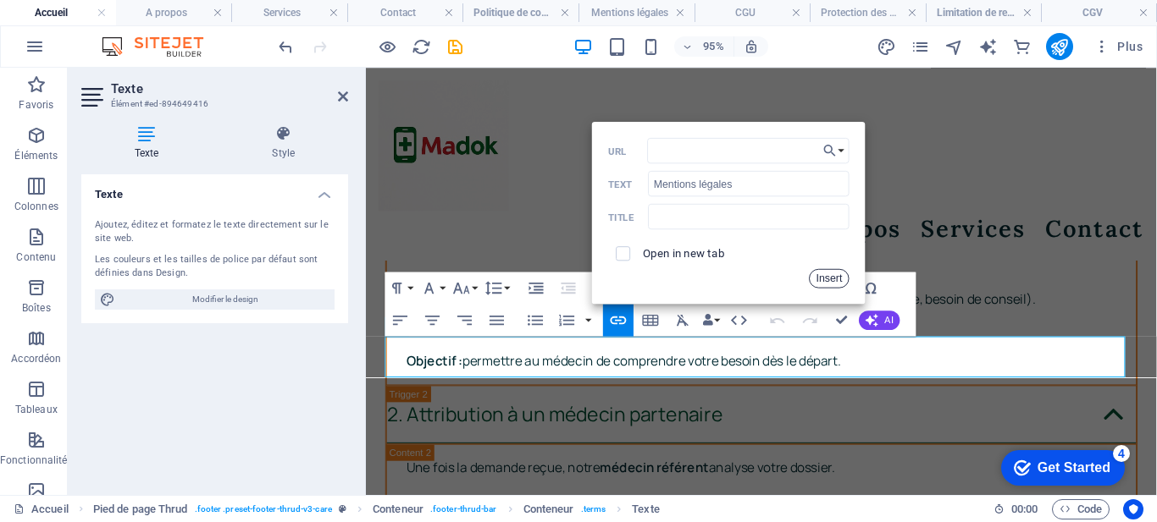
click at [834, 278] on button "Insert" at bounding box center [829, 278] width 41 height 19
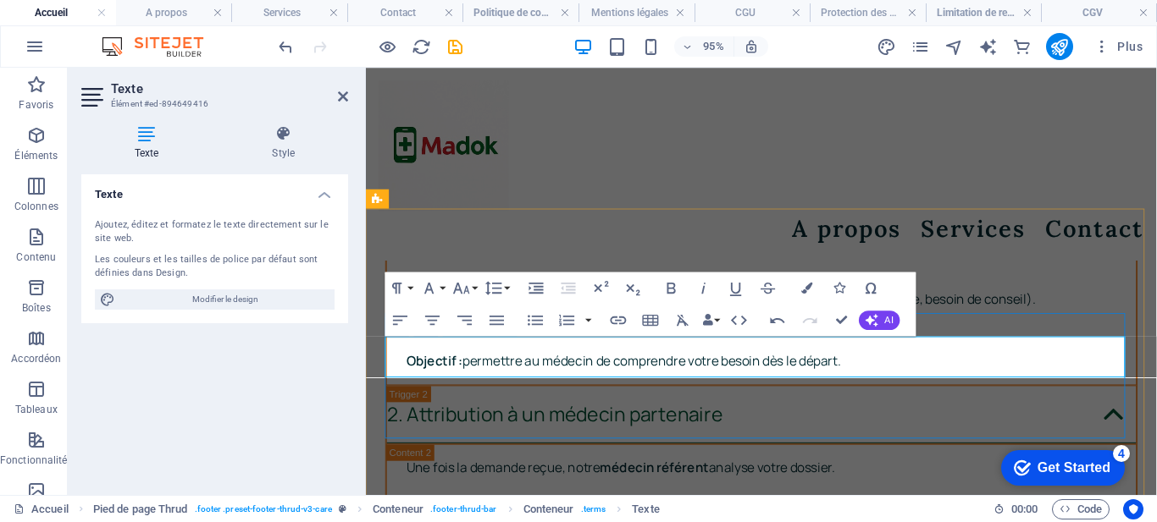
drag, startPoint x: 1049, startPoint y: 361, endPoint x: 862, endPoint y: 366, distance: 187.2
type input "Conditions générales de vente"
click at [611, 317] on icon "button" at bounding box center [618, 320] width 19 height 19
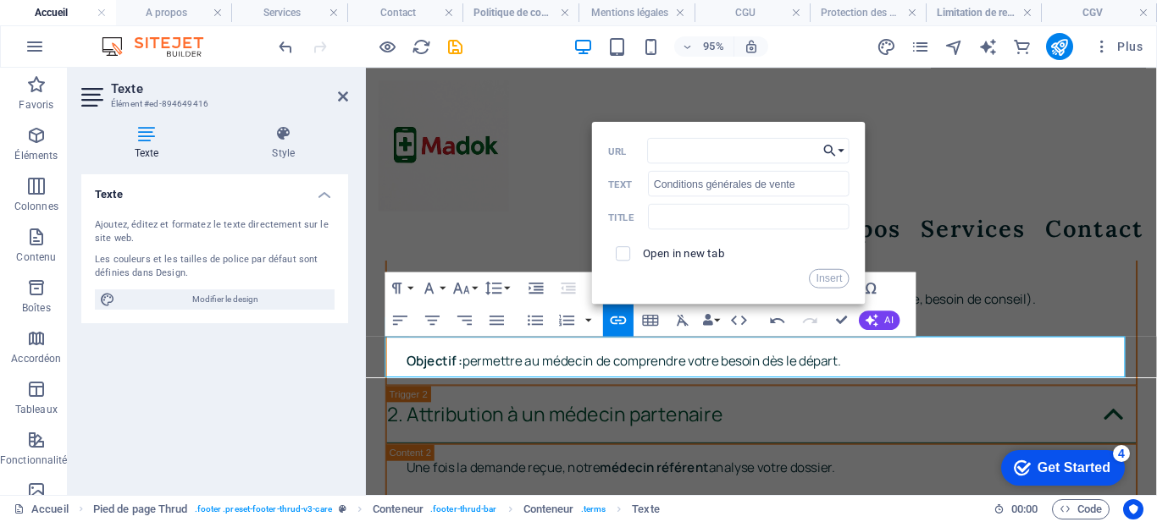
click at [843, 152] on button "Choose Link" at bounding box center [834, 150] width 30 height 25
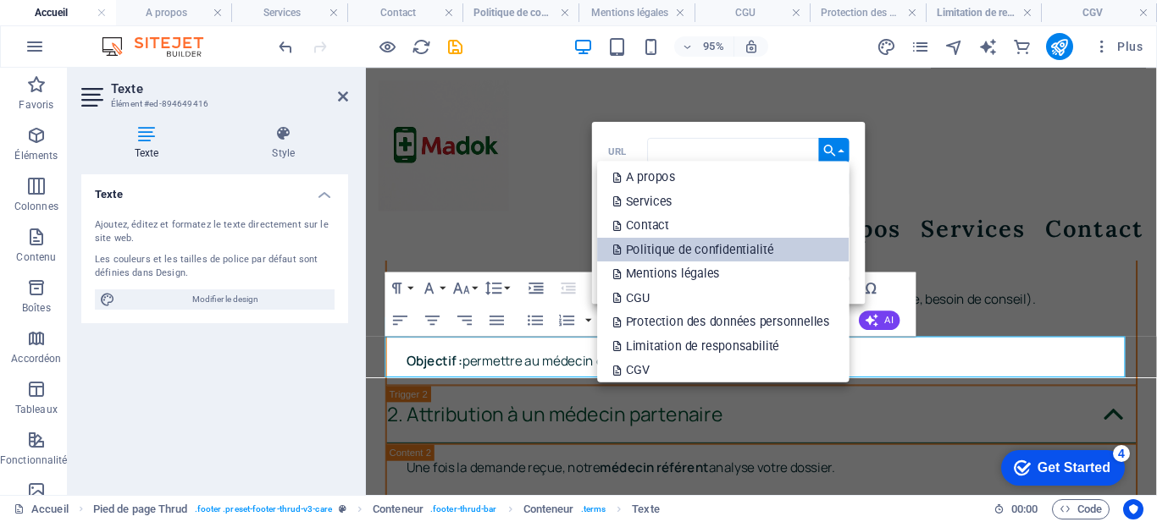
scroll to position [53, 0]
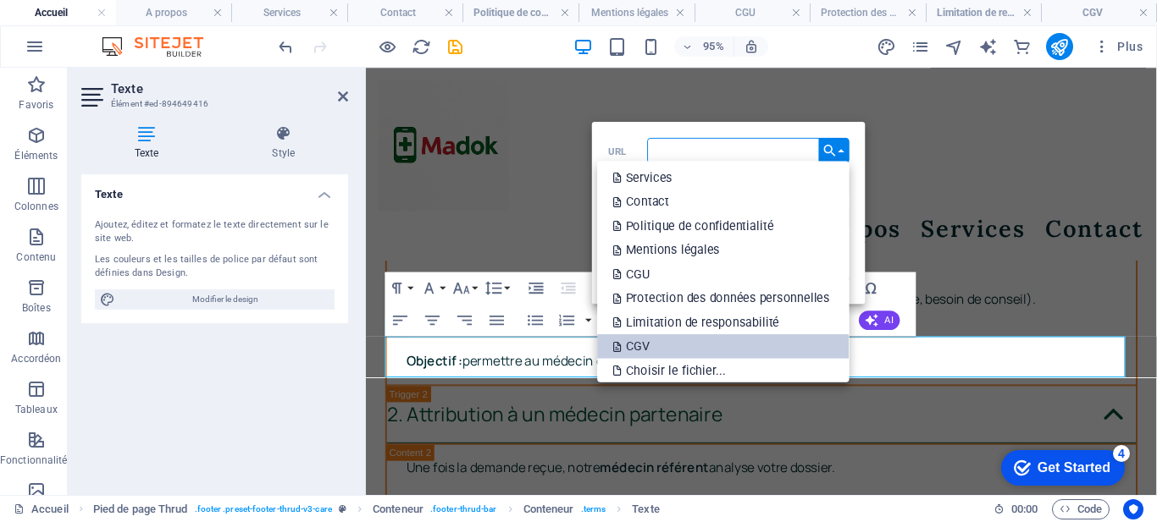
click at [691, 340] on link "CGV" at bounding box center [723, 346] width 252 height 25
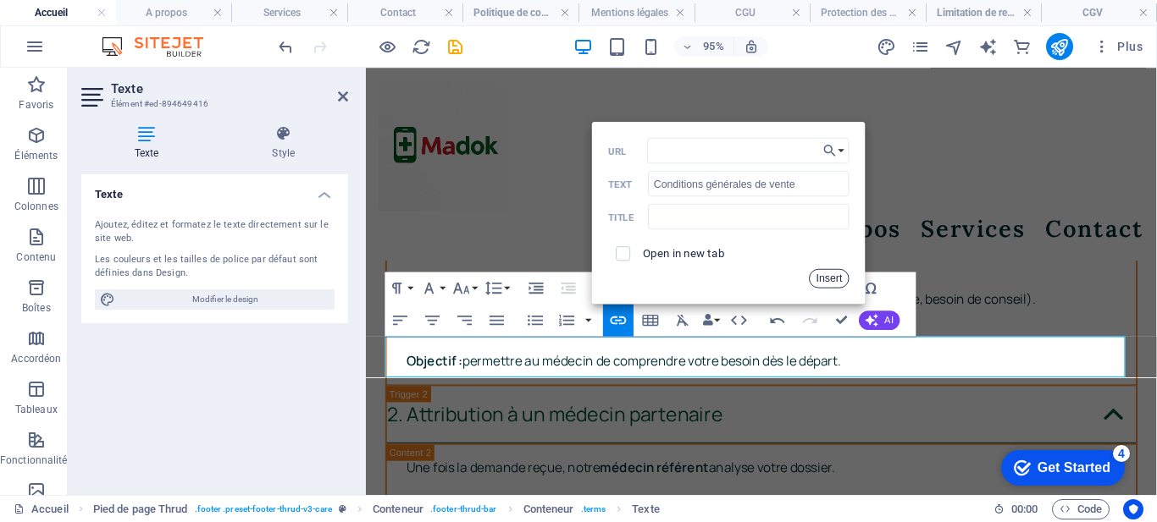
click at [838, 281] on button "Insert" at bounding box center [829, 278] width 41 height 19
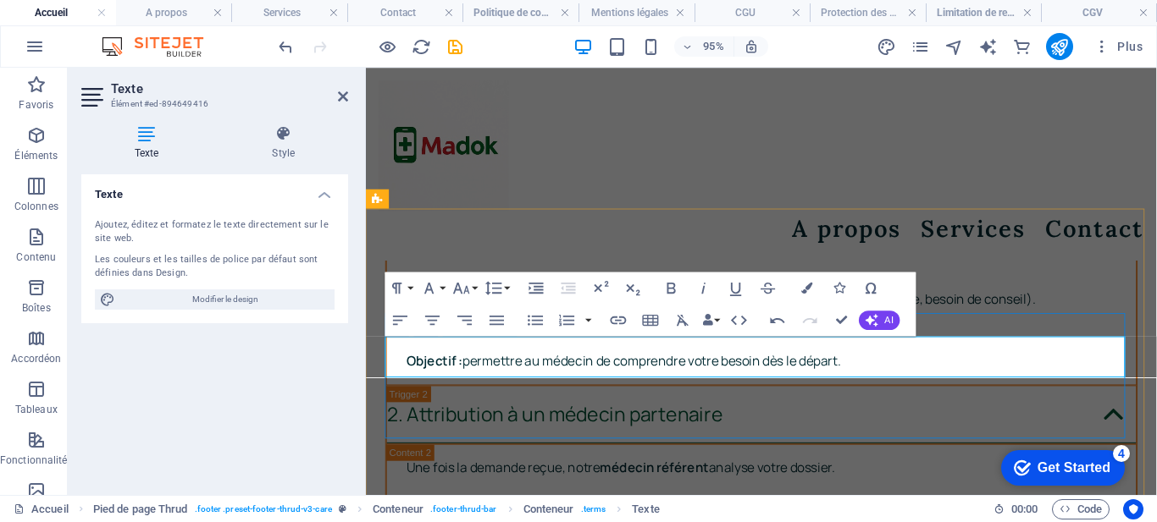
drag, startPoint x: 718, startPoint y: 387, endPoint x: 544, endPoint y: 387, distance: 174.4
type input "Limitation de responsabilité"
click at [622, 323] on icon "button" at bounding box center [619, 321] width 16 height 8
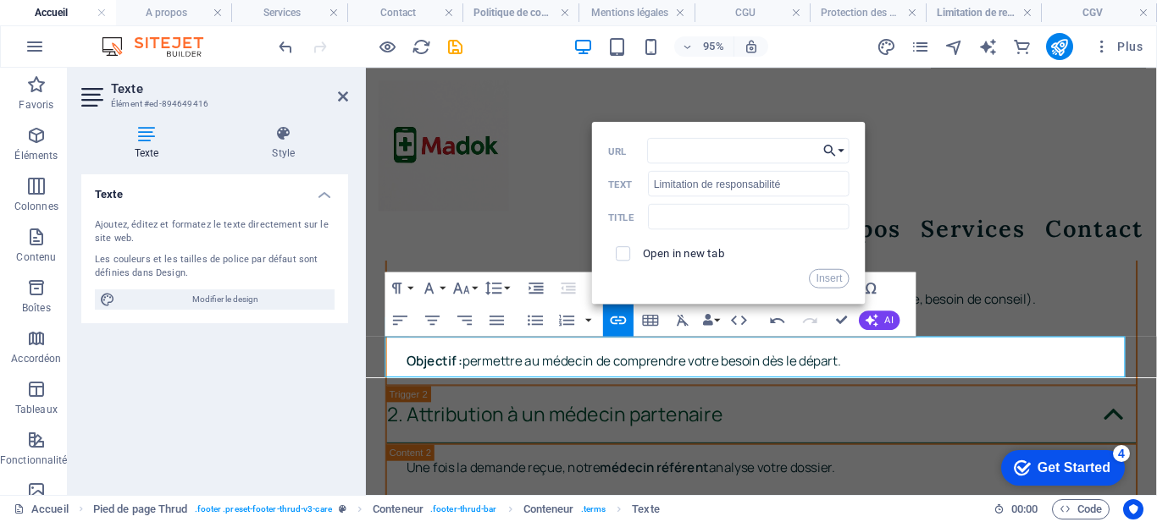
click at [844, 152] on button "Choose Link" at bounding box center [834, 150] width 30 height 25
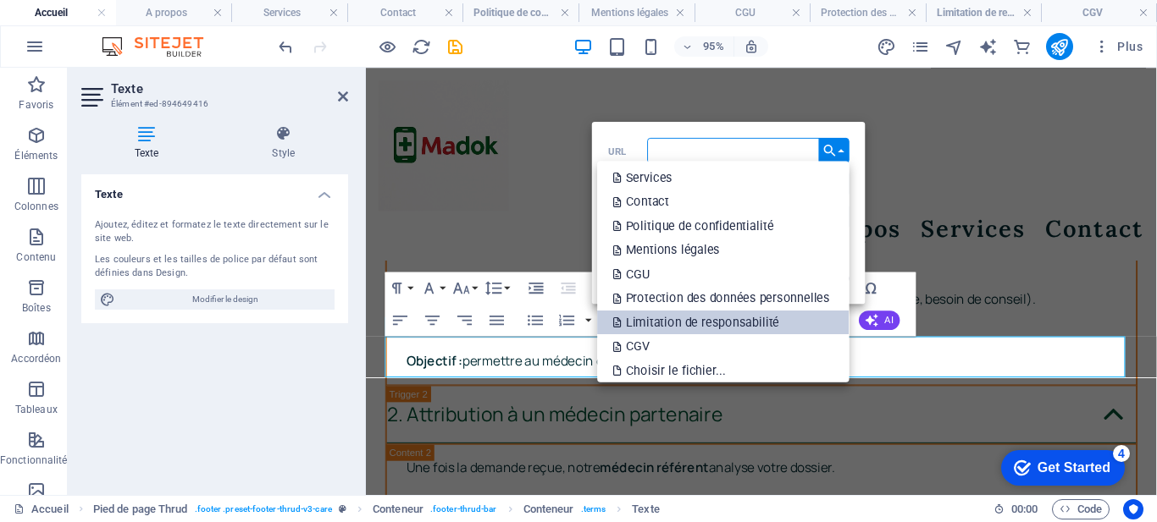
click at [742, 318] on p "Limitation de responsabilité" at bounding box center [697, 322] width 169 height 25
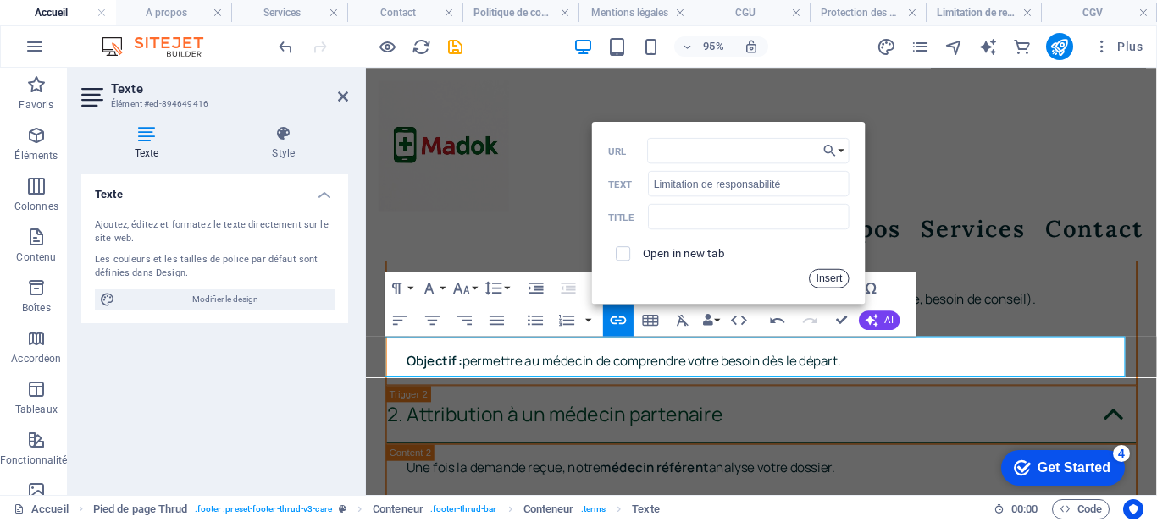
click at [827, 279] on button "Insert" at bounding box center [829, 278] width 41 height 19
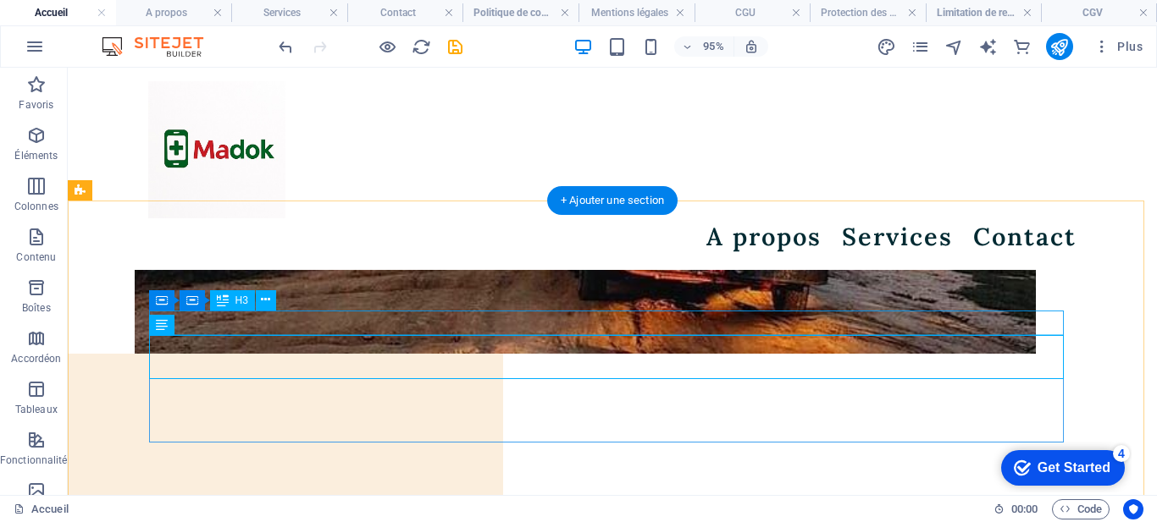
scroll to position [7862, 0]
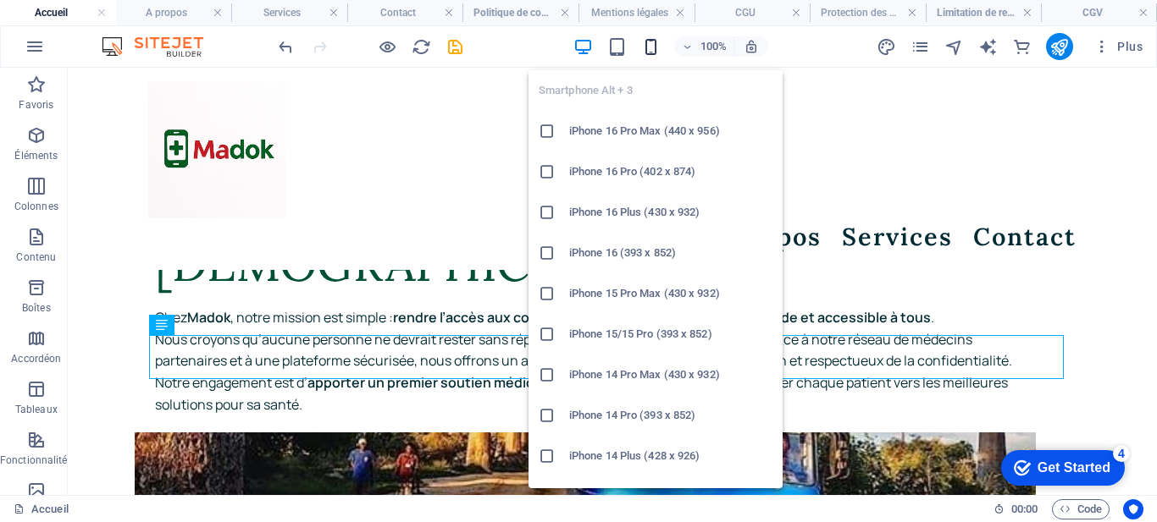
click at [653, 54] on icon "button" at bounding box center [650, 46] width 19 height 19
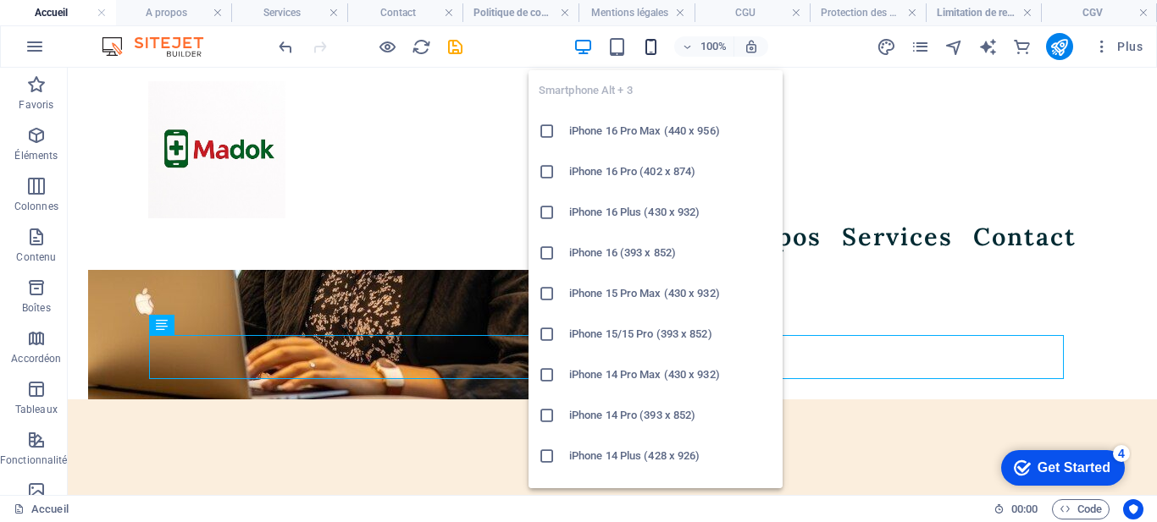
scroll to position [9853, 0]
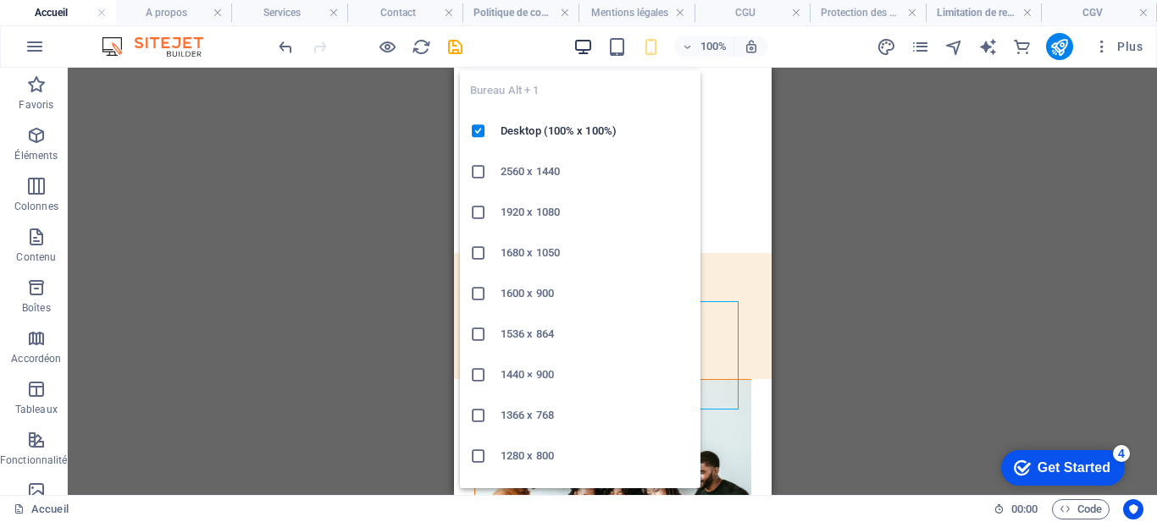
click at [578, 48] on icon "button" at bounding box center [582, 46] width 19 height 19
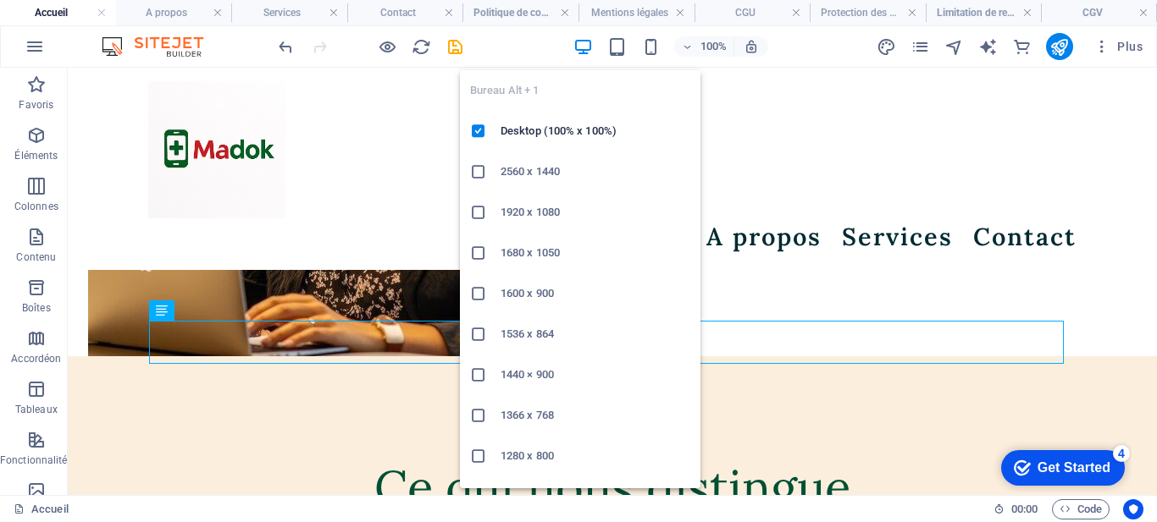
scroll to position [7877, 0]
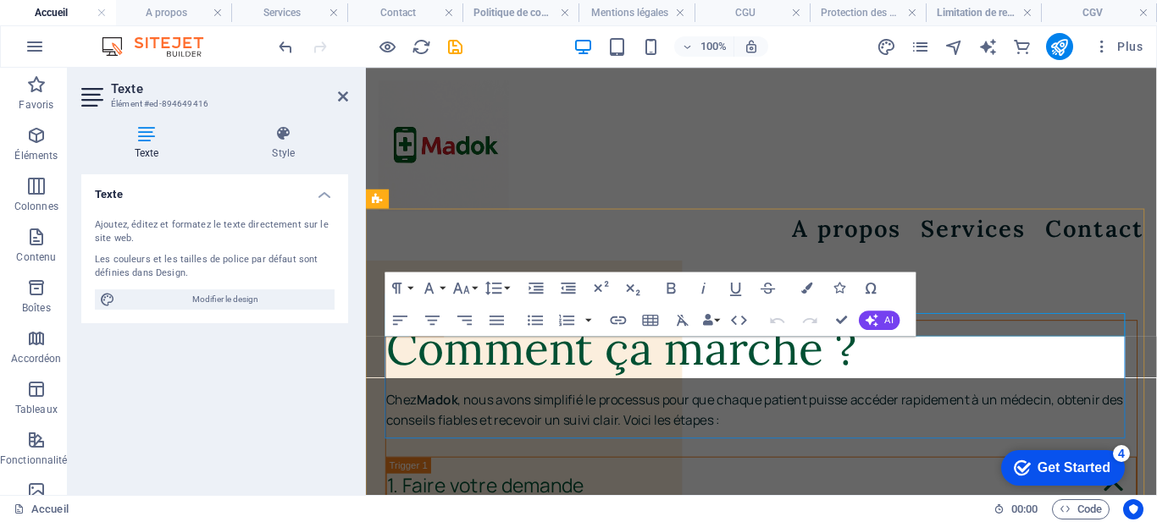
scroll to position [8195, 0]
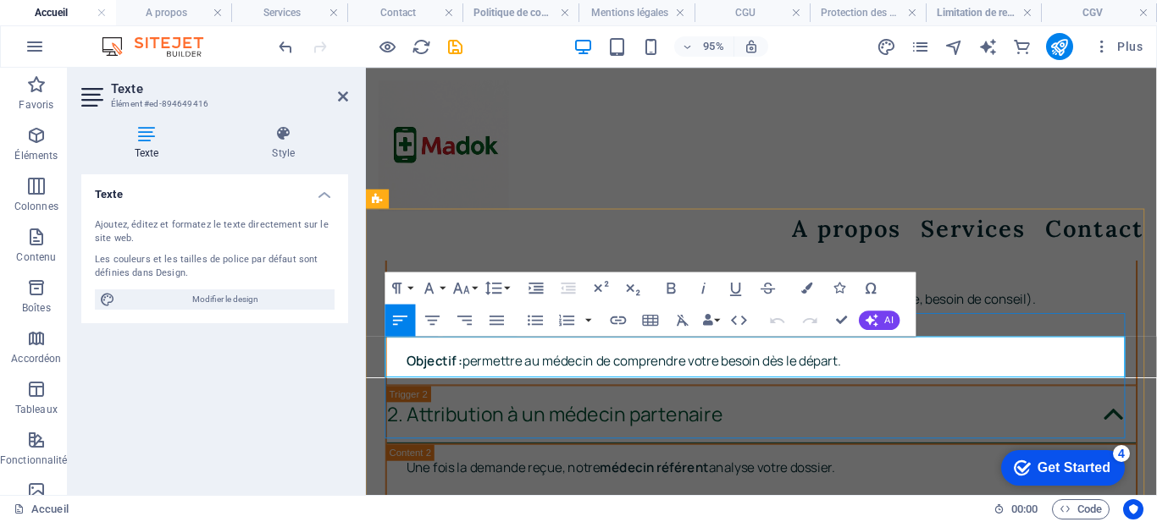
drag, startPoint x: 716, startPoint y: 384, endPoint x: 609, endPoint y: 383, distance: 106.7
click at [615, 317] on icon "button" at bounding box center [618, 320] width 19 height 19
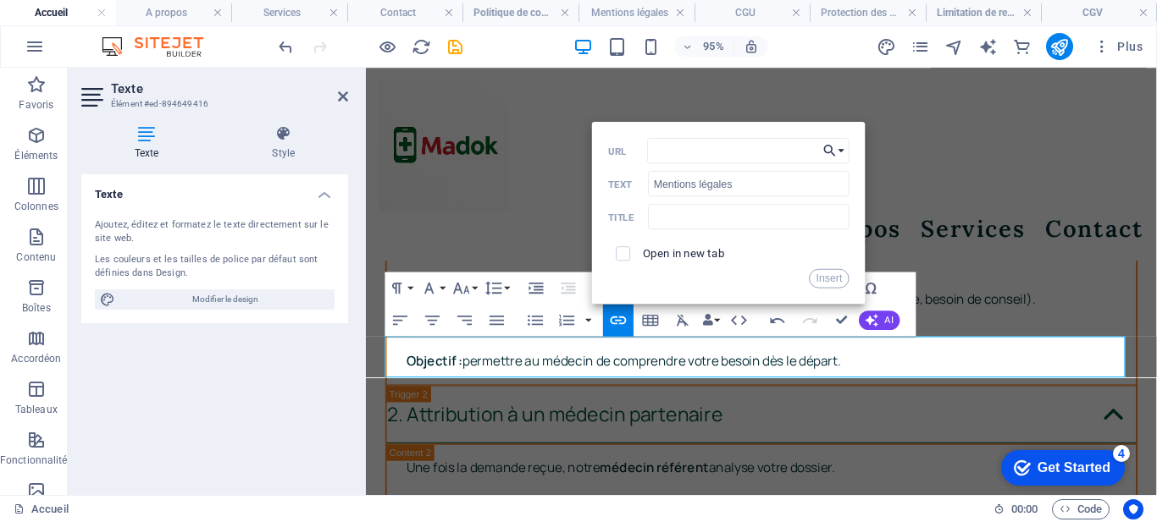
click at [843, 152] on button "Choose Link" at bounding box center [834, 150] width 30 height 25
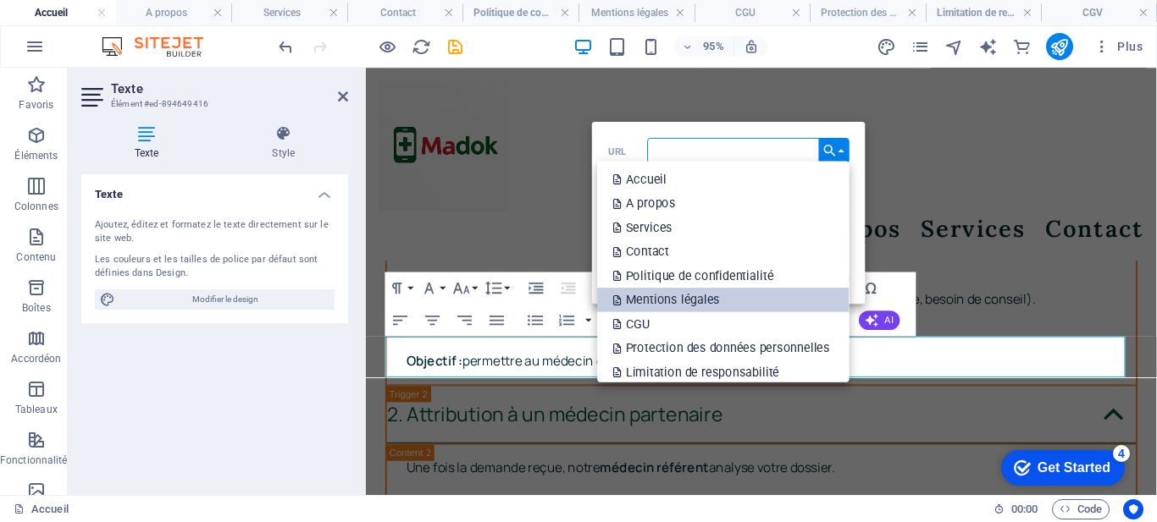
click at [733, 294] on link "Mentions légales" at bounding box center [723, 300] width 252 height 25
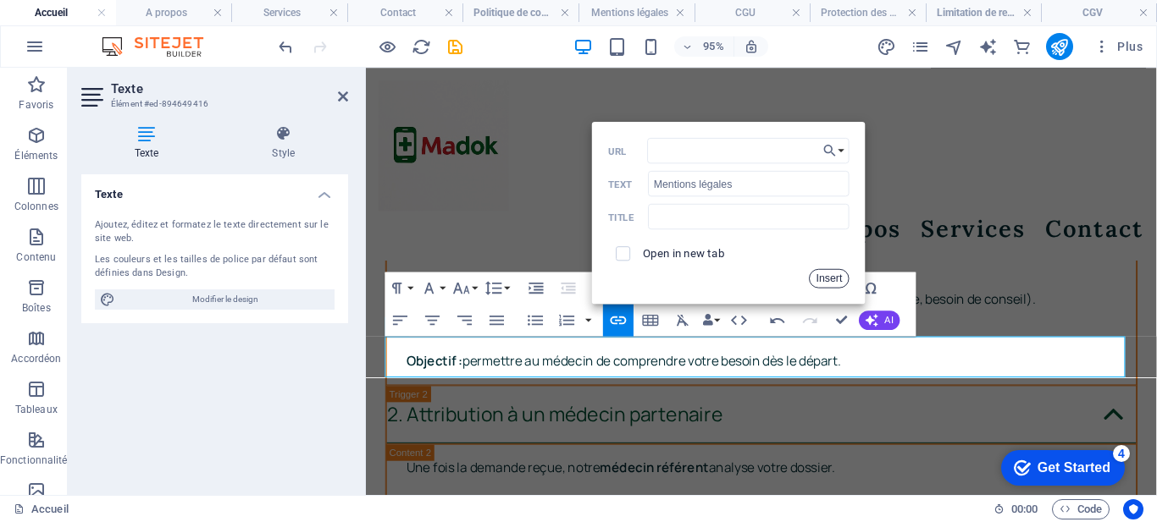
click at [825, 280] on button "Insert" at bounding box center [829, 278] width 41 height 19
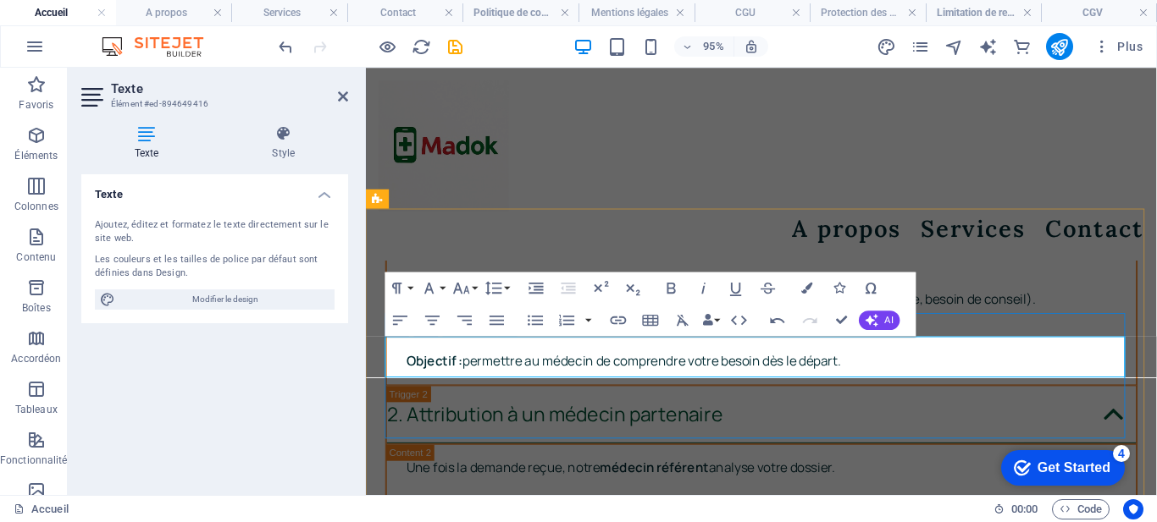
drag, startPoint x: 556, startPoint y: 380, endPoint x: 388, endPoint y: 385, distance: 167.7
type input "Limitation de responsabilité"
click at [616, 315] on icon "button" at bounding box center [618, 320] width 19 height 19
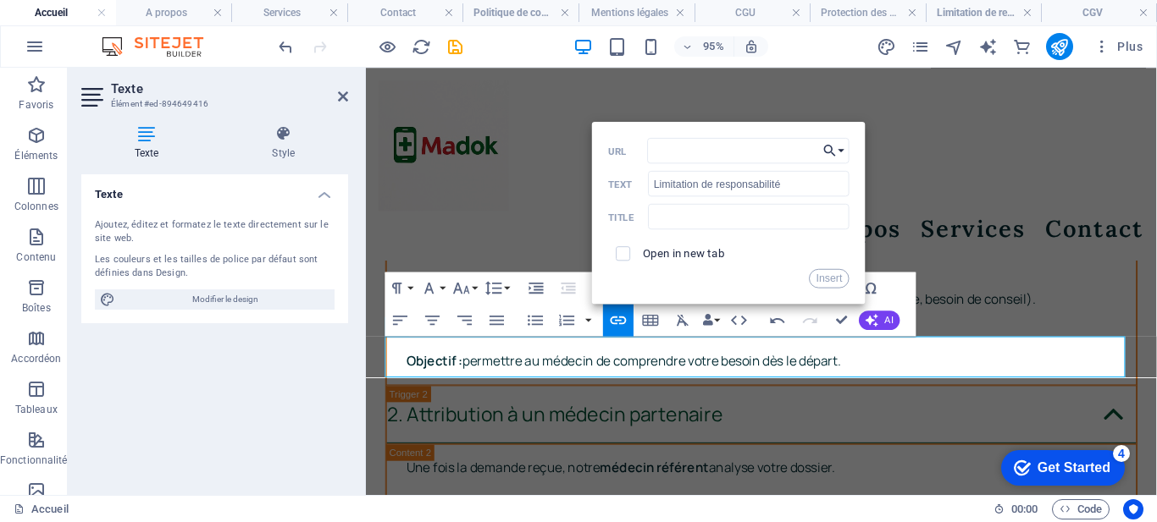
click at [844, 147] on button "Choose Link" at bounding box center [834, 150] width 30 height 25
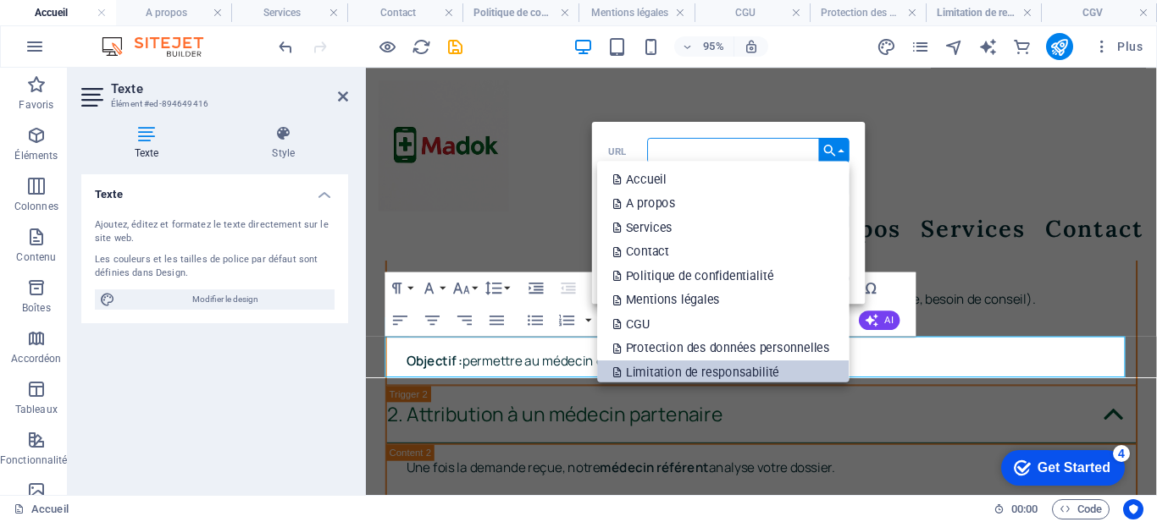
click at [697, 372] on p "Limitation de responsabilité" at bounding box center [697, 373] width 169 height 25
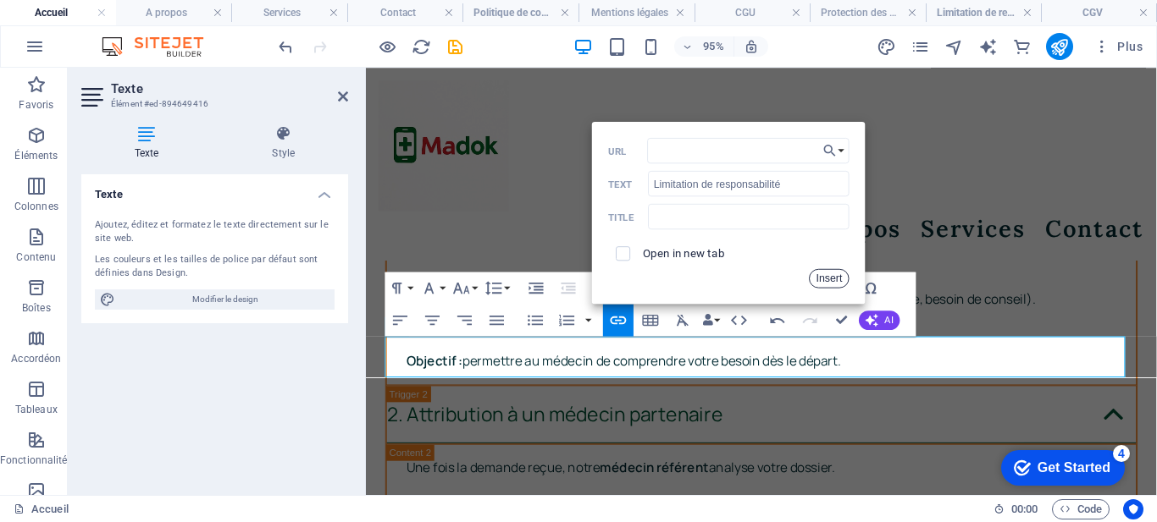
click at [819, 272] on button "Insert" at bounding box center [829, 278] width 41 height 19
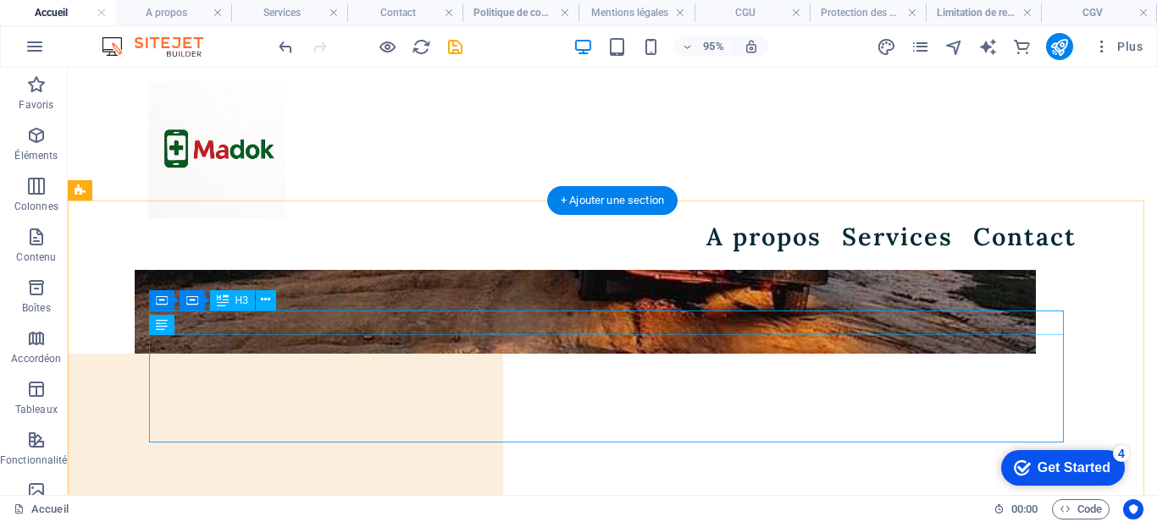
scroll to position [7862, 0]
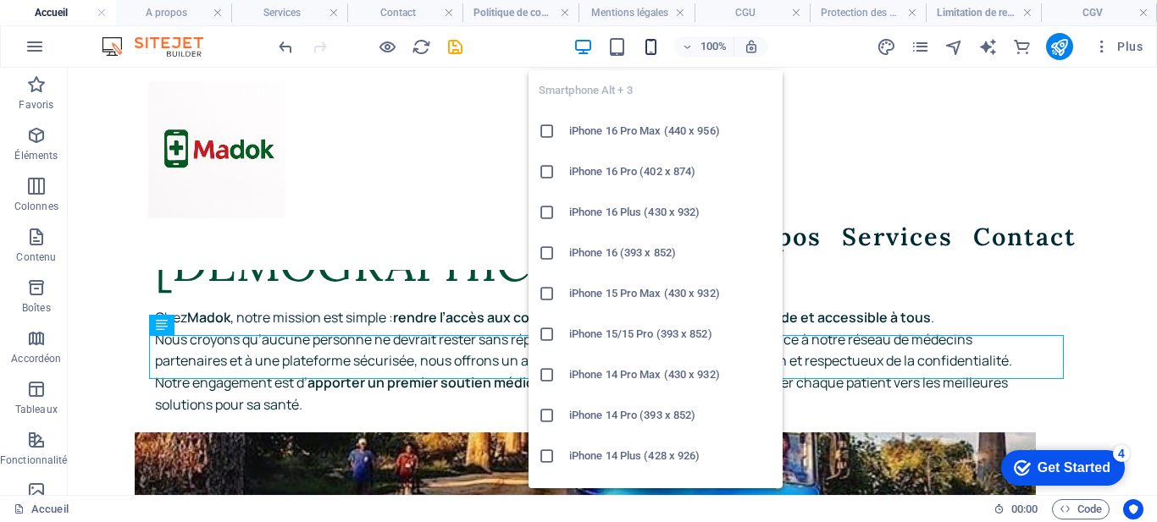
click at [653, 53] on icon "button" at bounding box center [650, 46] width 19 height 19
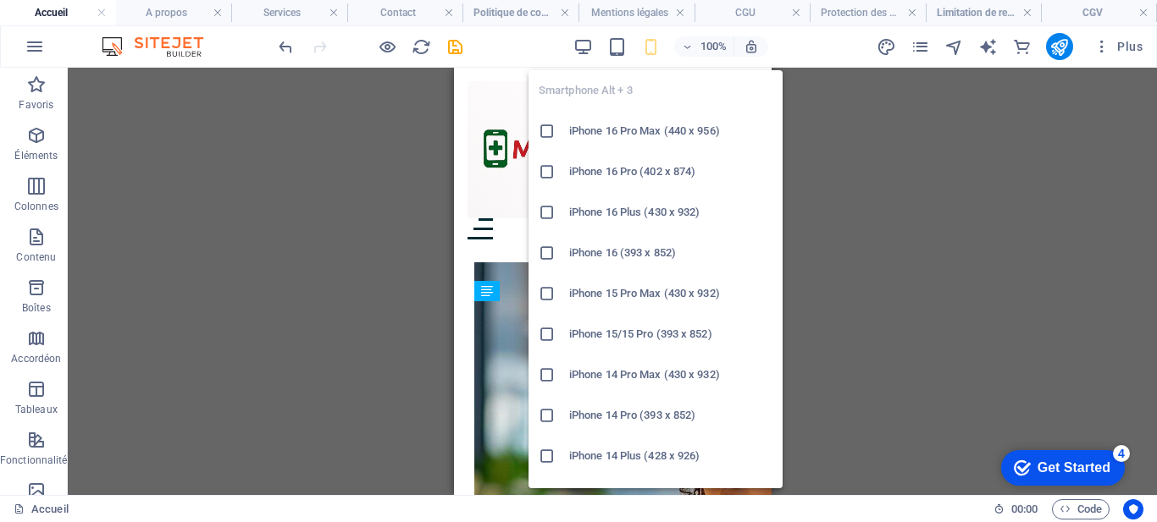
scroll to position [9853, 0]
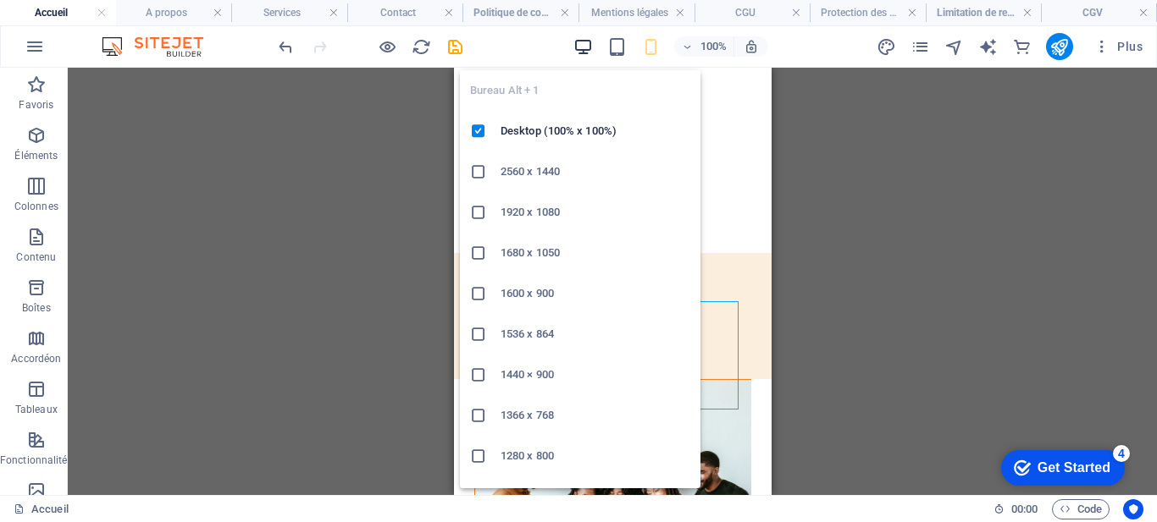
click at [578, 45] on icon "button" at bounding box center [582, 46] width 19 height 19
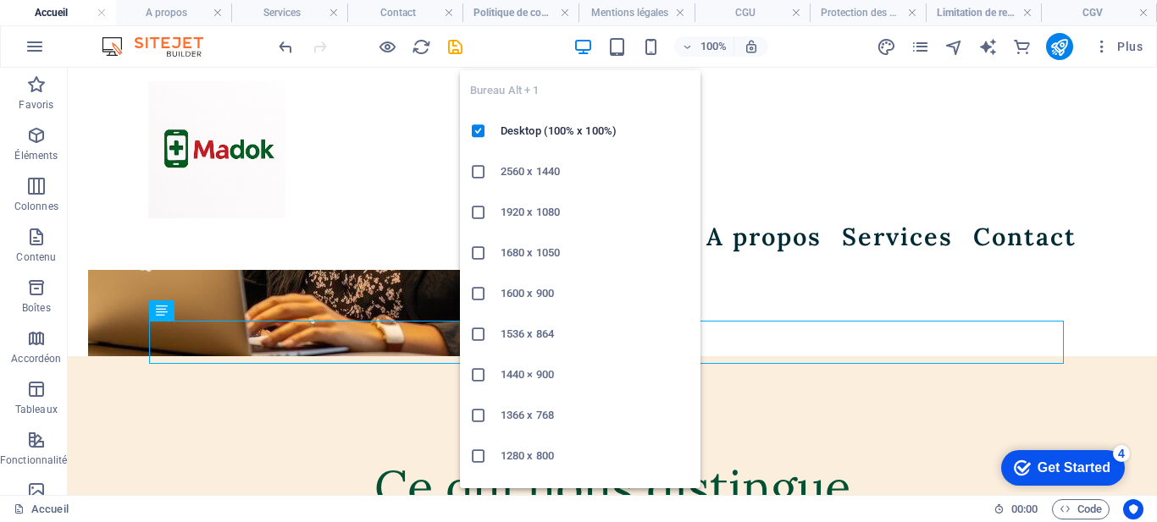
scroll to position [7877, 0]
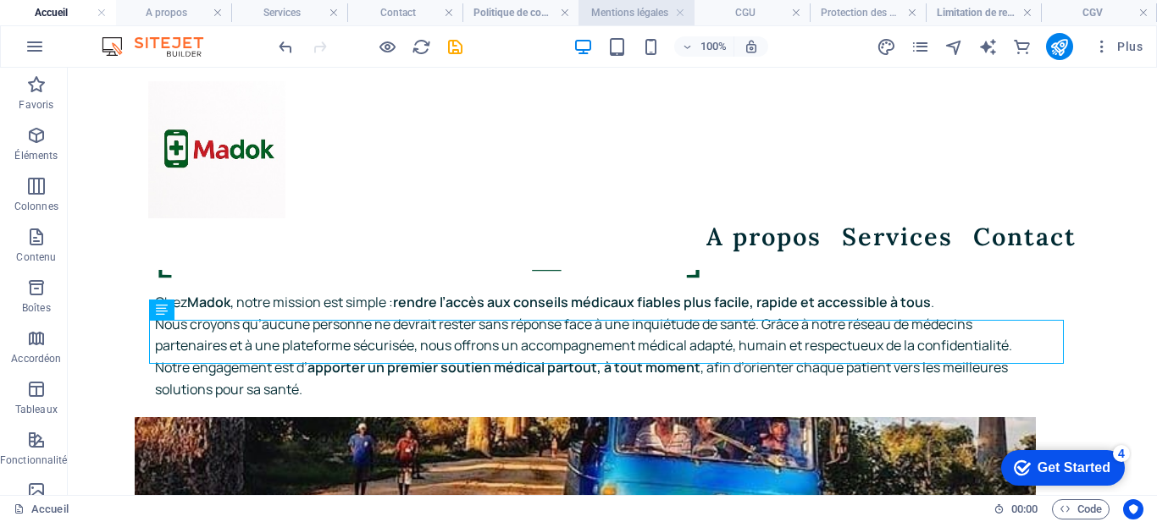
click at [655, 16] on h4 "Mentions légales" at bounding box center [636, 12] width 116 height 19
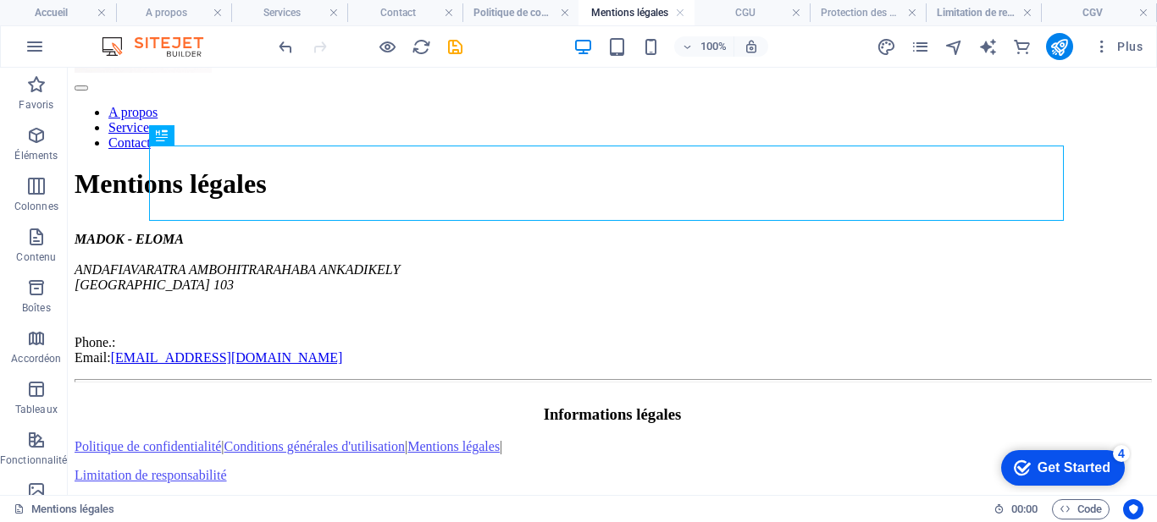
scroll to position [151, 0]
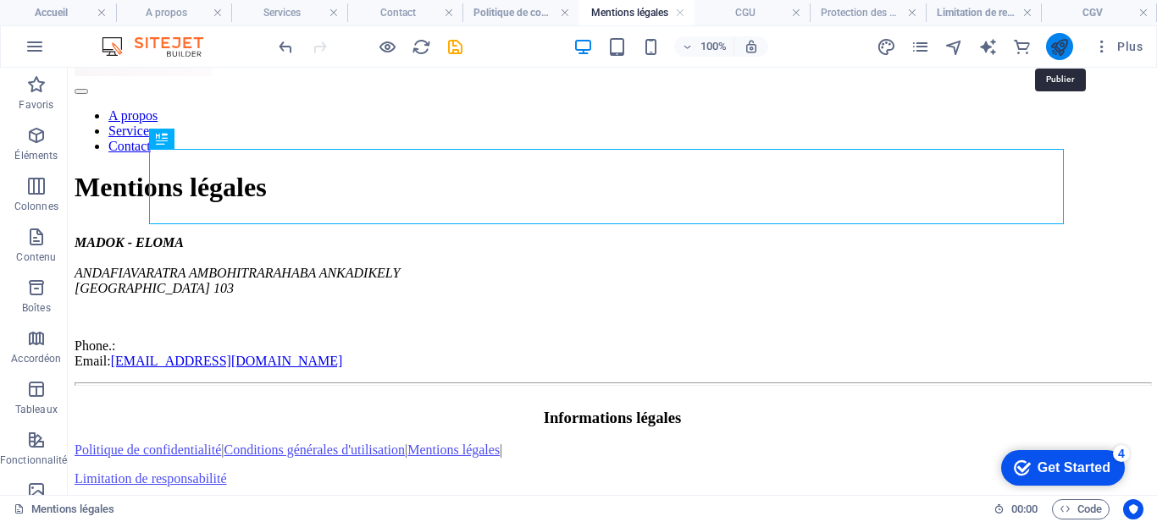
click at [1059, 49] on icon "publish" at bounding box center [1058, 46] width 19 height 19
